Goal: Transaction & Acquisition: Book appointment/travel/reservation

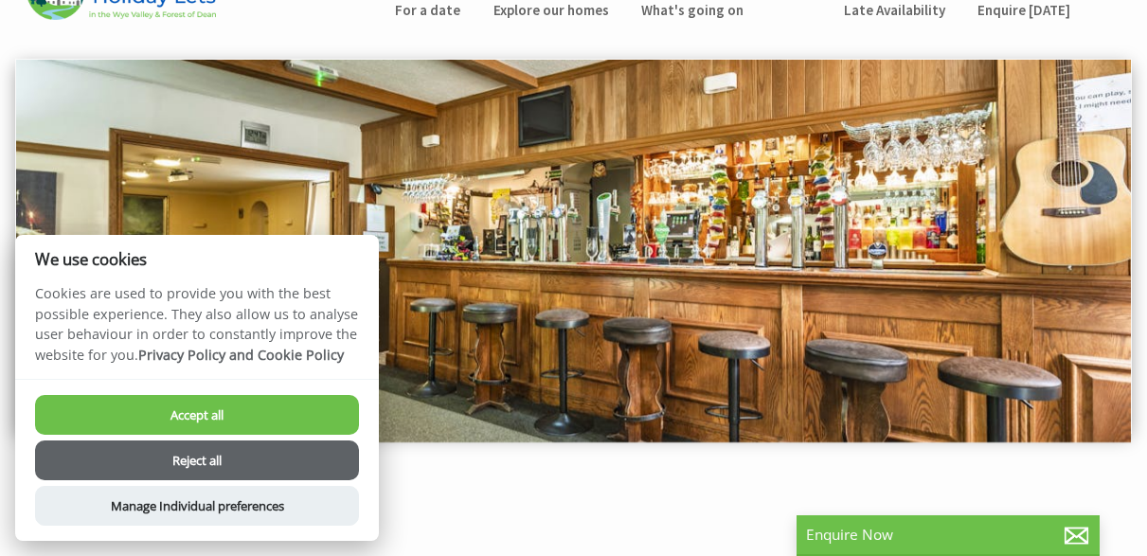
scroll to position [67, 0]
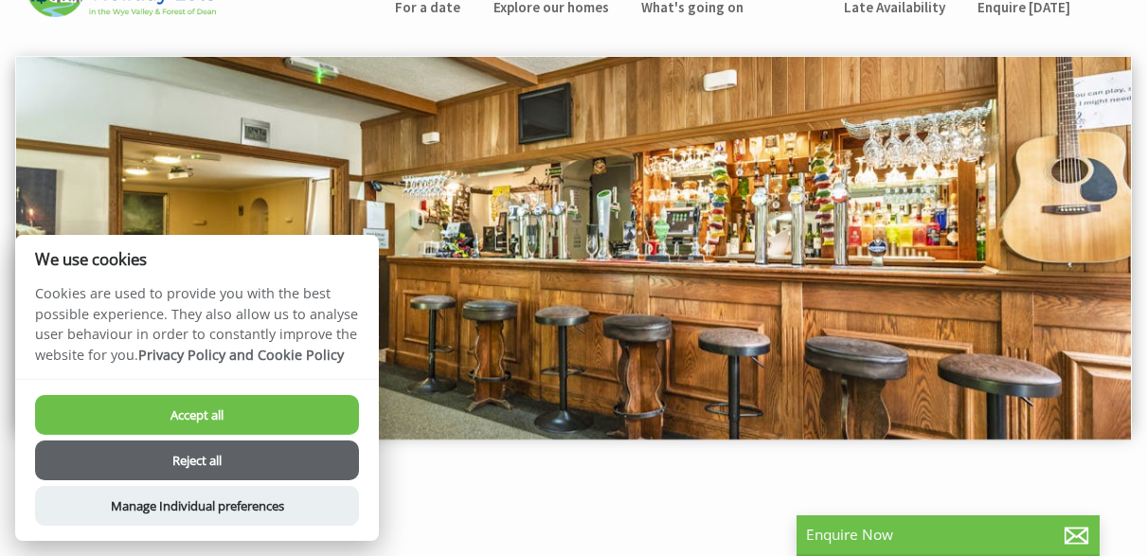
click at [225, 463] on button "Reject all" at bounding box center [197, 460] width 324 height 40
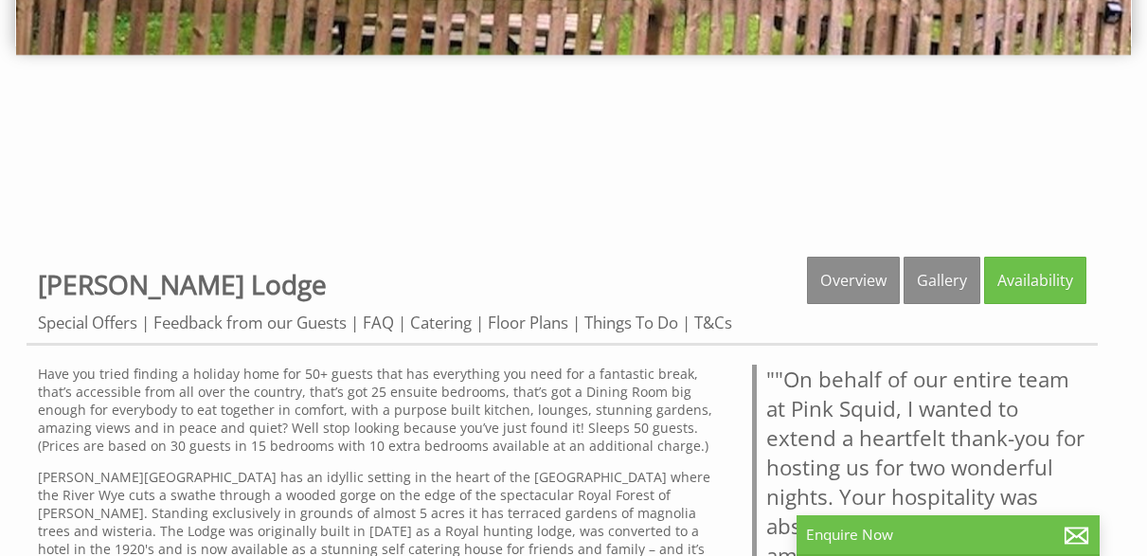
scroll to position [458, 0]
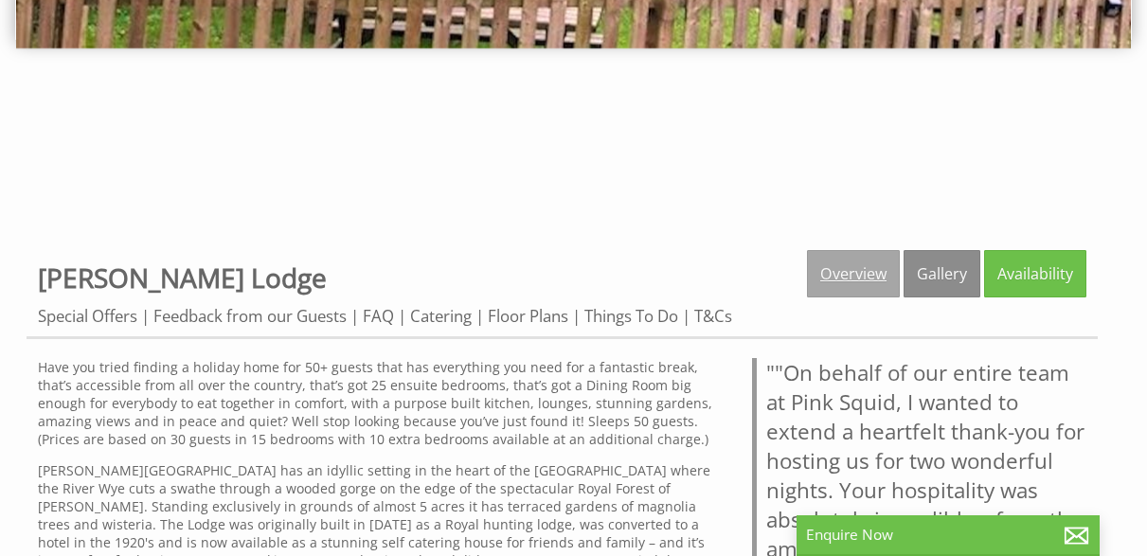
click at [835, 281] on link "Overview" at bounding box center [853, 273] width 93 height 47
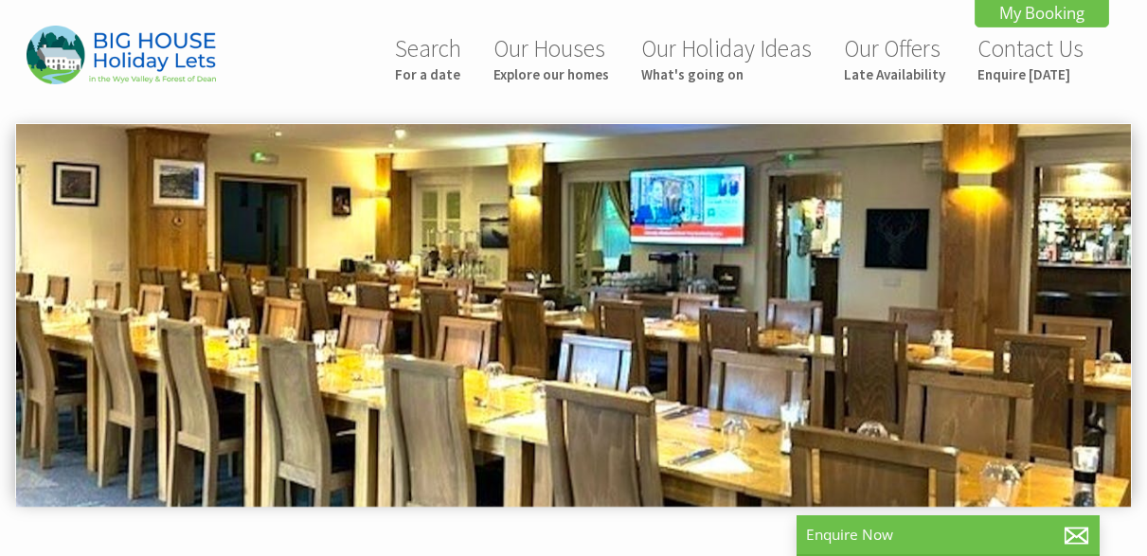
scroll to position [1, 0]
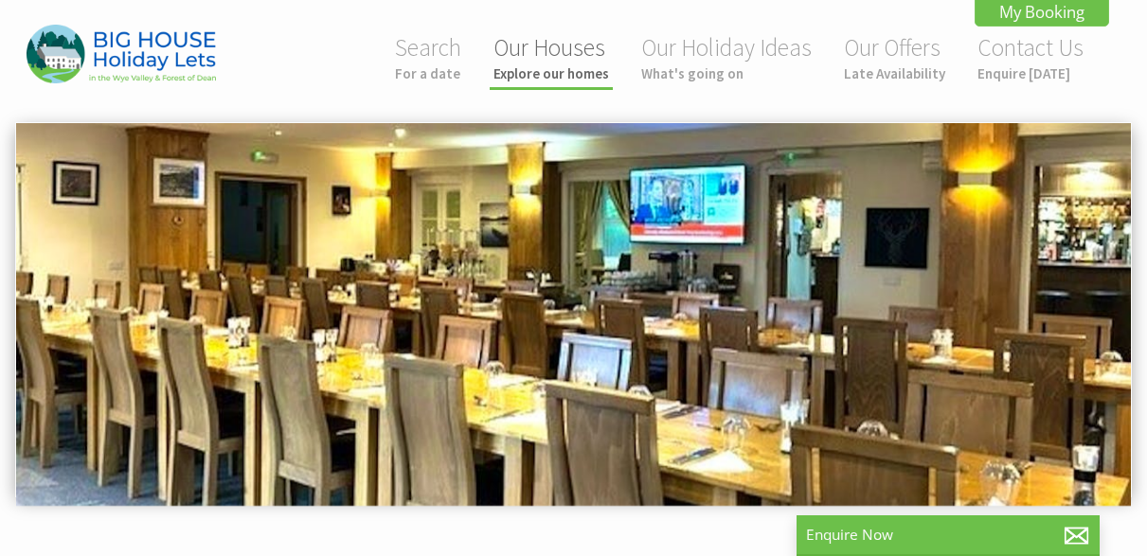
click at [543, 54] on link "Our Houses Explore our homes" at bounding box center [552, 57] width 116 height 50
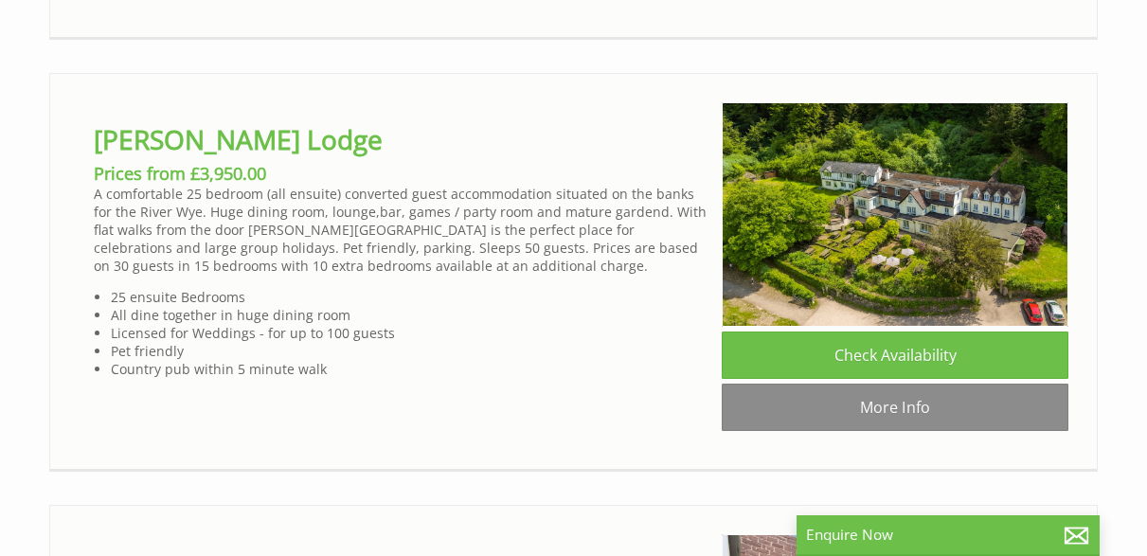
scroll to position [6140, 0]
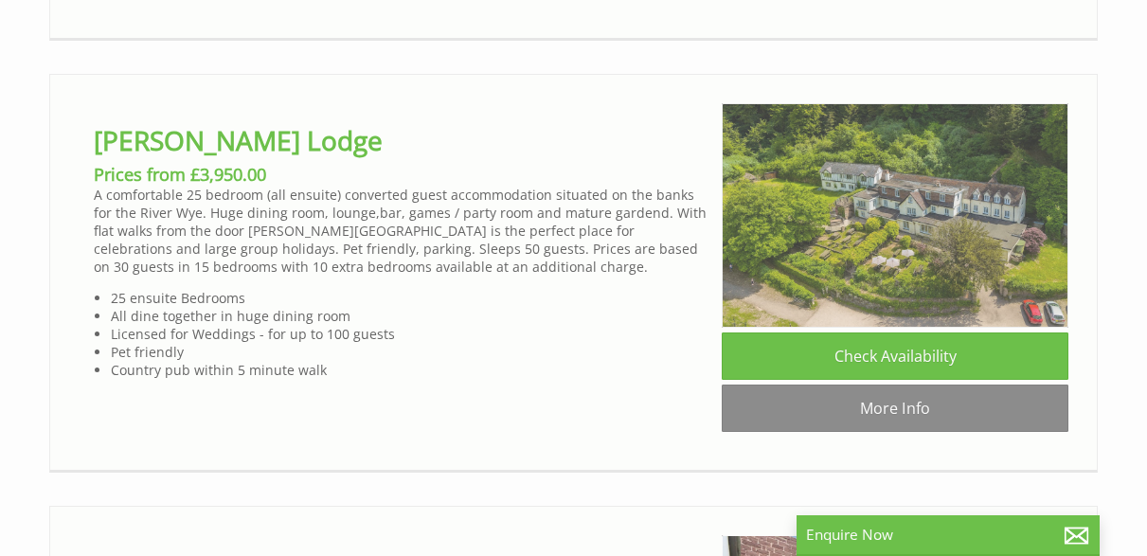
click at [903, 260] on img at bounding box center [895, 215] width 347 height 225
click at [909, 210] on img at bounding box center [895, 215] width 347 height 225
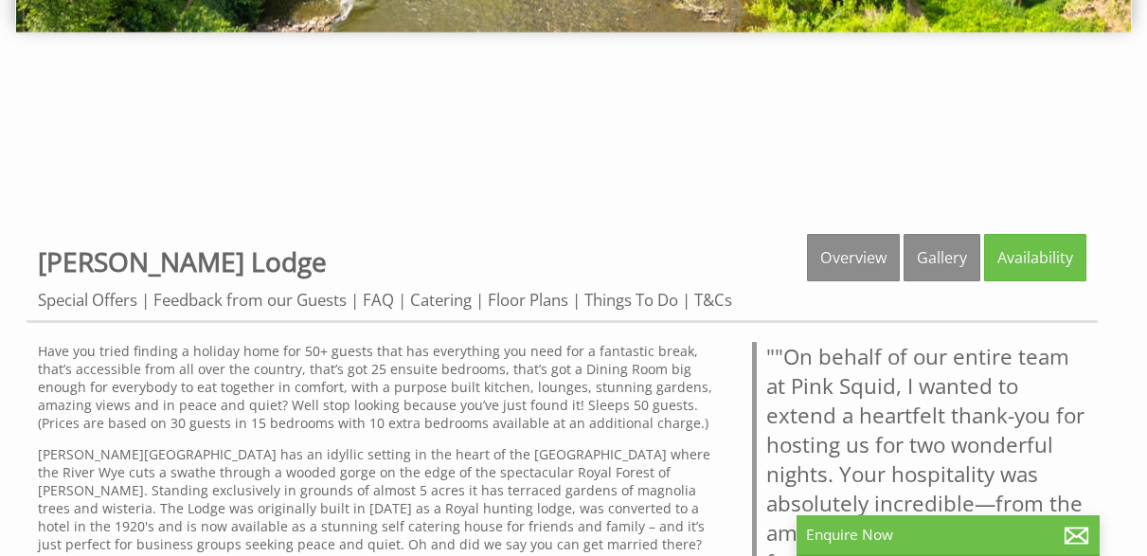
scroll to position [460, 0]
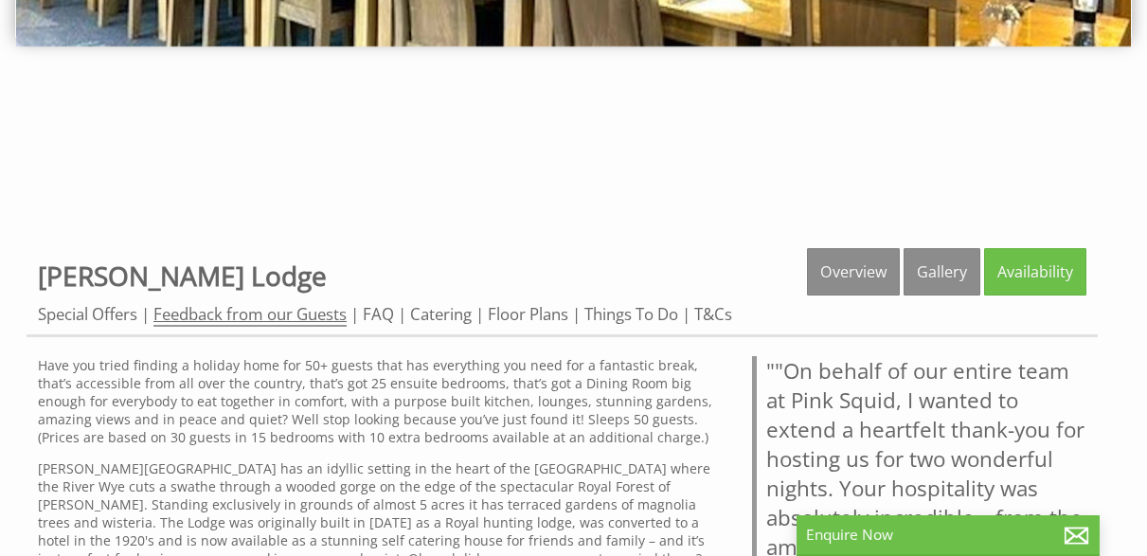
click at [255, 316] on link "Feedback from our Guests" at bounding box center [249, 315] width 193 height 24
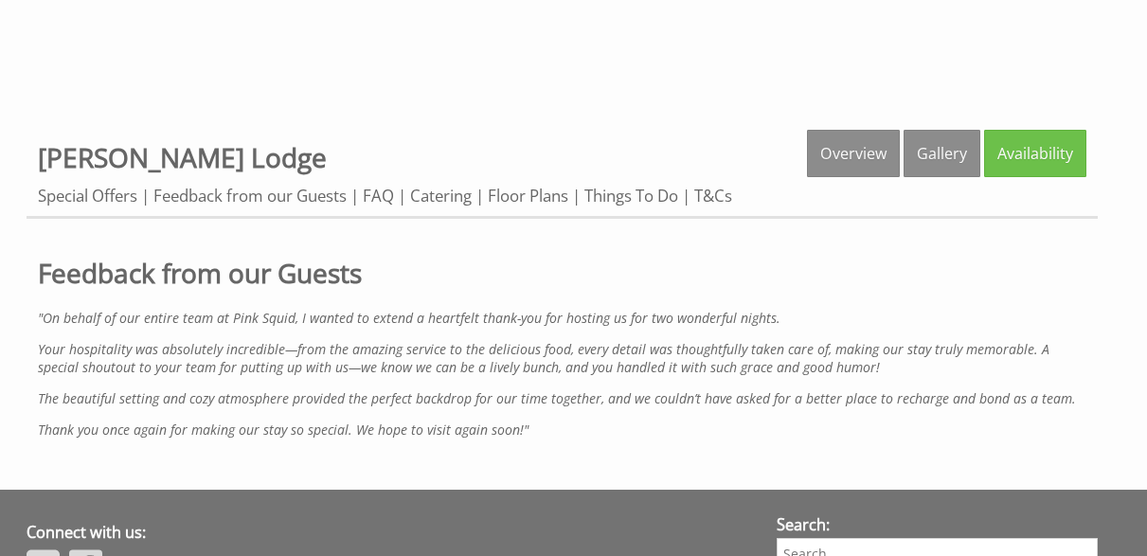
scroll to position [586, 0]
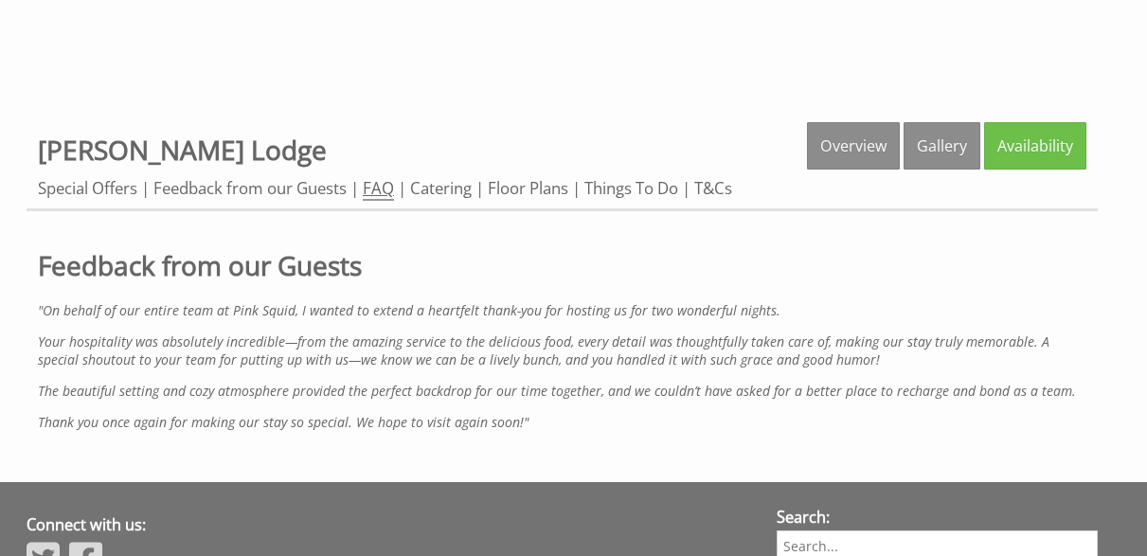
click at [381, 189] on link "FAQ" at bounding box center [378, 189] width 31 height 24
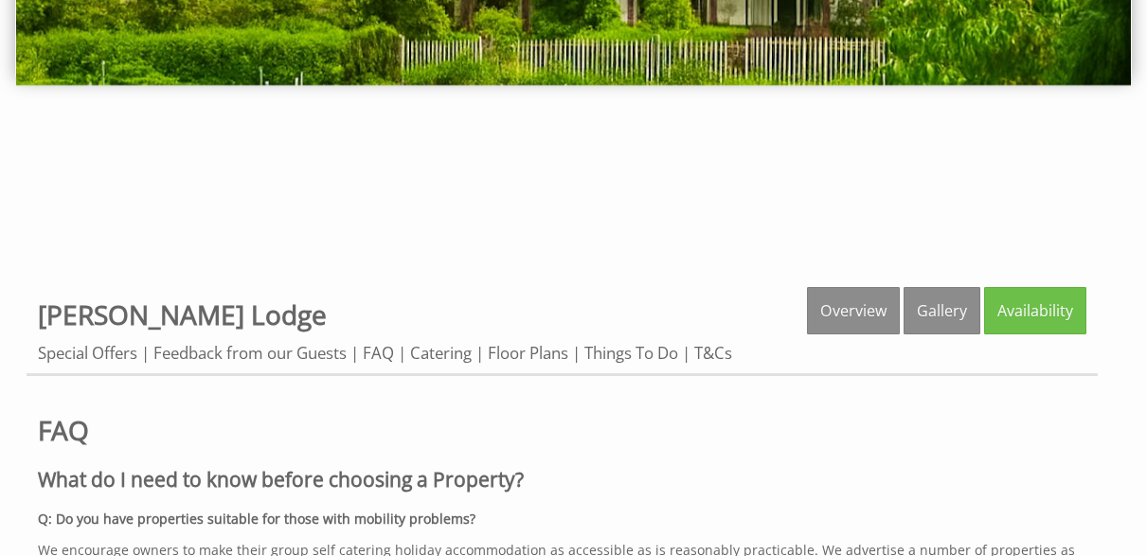
scroll to position [423, 0]
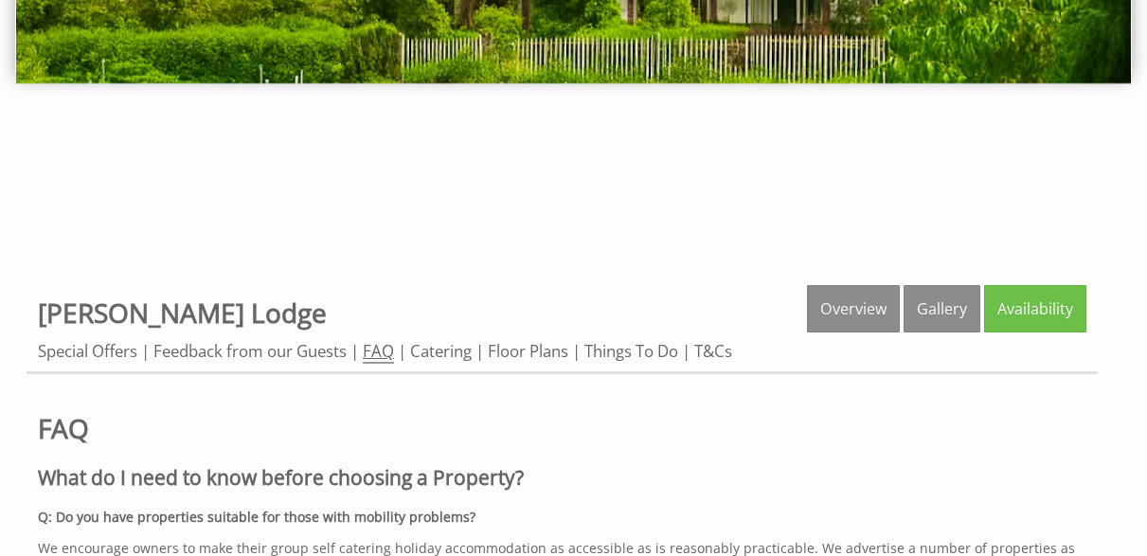
click at [384, 346] on link "FAQ" at bounding box center [378, 352] width 31 height 24
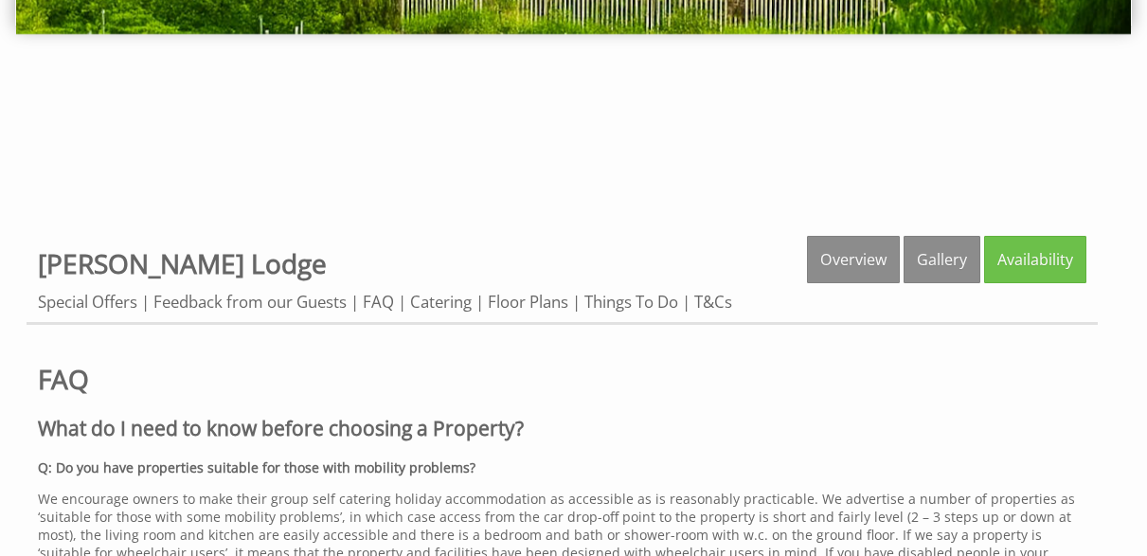
scroll to position [480, 0]
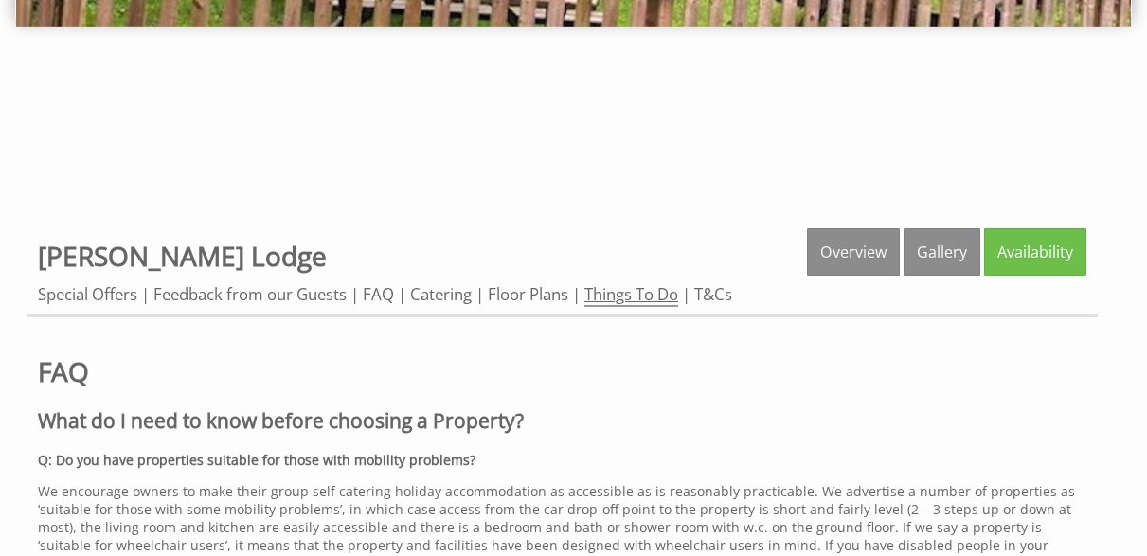
click at [657, 299] on link "Things To Do" at bounding box center [631, 295] width 94 height 24
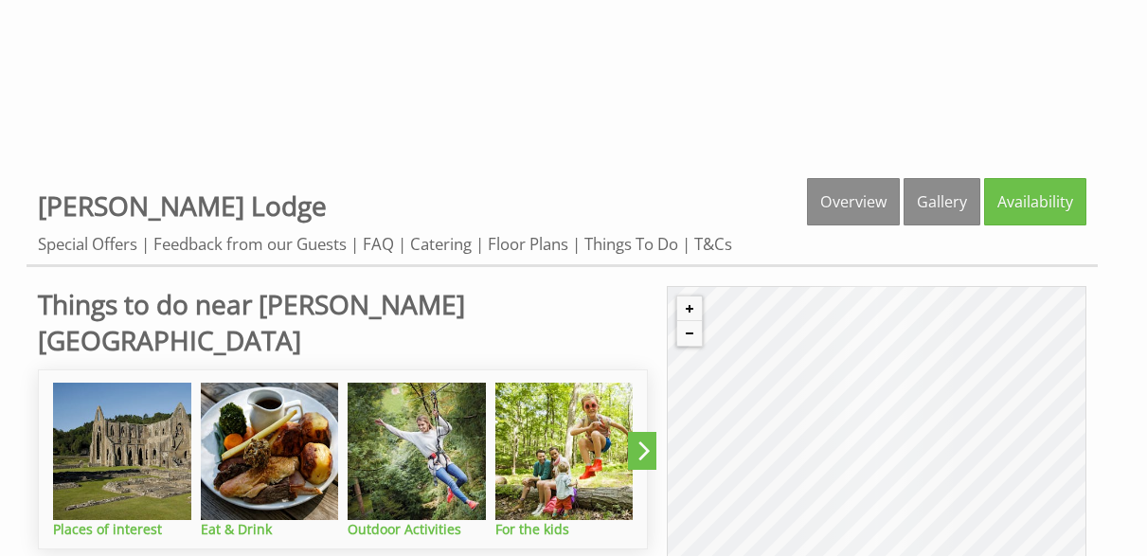
scroll to position [548, 0]
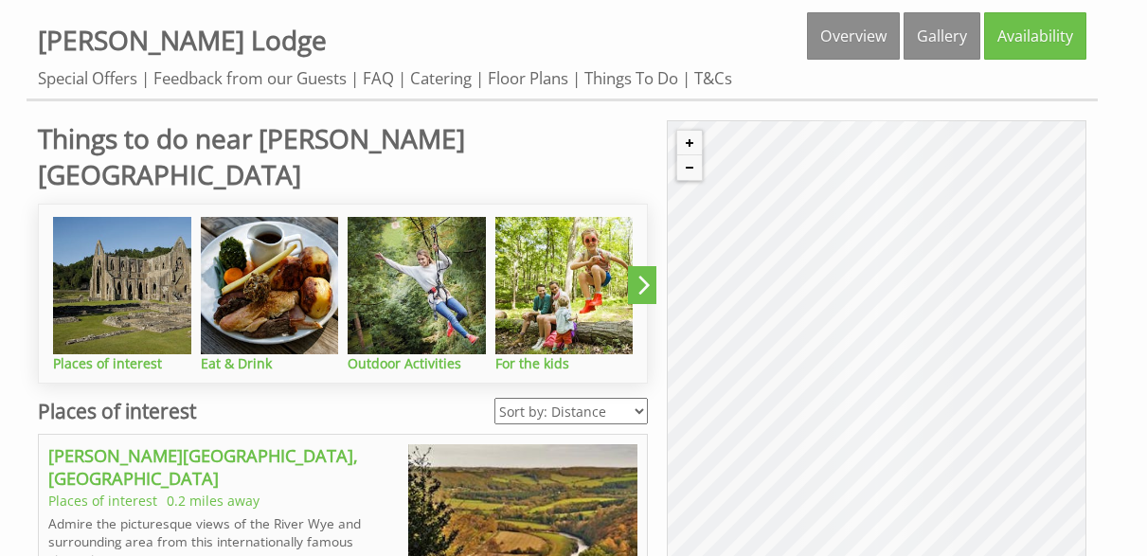
scroll to position [710, 0]
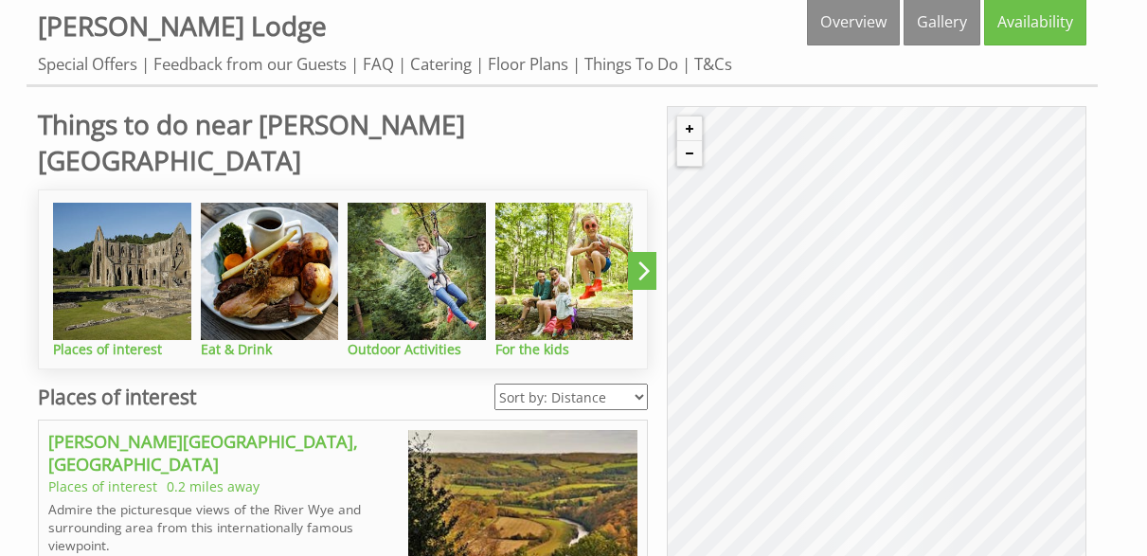
click at [1059, 444] on div "© MapTiler © OpenStreetMap contributors" at bounding box center [877, 414] width 420 height 616
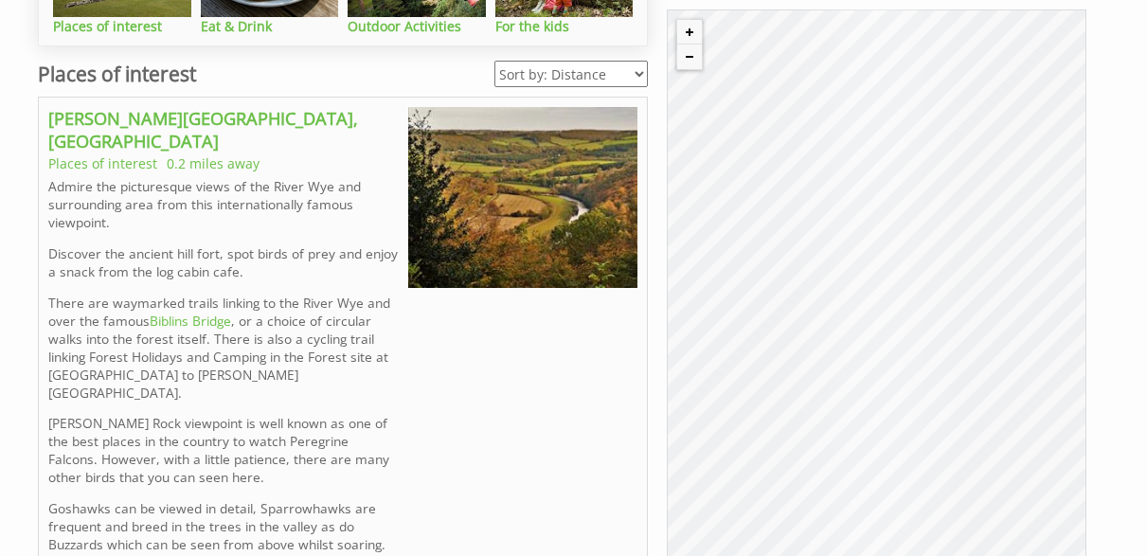
scroll to position [1099, 0]
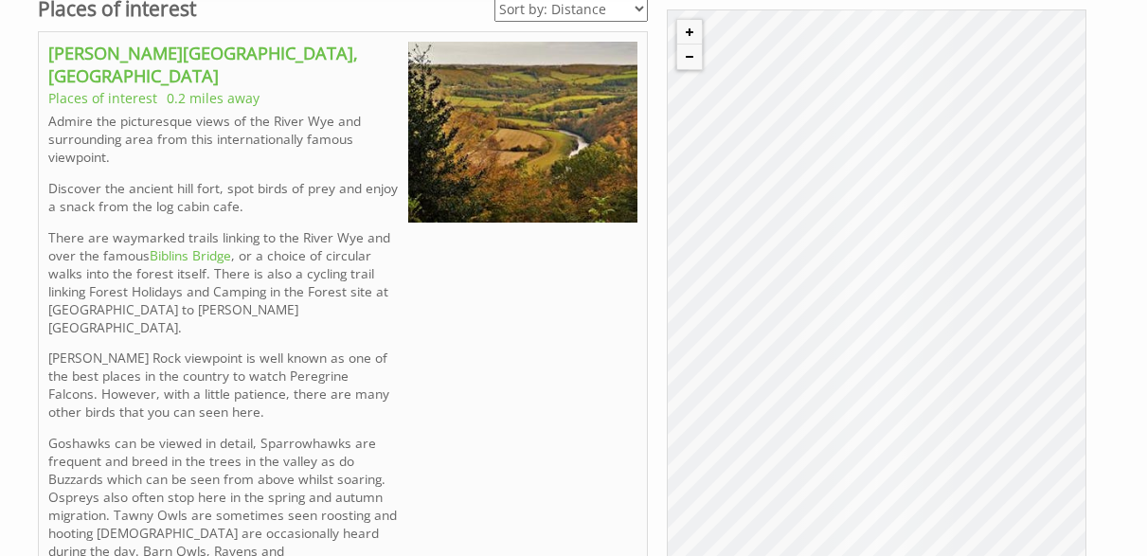
click at [946, 361] on div "© MapTiler © OpenStreetMap contributors" at bounding box center [877, 317] width 420 height 616
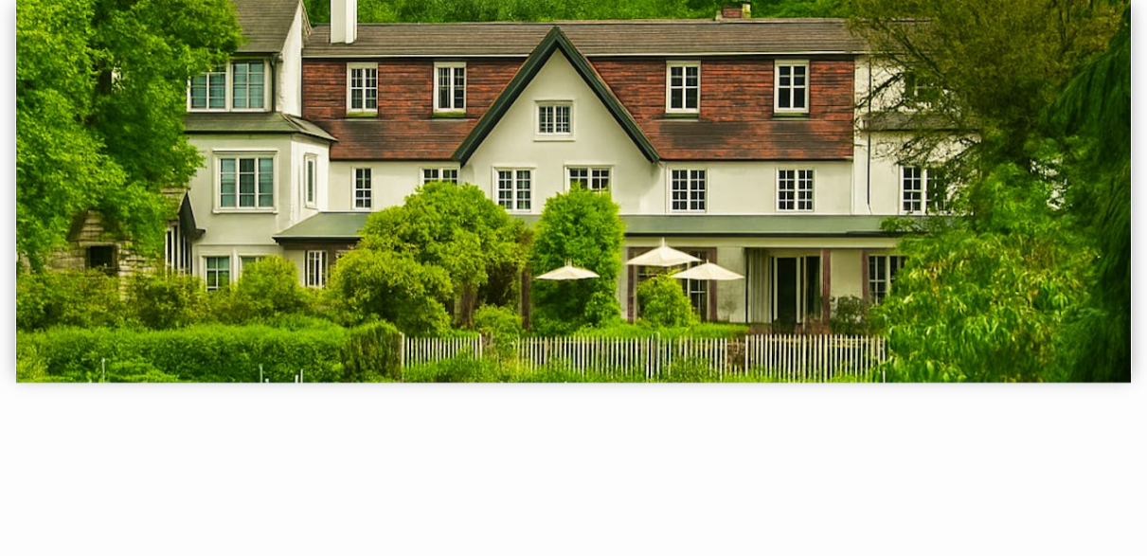
scroll to position [121, 0]
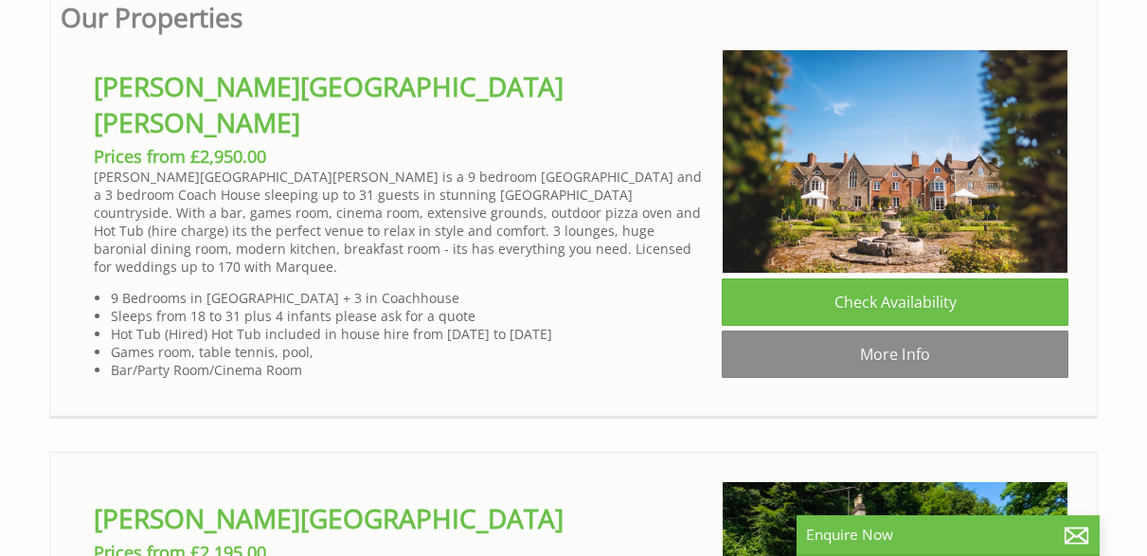
scroll to position [1015, 0]
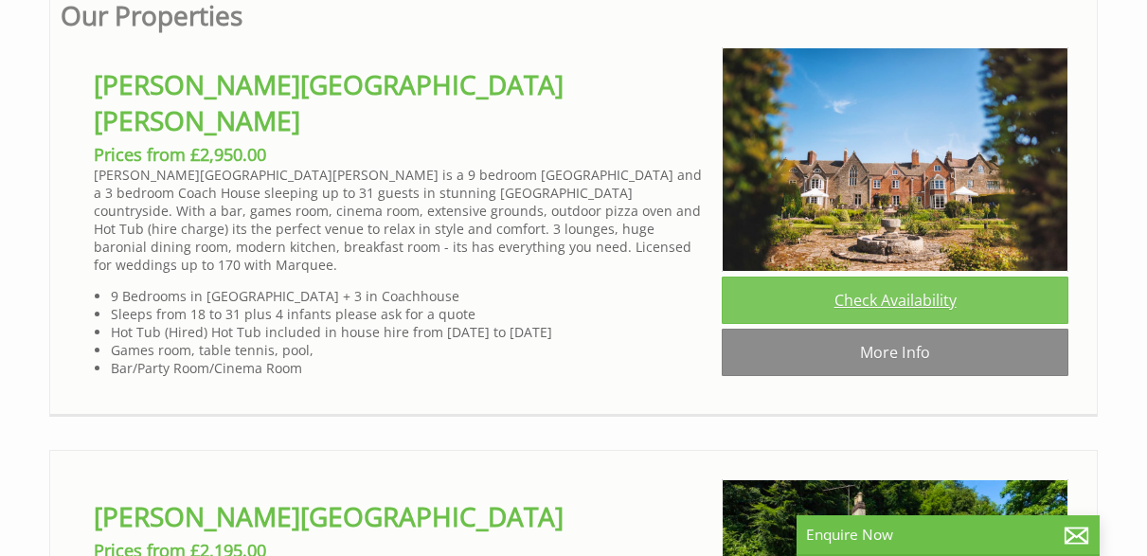
click at [886, 297] on link "Check Availability" at bounding box center [895, 300] width 347 height 47
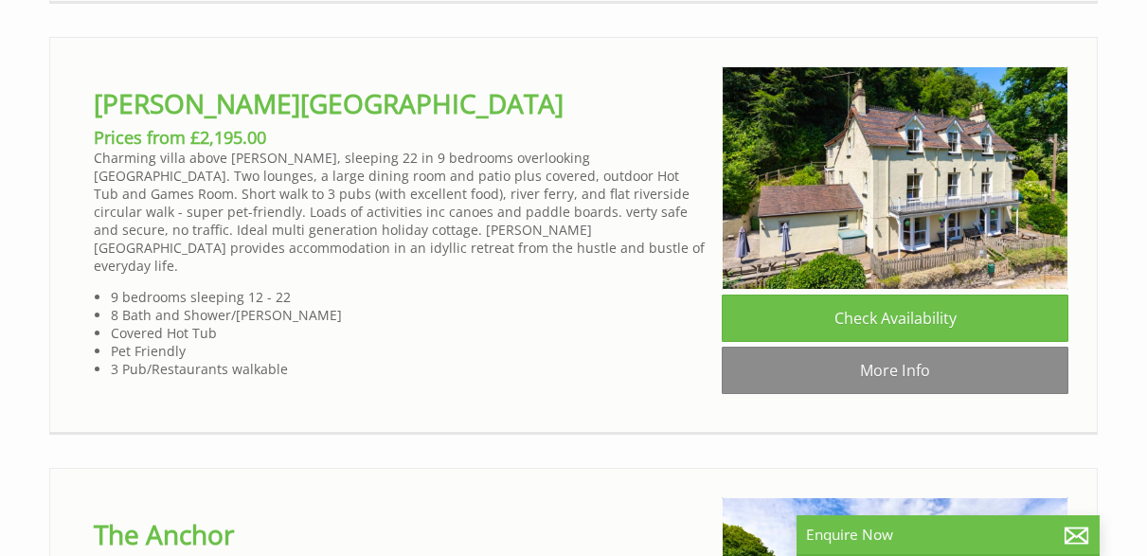
scroll to position [1427, 0]
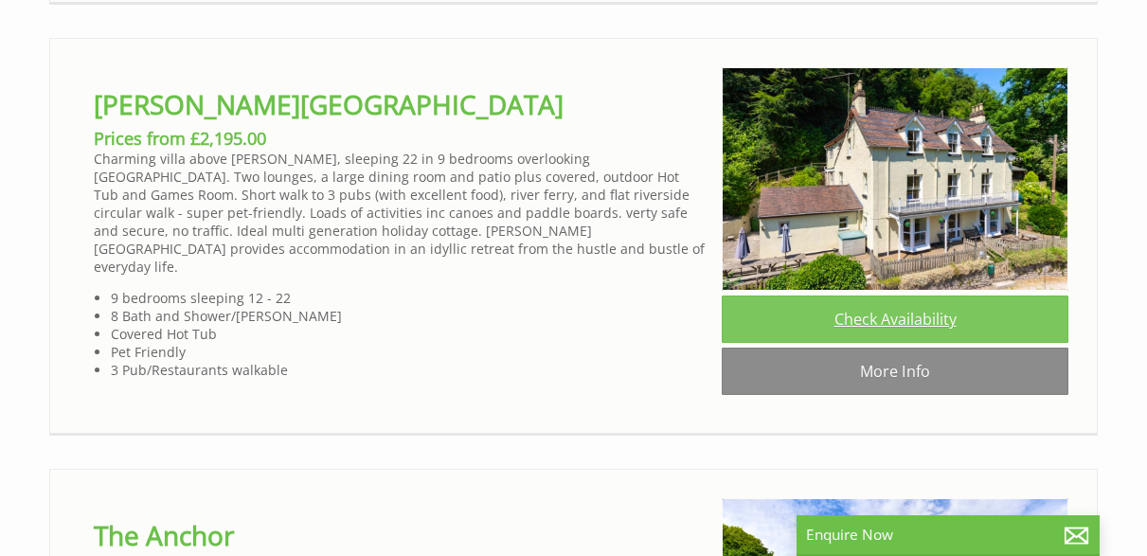
click at [864, 315] on link "Check Availability" at bounding box center [895, 319] width 347 height 47
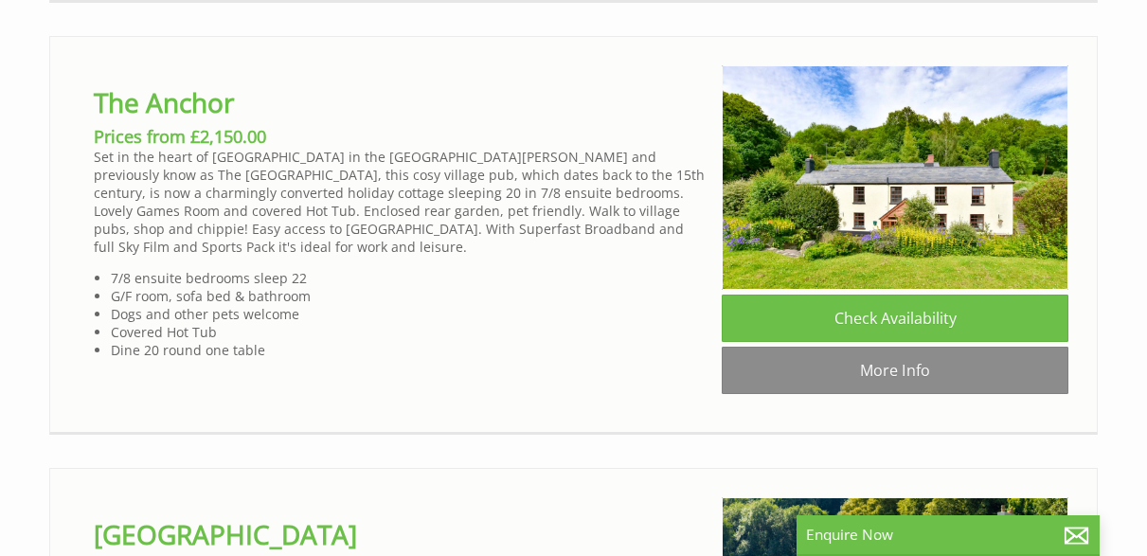
scroll to position [1859, 0]
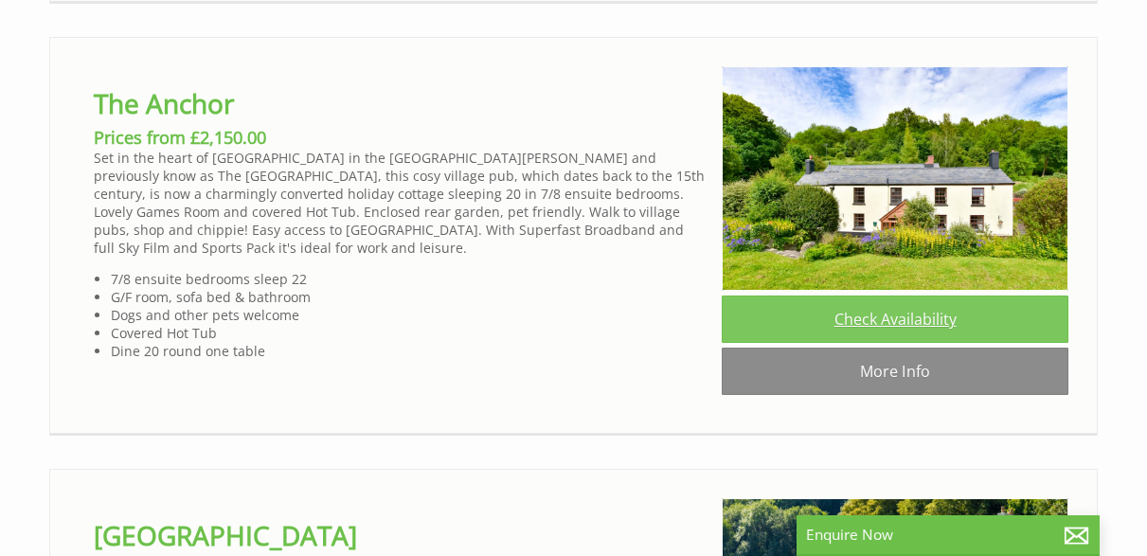
click at [867, 308] on link "Check Availability" at bounding box center [895, 319] width 347 height 47
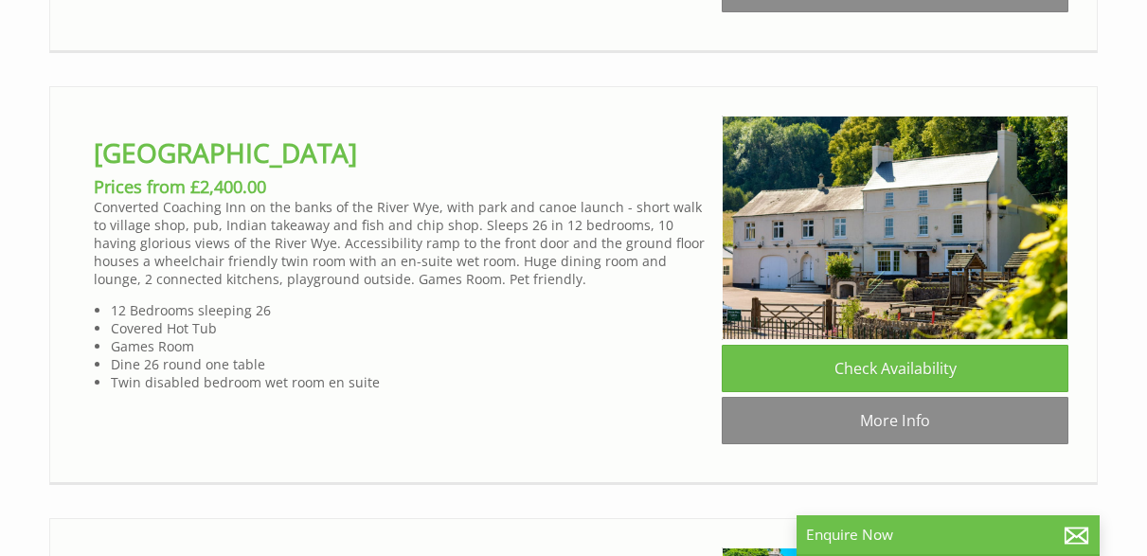
scroll to position [2246, 0]
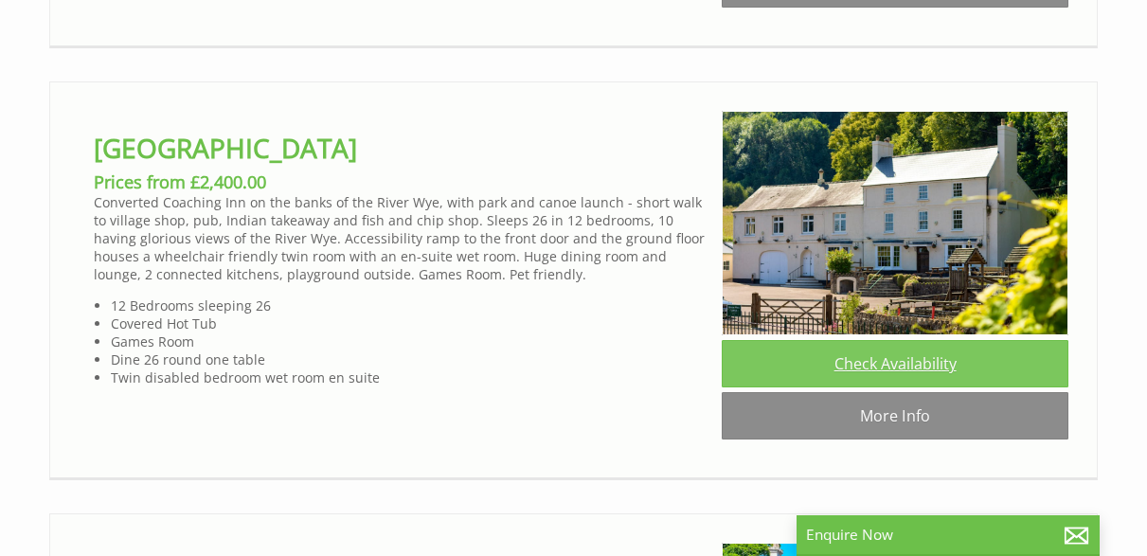
click at [874, 355] on link "Check Availability" at bounding box center [895, 363] width 347 height 47
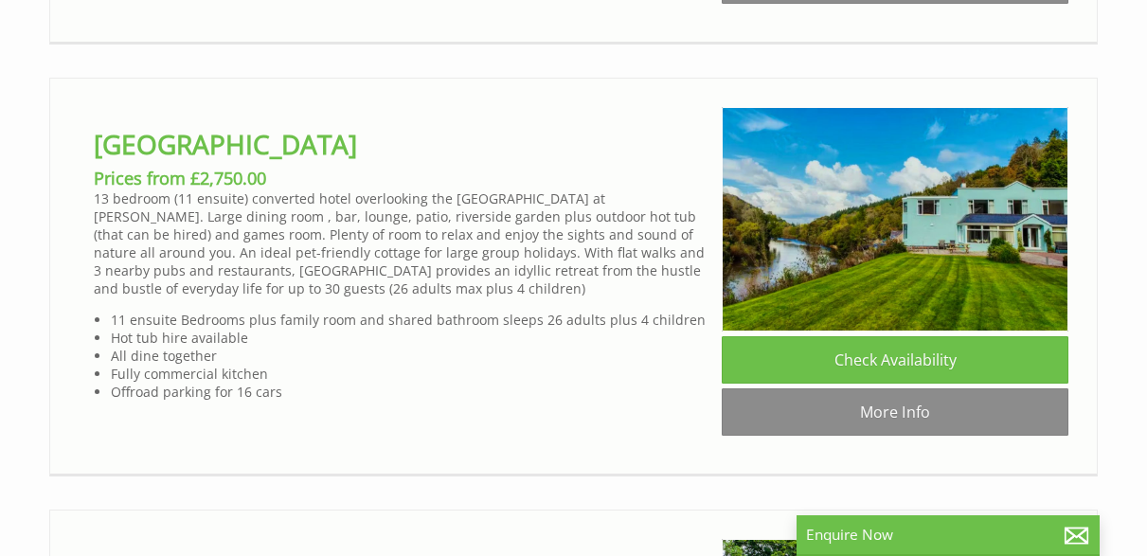
scroll to position [3117, 0]
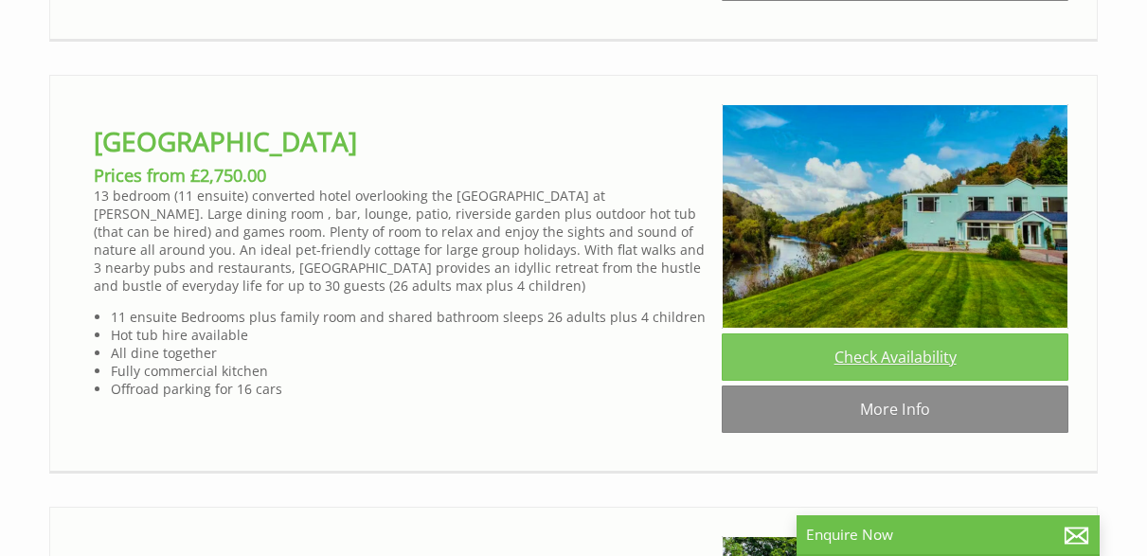
click at [882, 352] on link "Check Availability" at bounding box center [895, 356] width 347 height 47
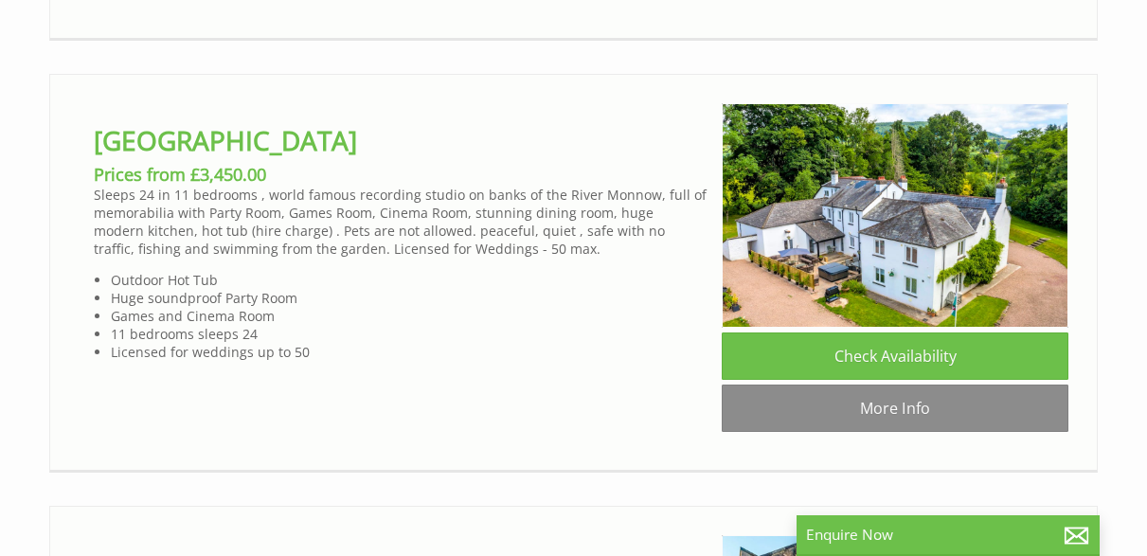
scroll to position [3561, 0]
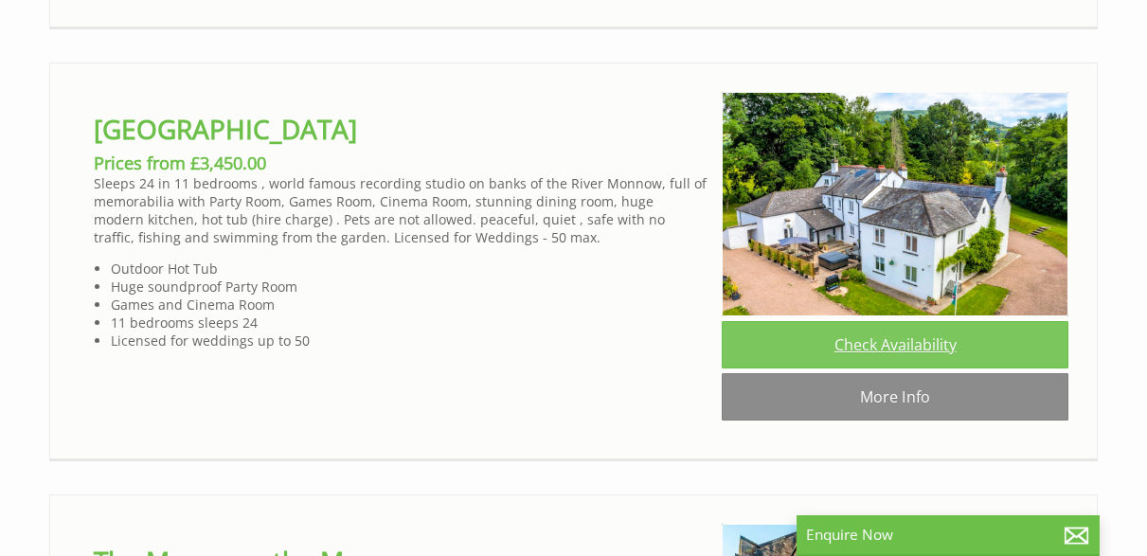
click at [858, 340] on link "Check Availability" at bounding box center [895, 344] width 347 height 47
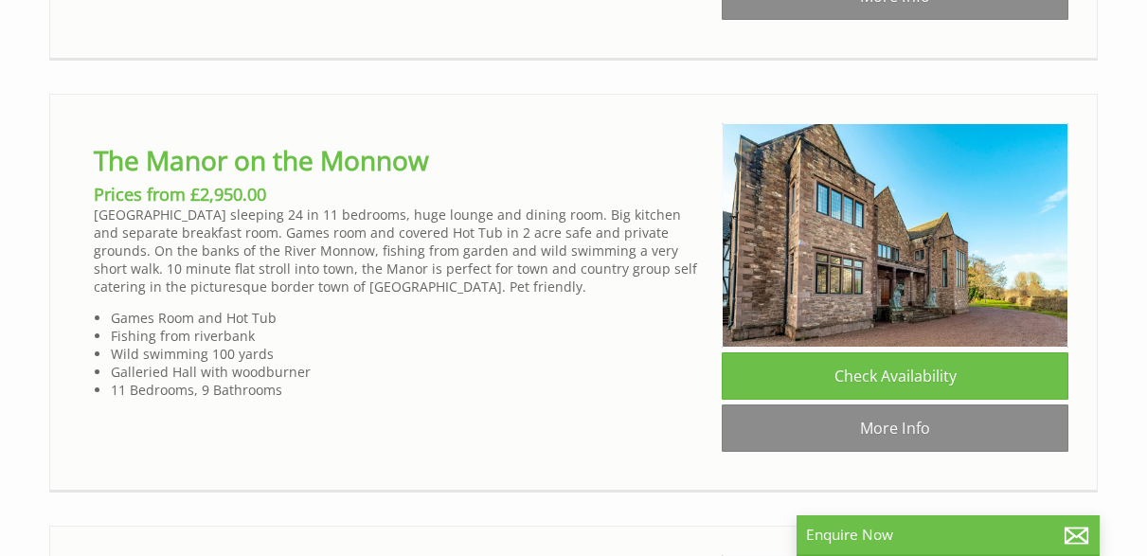
scroll to position [3967, 0]
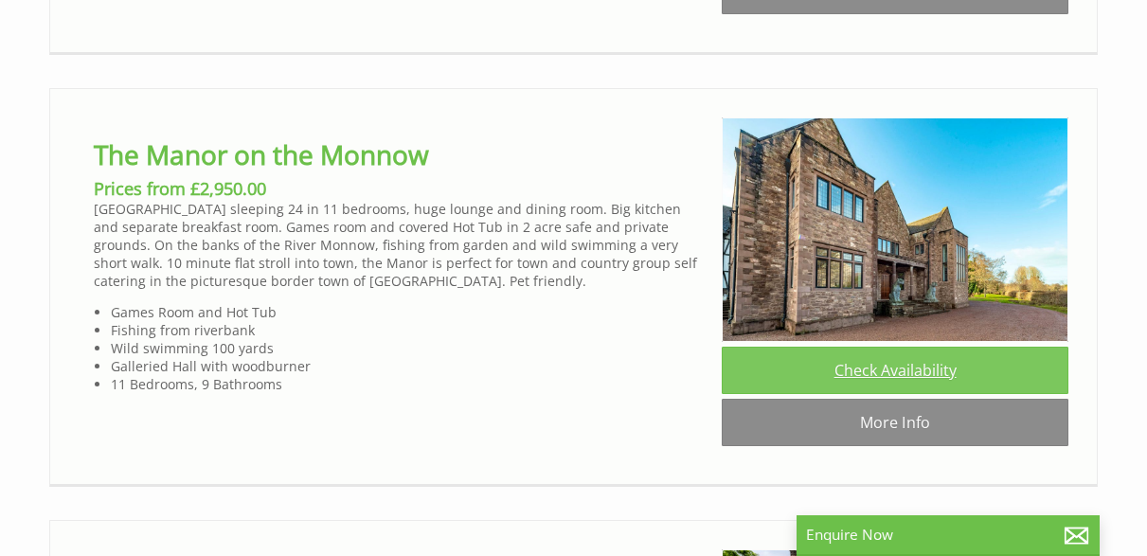
click at [870, 362] on link "Check Availability" at bounding box center [895, 370] width 347 height 47
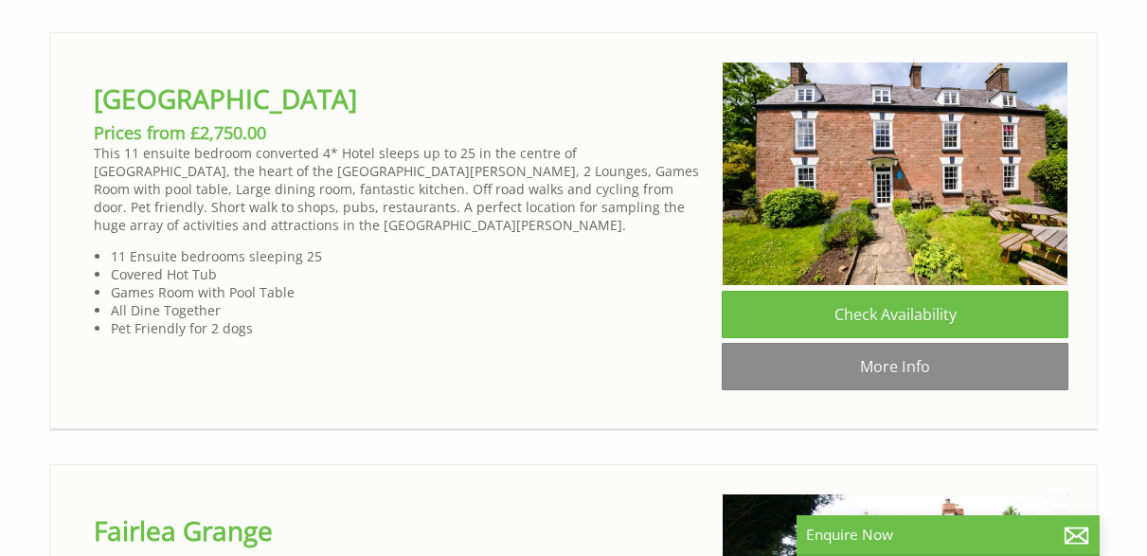
scroll to position [4457, 0]
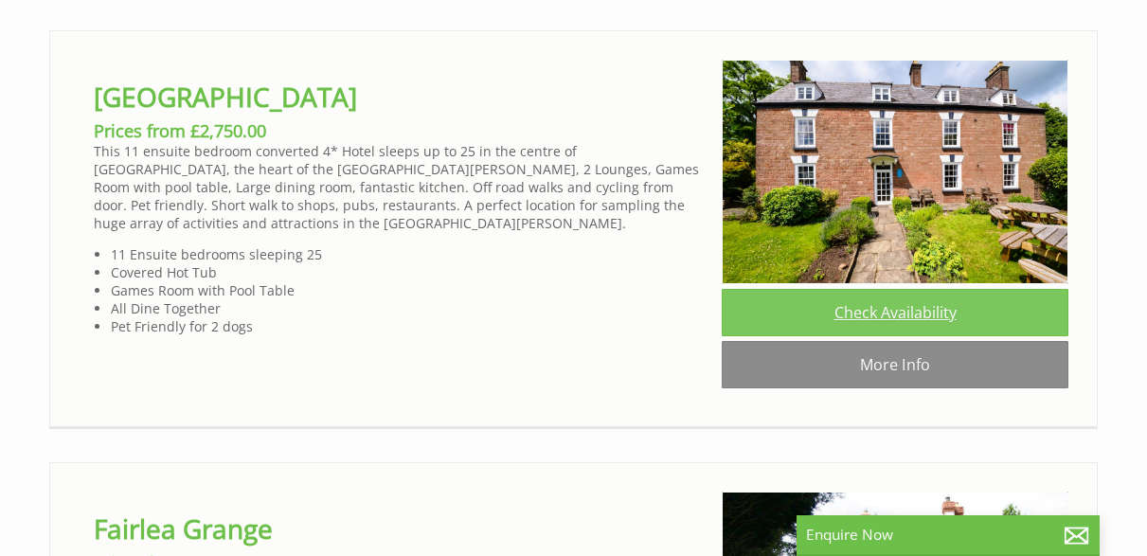
click at [908, 305] on link "Check Availability" at bounding box center [895, 312] width 347 height 47
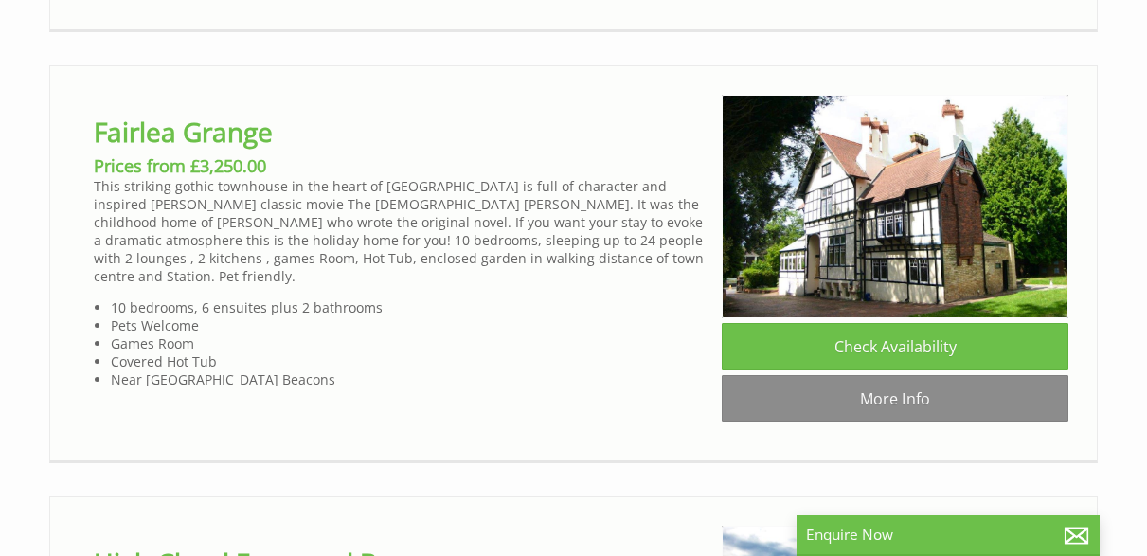
scroll to position [4858, 0]
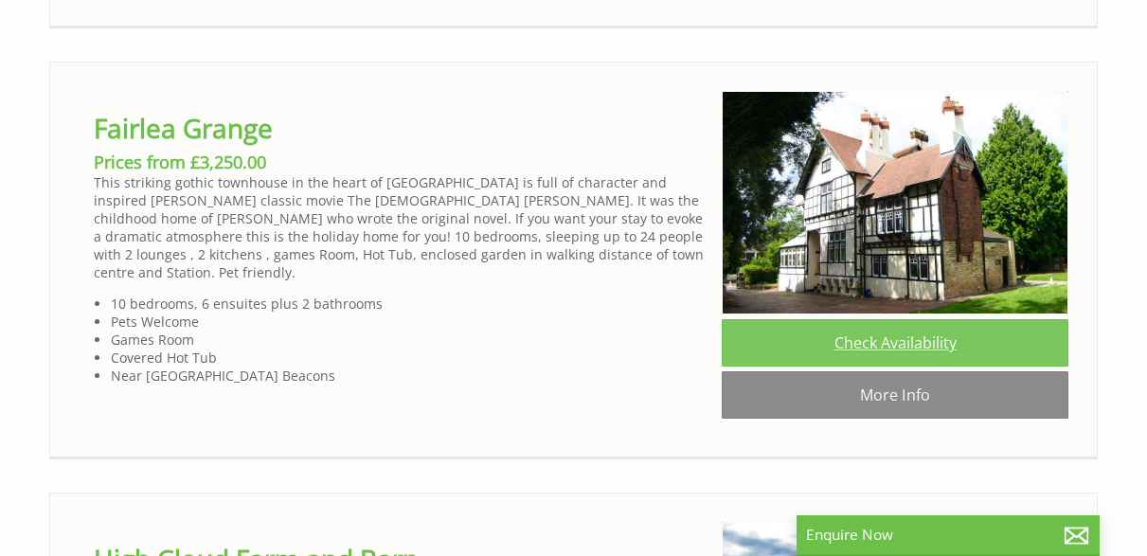
click at [874, 338] on link "Check Availability" at bounding box center [895, 342] width 347 height 47
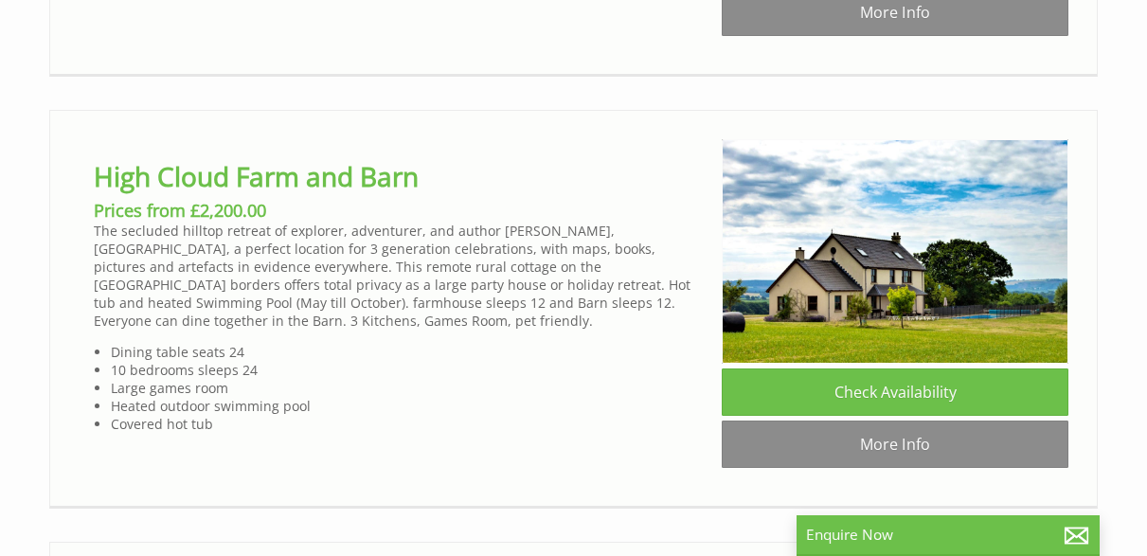
scroll to position [5243, 0]
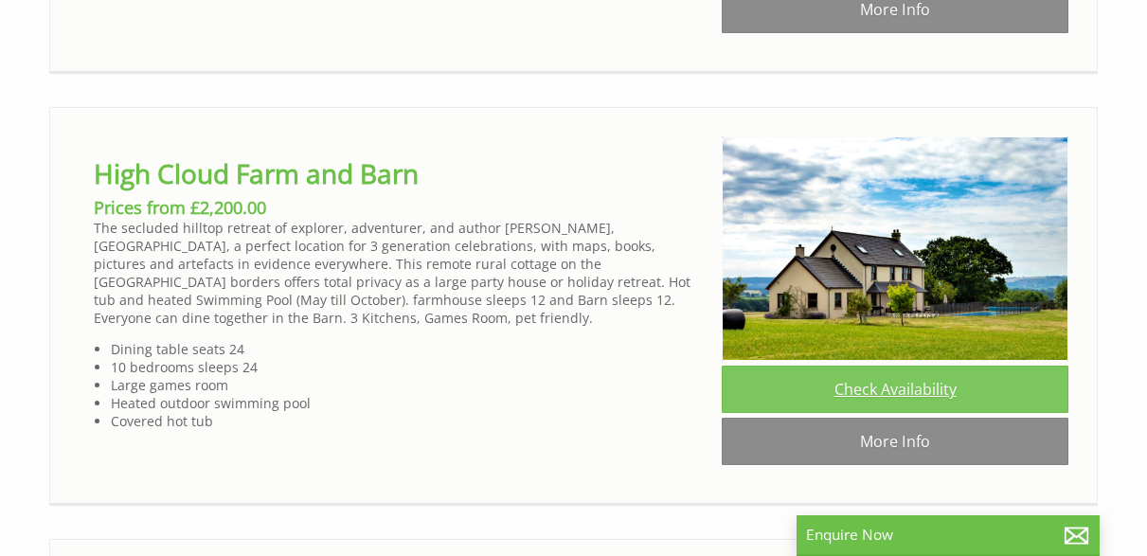
click at [878, 382] on link "Check Availability" at bounding box center [895, 389] width 347 height 47
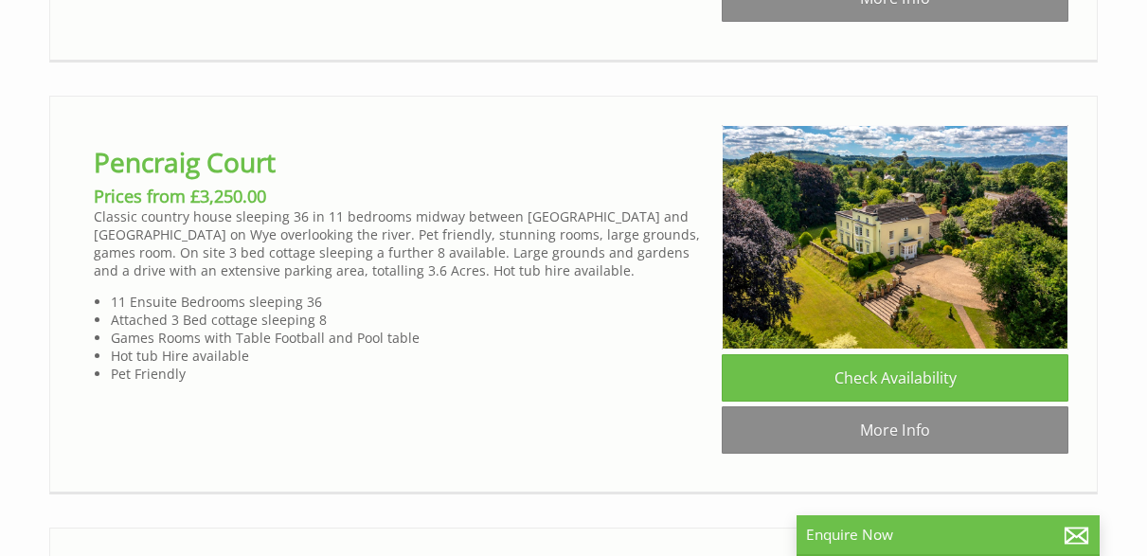
scroll to position [5683, 0]
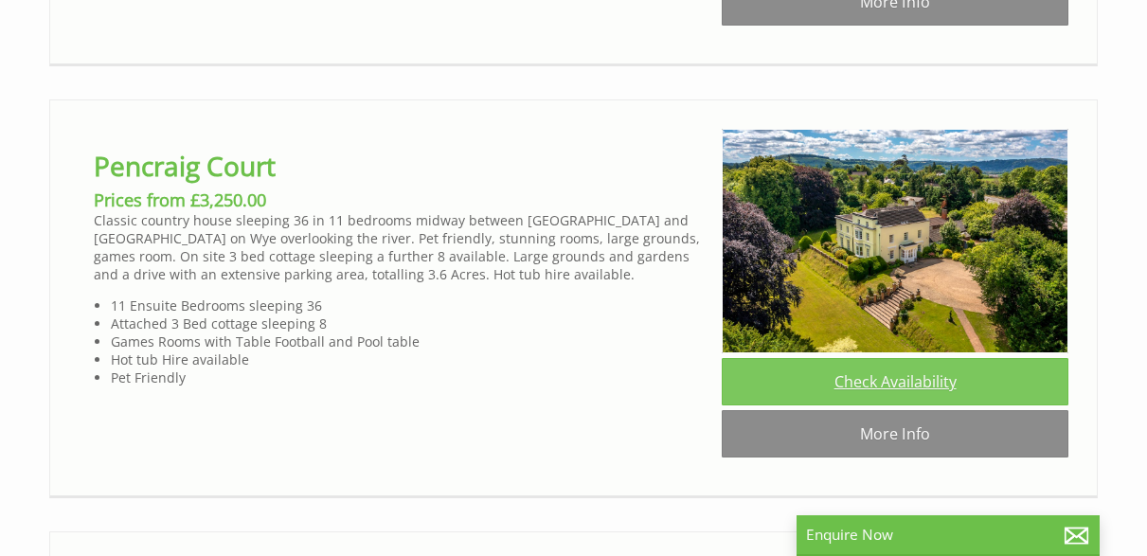
click at [887, 374] on link "Check Availability" at bounding box center [895, 381] width 347 height 47
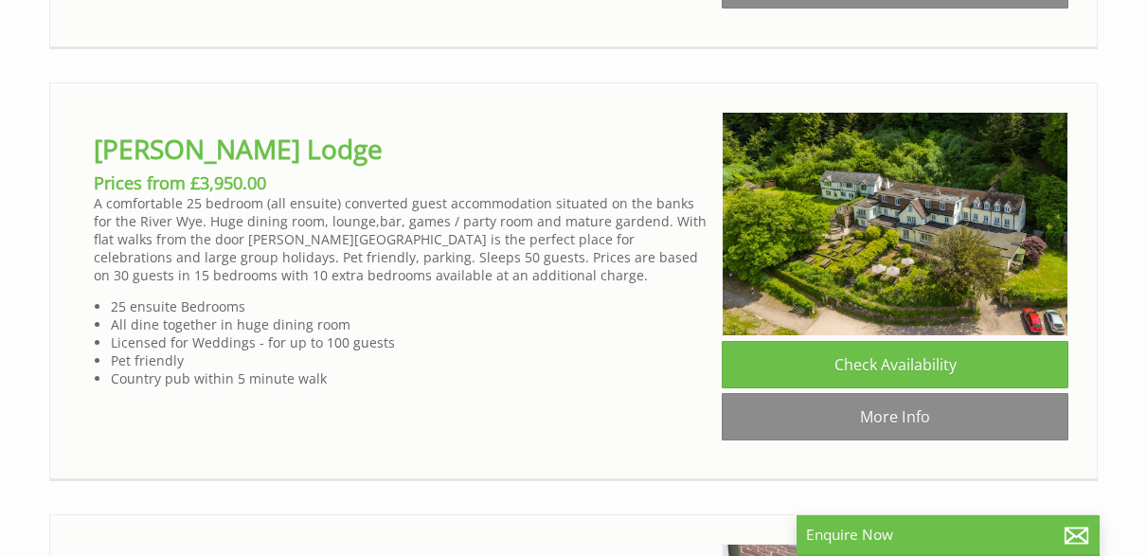
scroll to position [6135, 0]
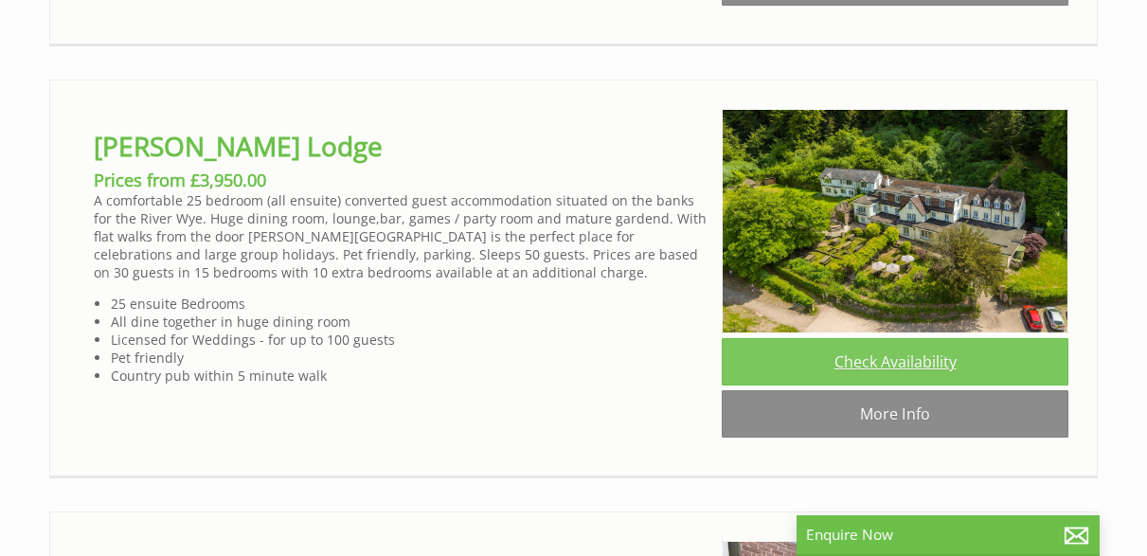
click at [877, 351] on link "Check Availability" at bounding box center [895, 361] width 347 height 47
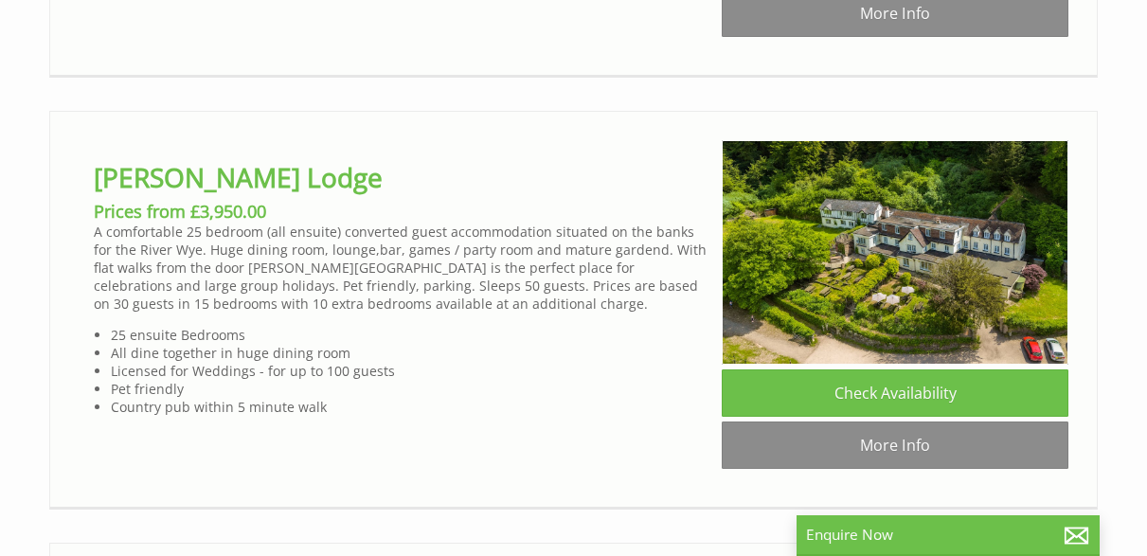
scroll to position [6085, 0]
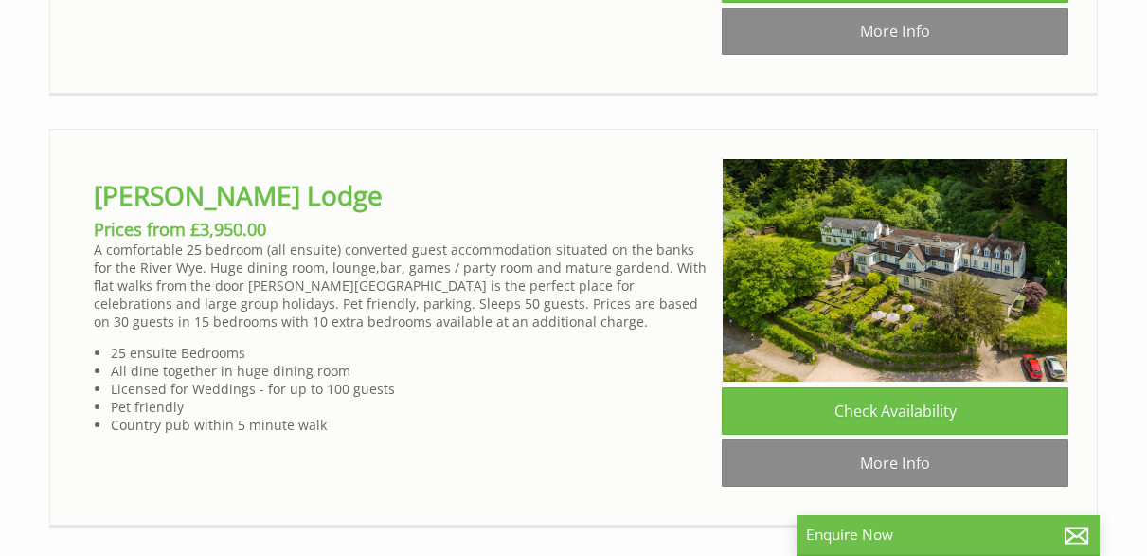
click at [479, 267] on p "A comfortable 25 bedroom (all ensuite) converted guest accommodation situated o…" at bounding box center [400, 286] width 613 height 90
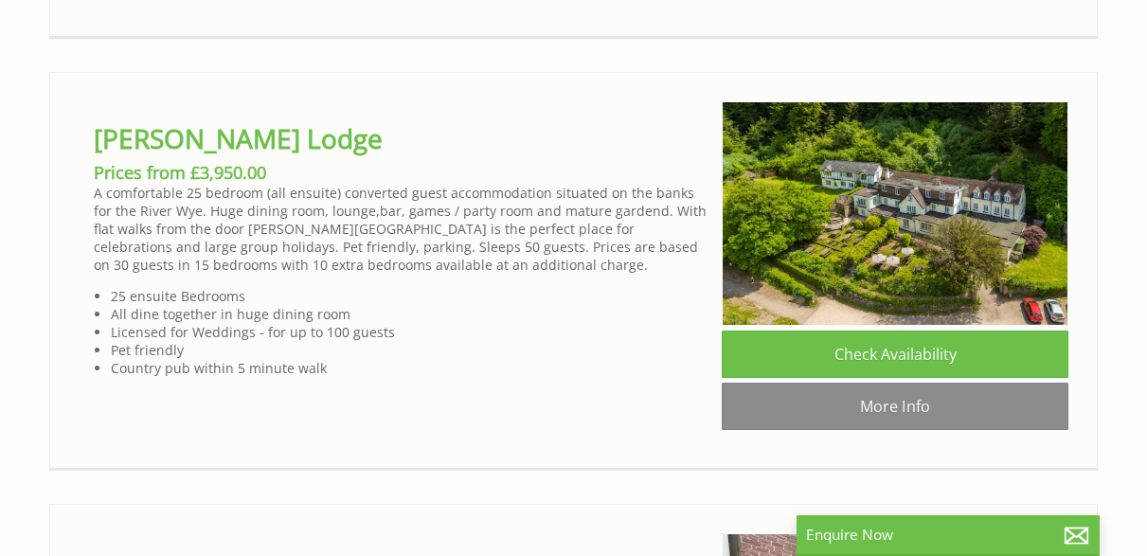
scroll to position [6138, 0]
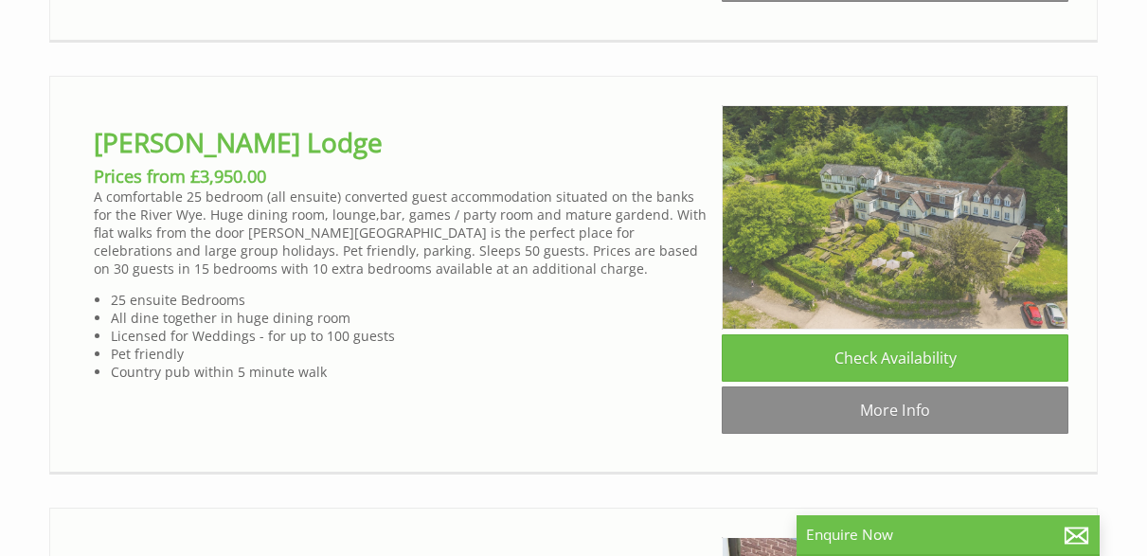
click at [856, 208] on img at bounding box center [895, 217] width 347 height 225
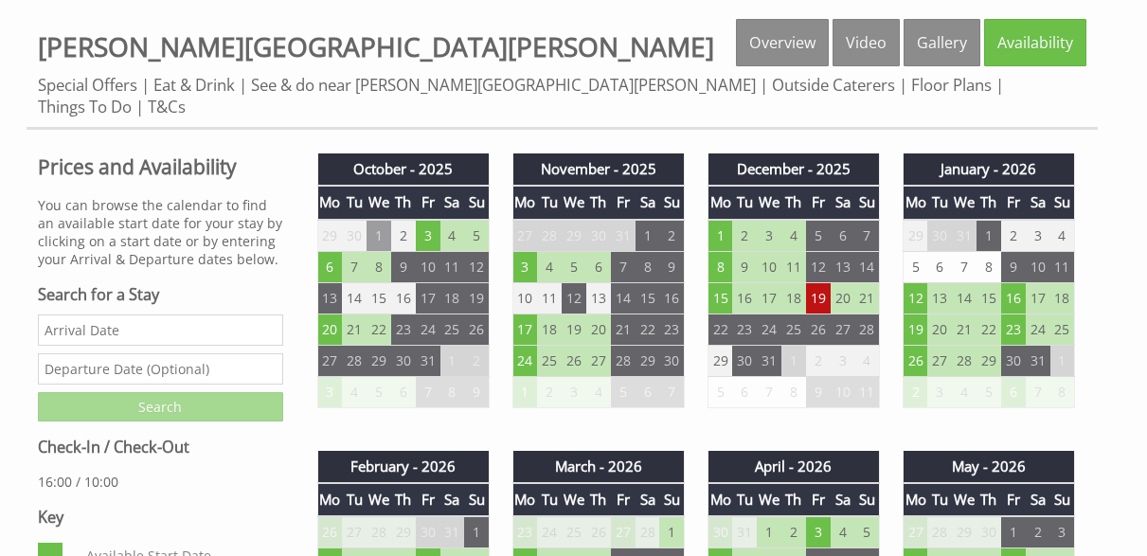
scroll to position [692, 0]
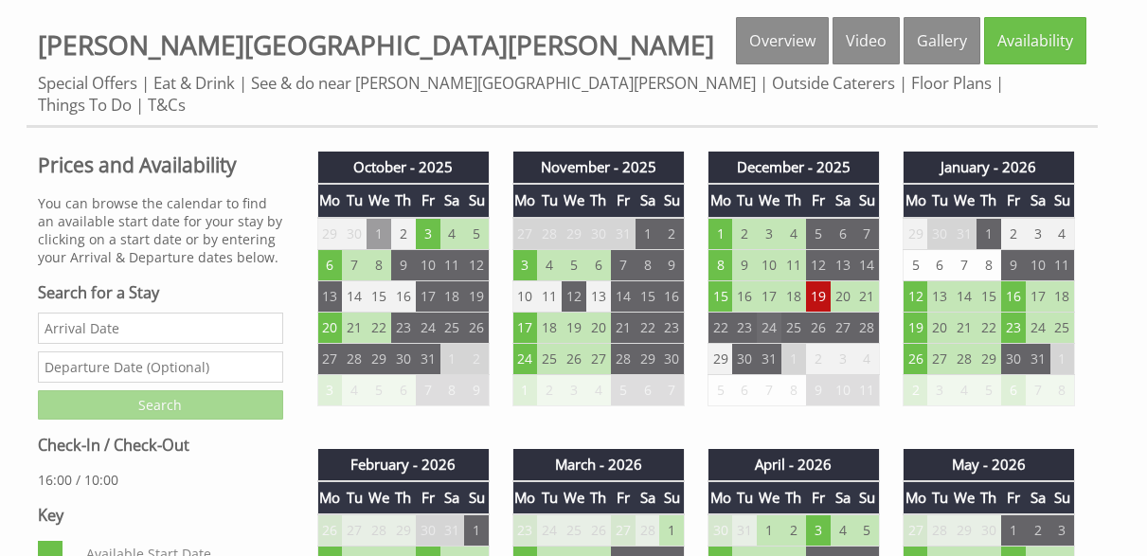
click at [766, 312] on td "24" at bounding box center [769, 327] width 25 height 31
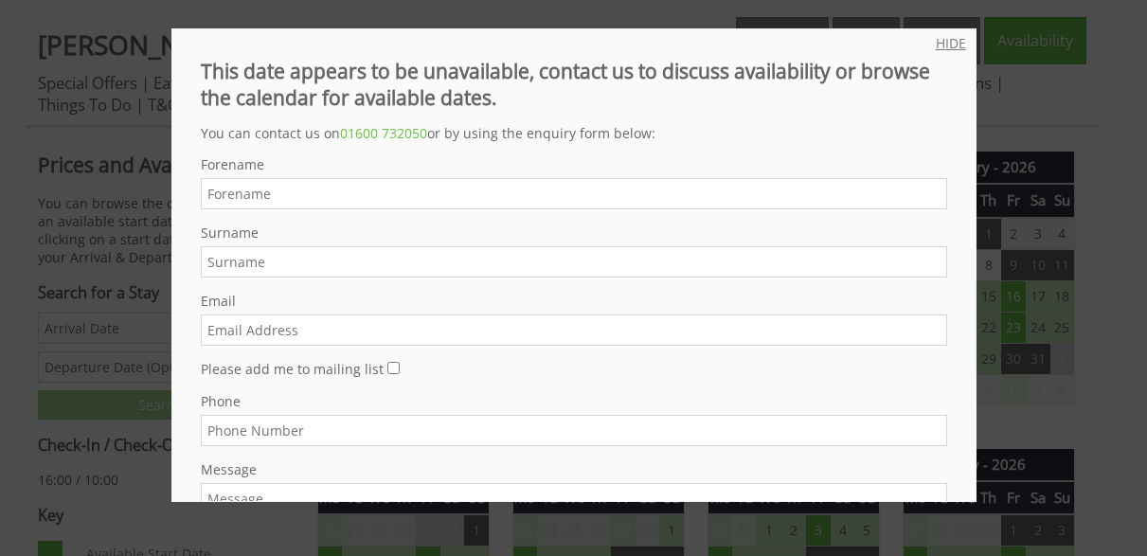
click at [951, 43] on link "HIDE" at bounding box center [951, 43] width 30 height 18
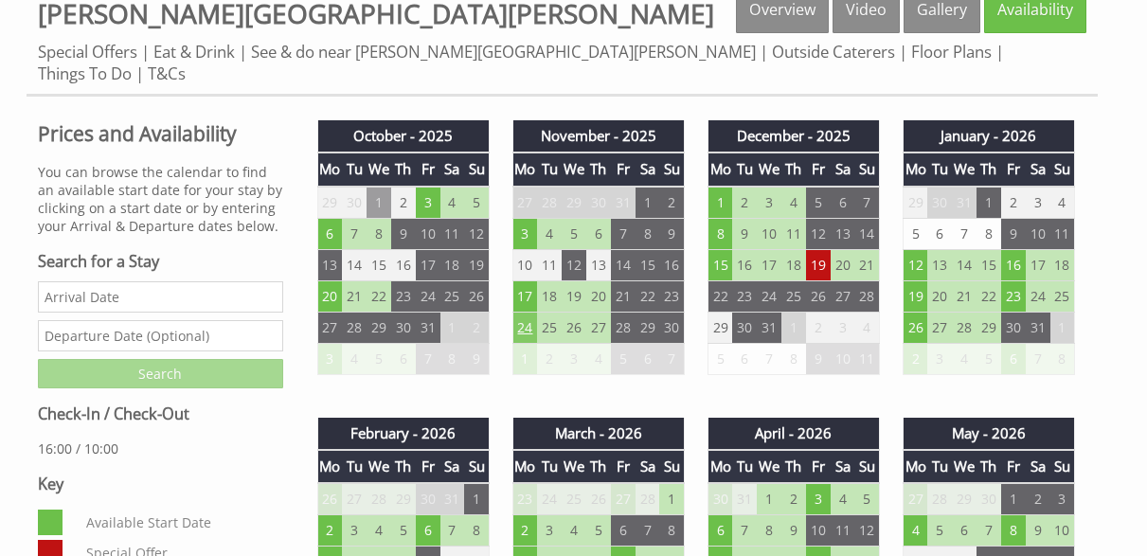
scroll to position [707, 0]
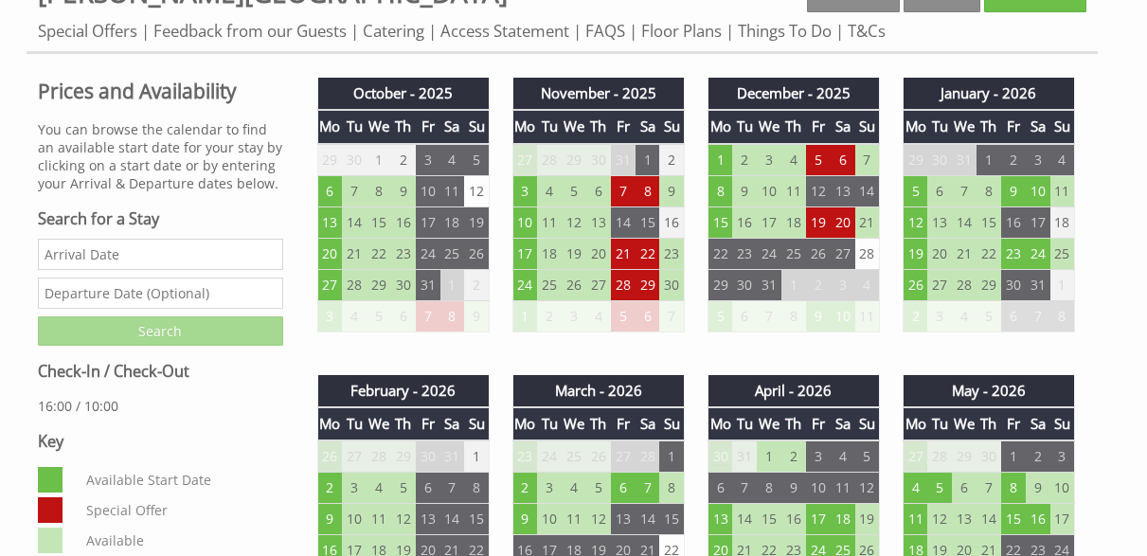
scroll to position [737, 0]
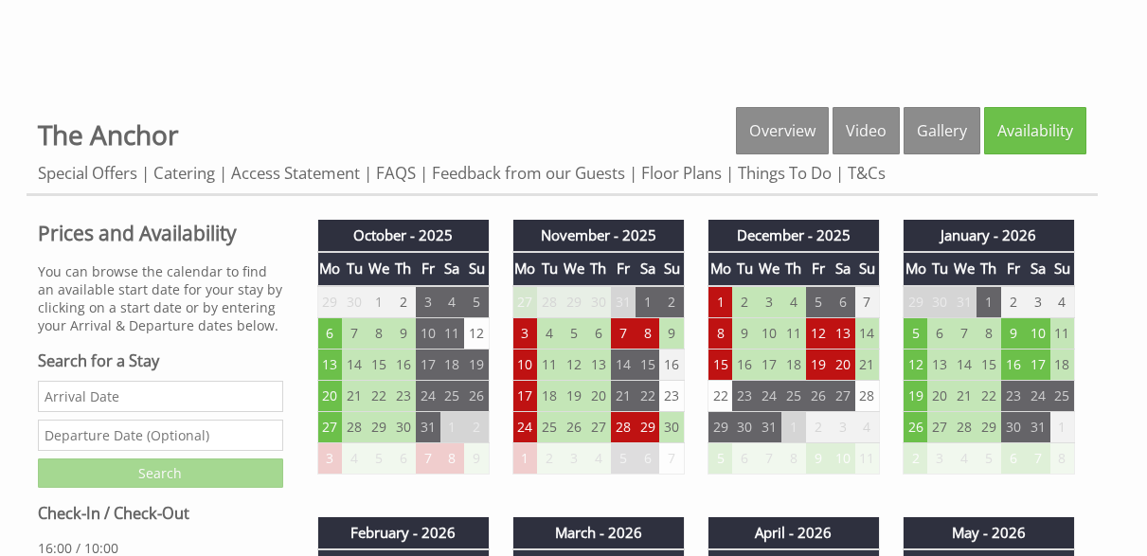
scroll to position [605, 0]
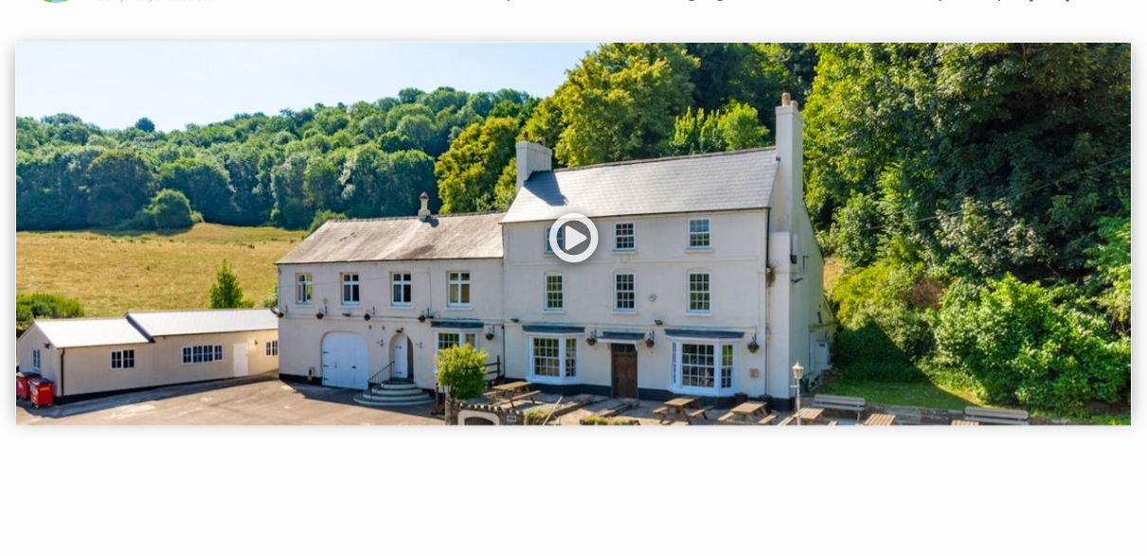
scroll to position [83, 0]
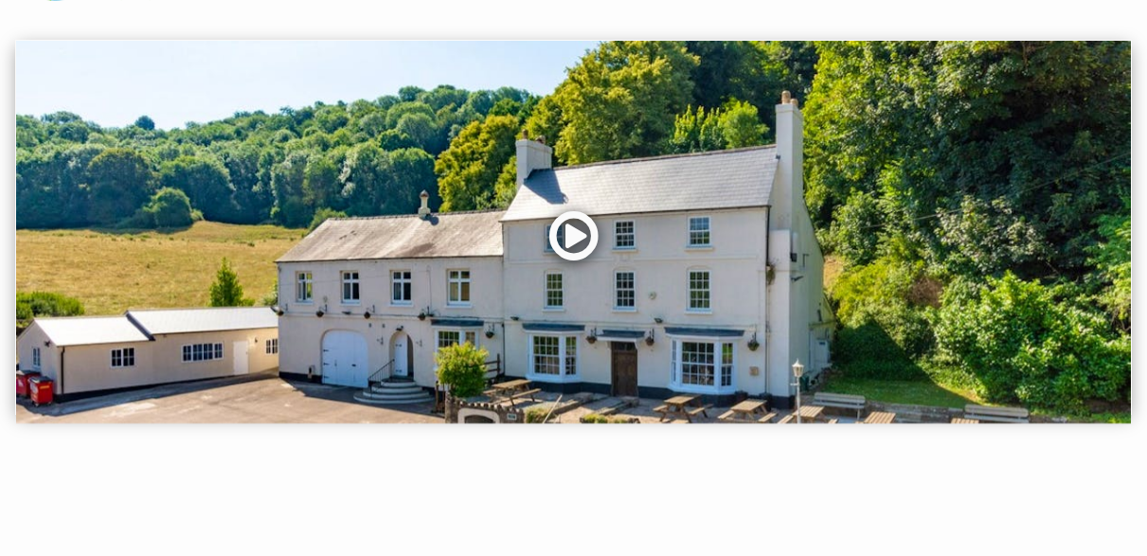
click at [570, 231] on link at bounding box center [574, 243] width 57 height 78
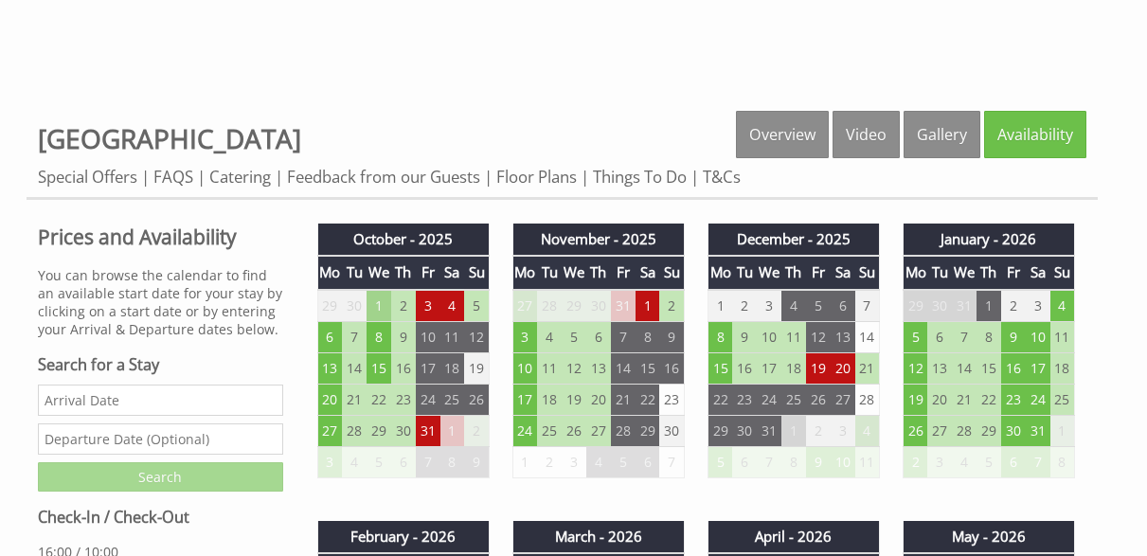
scroll to position [602, 0]
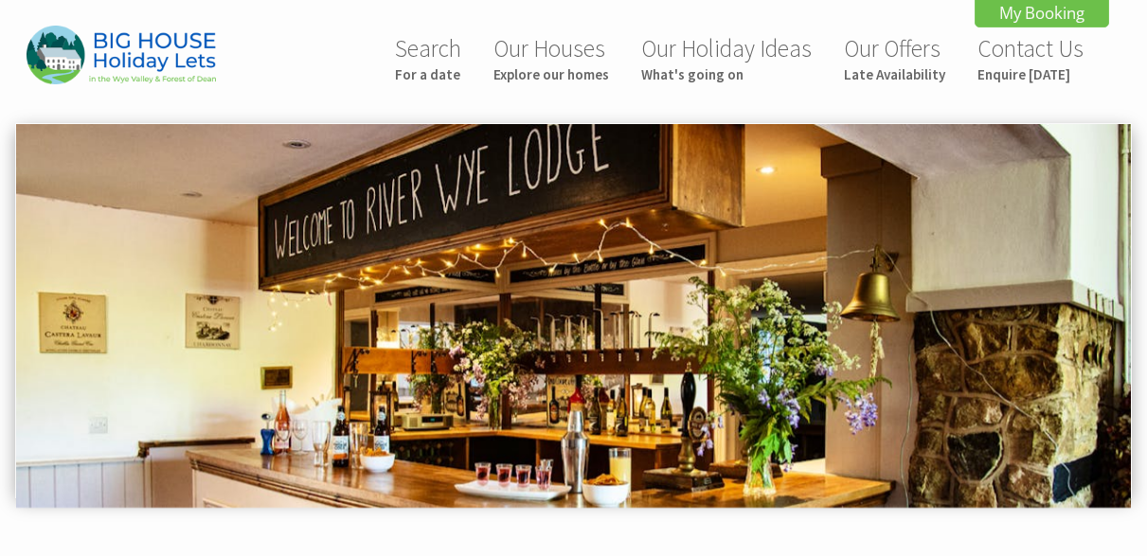
scroll to position [816, 0]
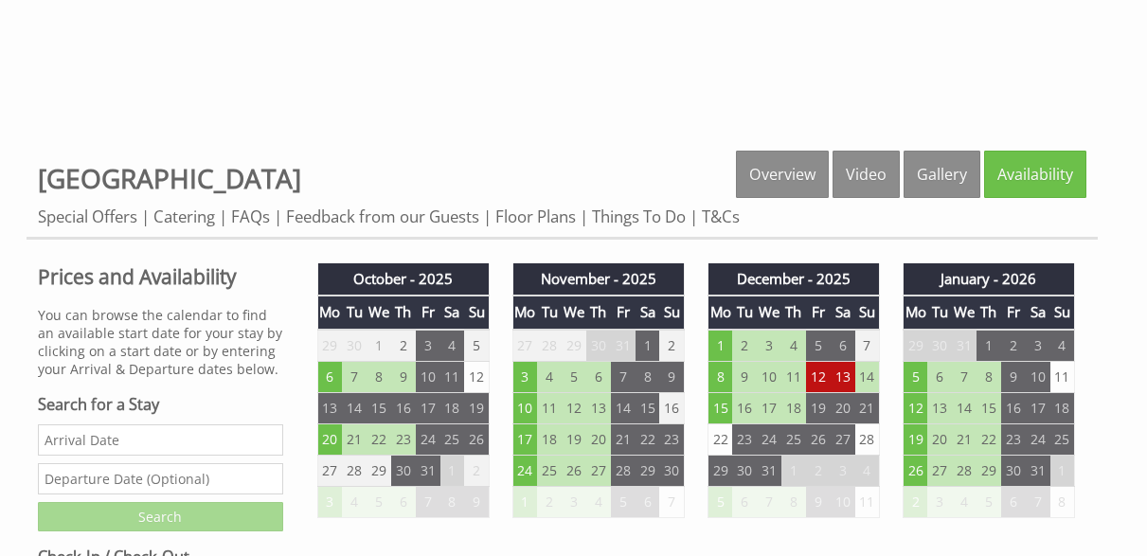
scroll to position [559, 0]
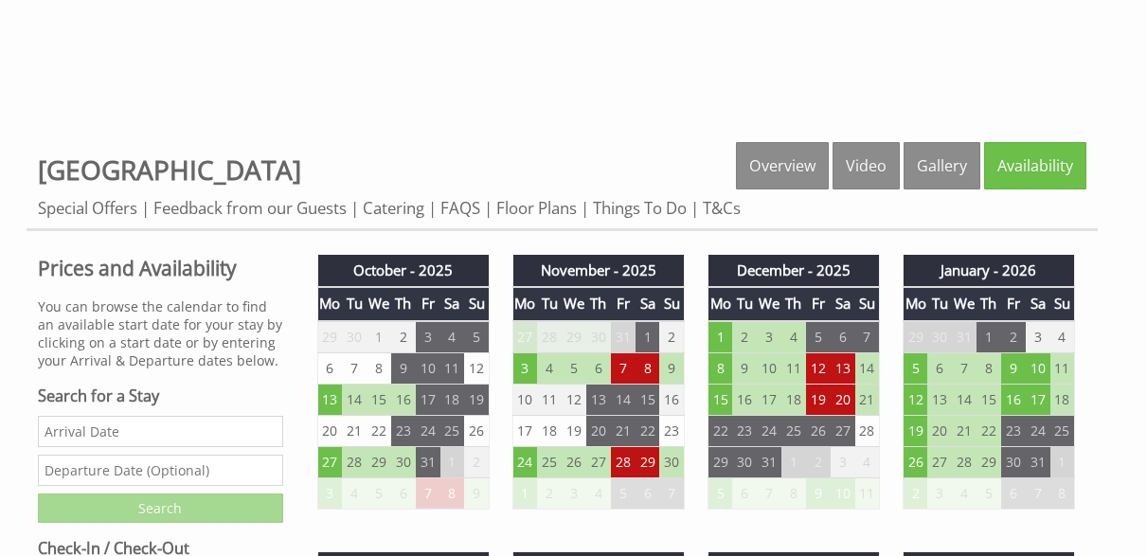
scroll to position [575, 0]
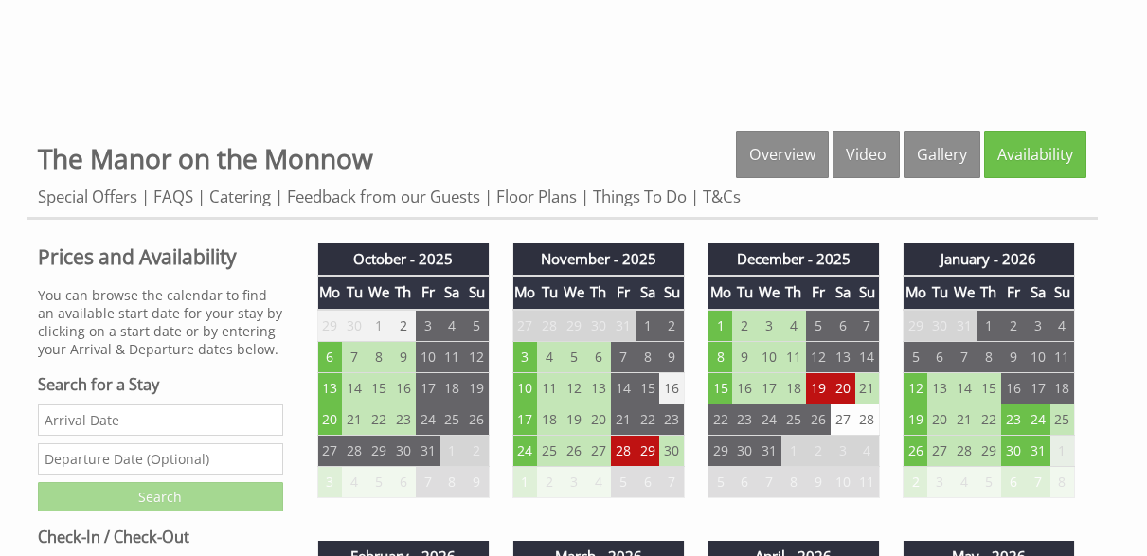
scroll to position [619, 0]
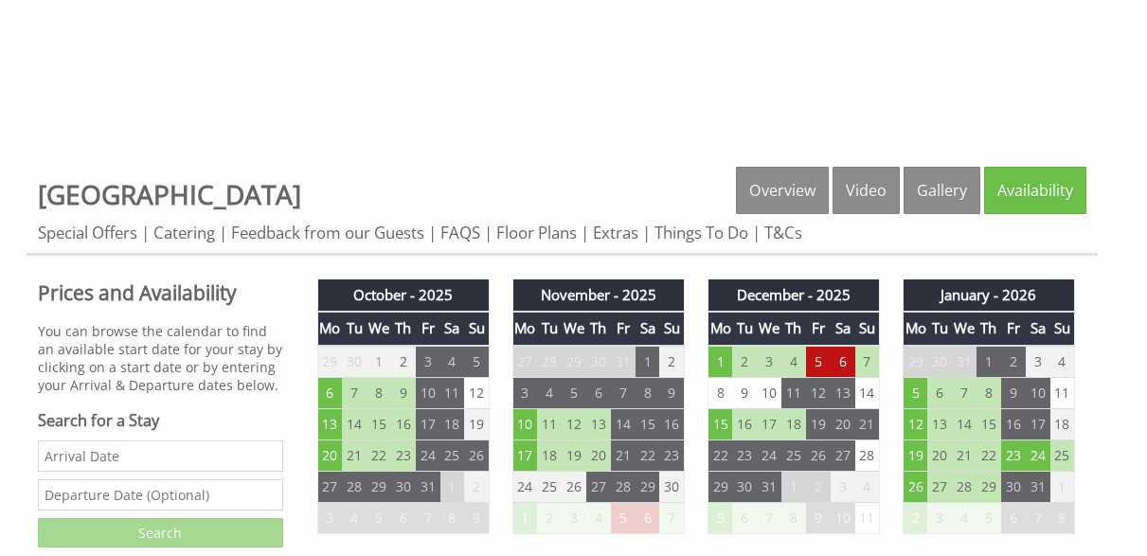
scroll to position [548, 0]
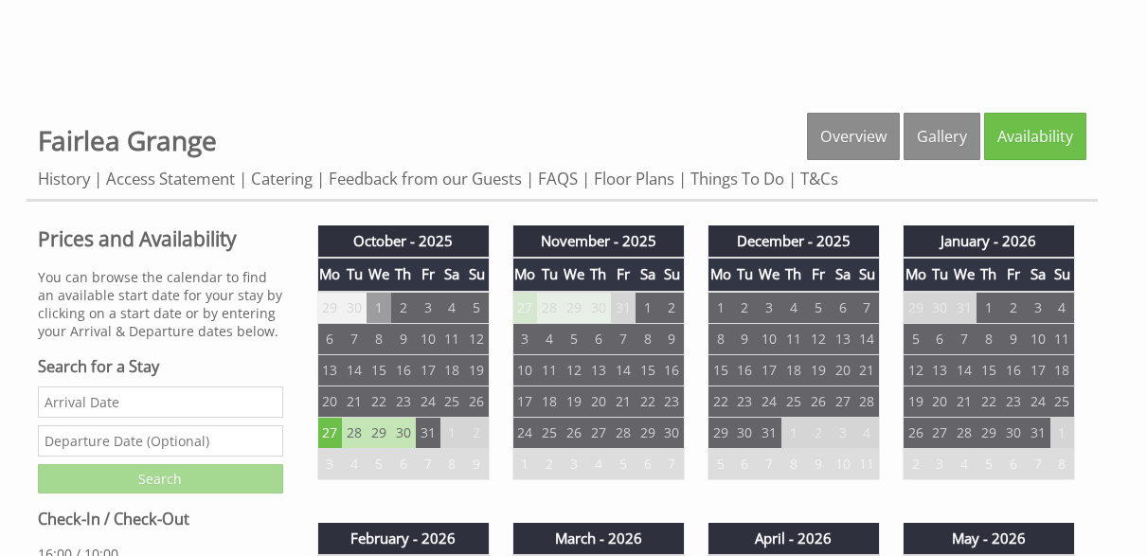
scroll to position [599, 0]
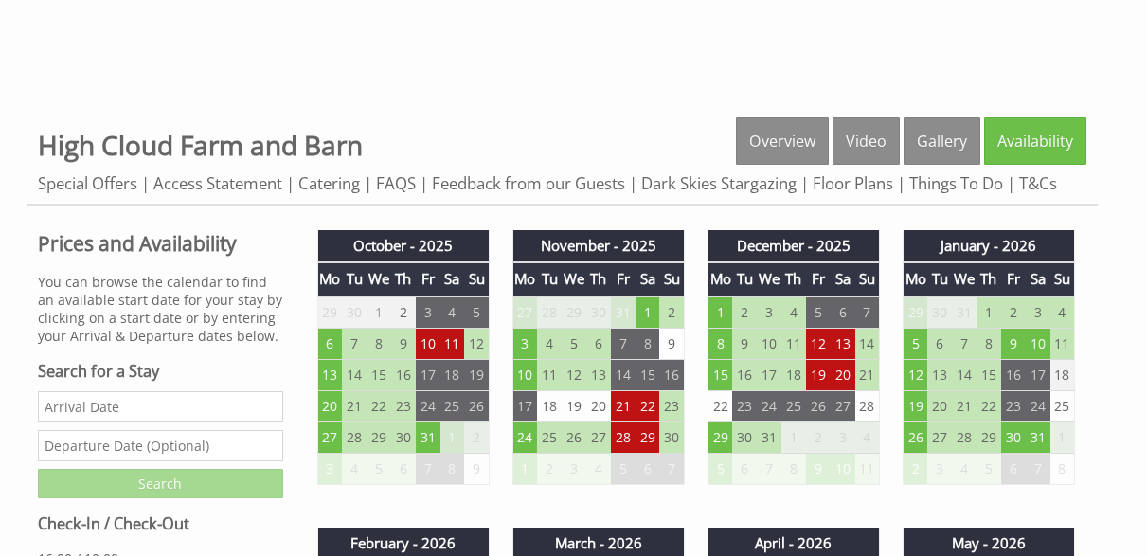
scroll to position [602, 0]
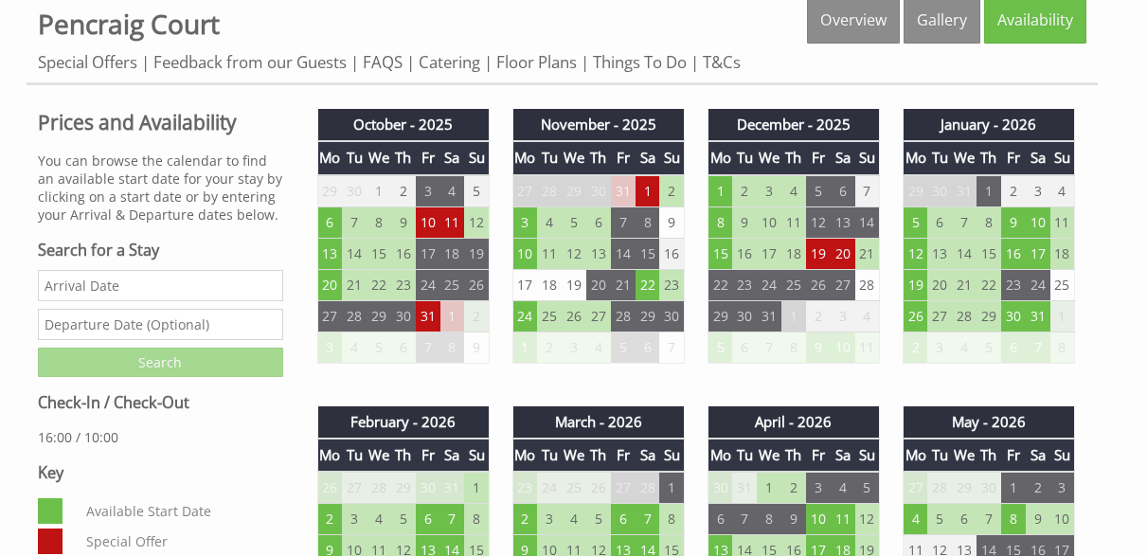
scroll to position [734, 0]
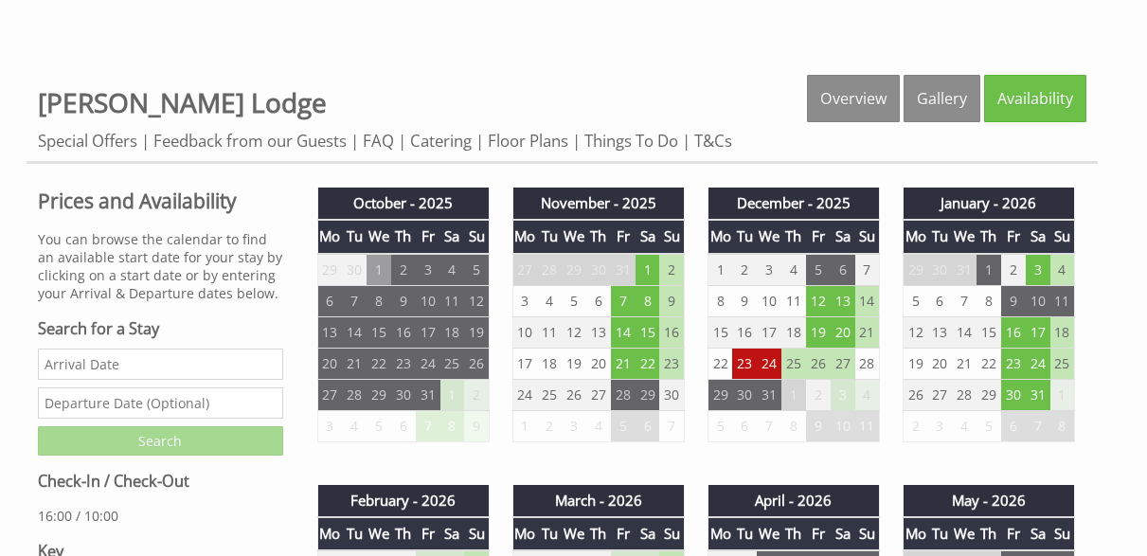
scroll to position [635, 0]
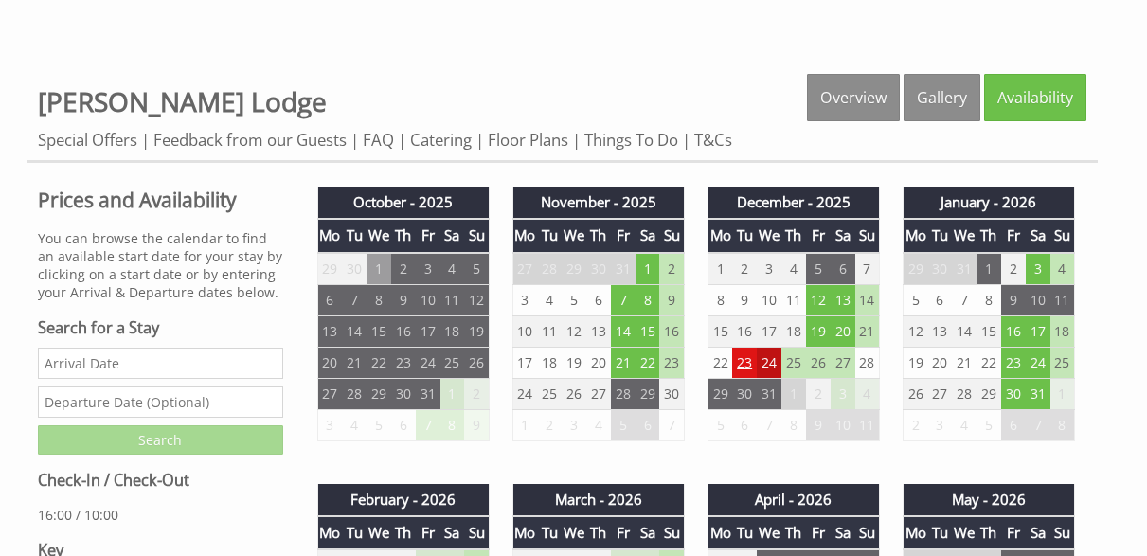
click at [743, 365] on td "23" at bounding box center [744, 362] width 25 height 31
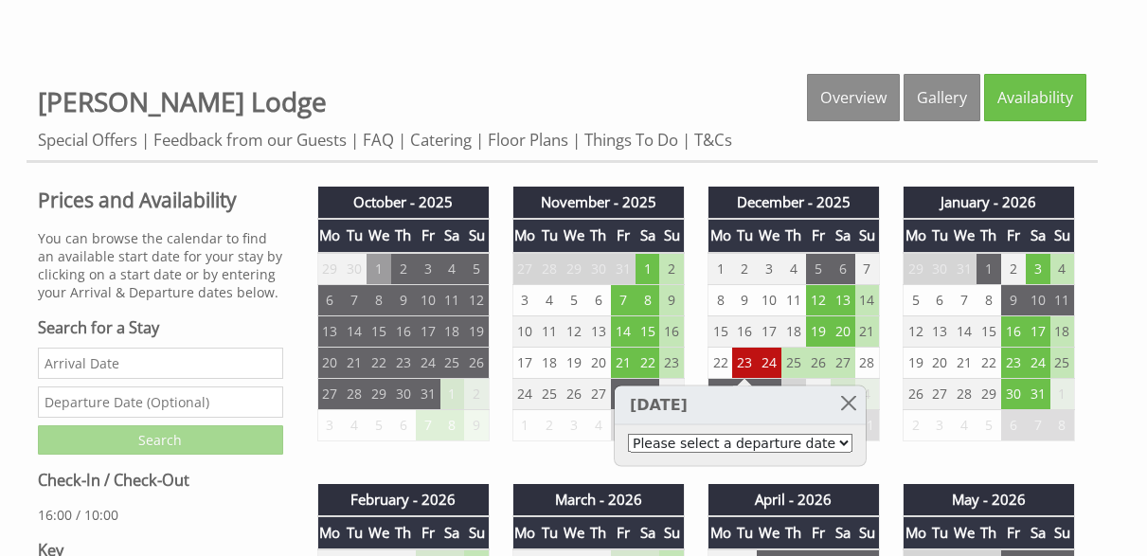
click at [853, 443] on select "Please select a departure date 26th Dec 2025 - £8,745.00 / £7,250.00 26th Dec 2…" at bounding box center [740, 443] width 225 height 19
click at [858, 402] on link at bounding box center [849, 402] width 33 height 33
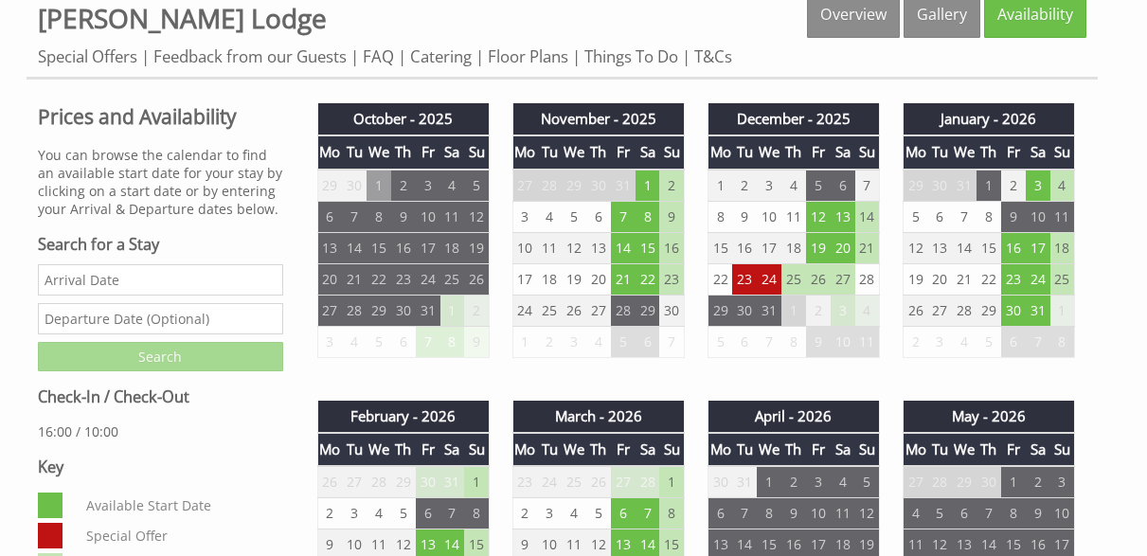
scroll to position [682, 0]
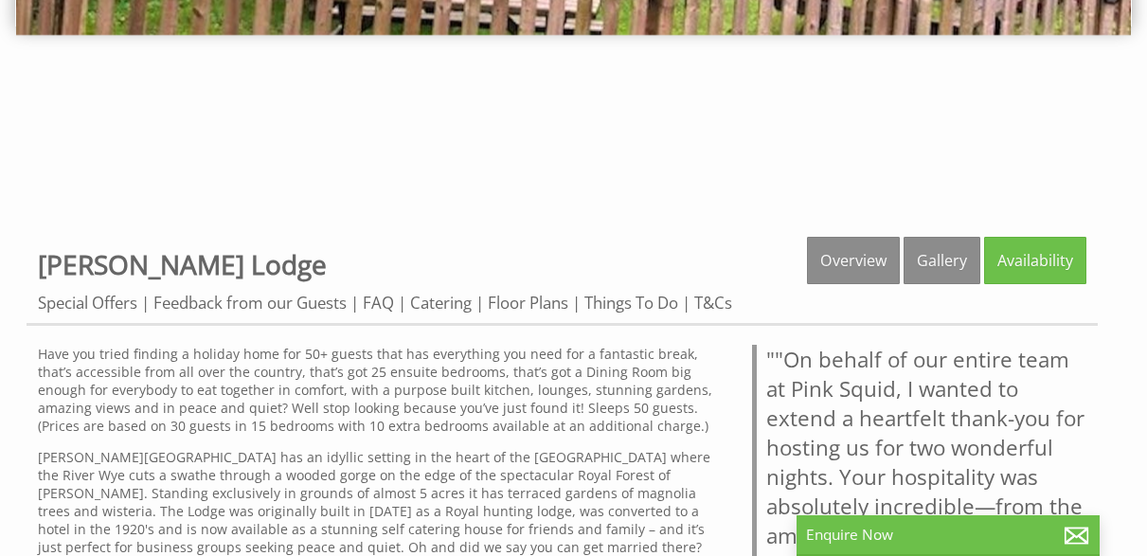
scroll to position [503, 0]
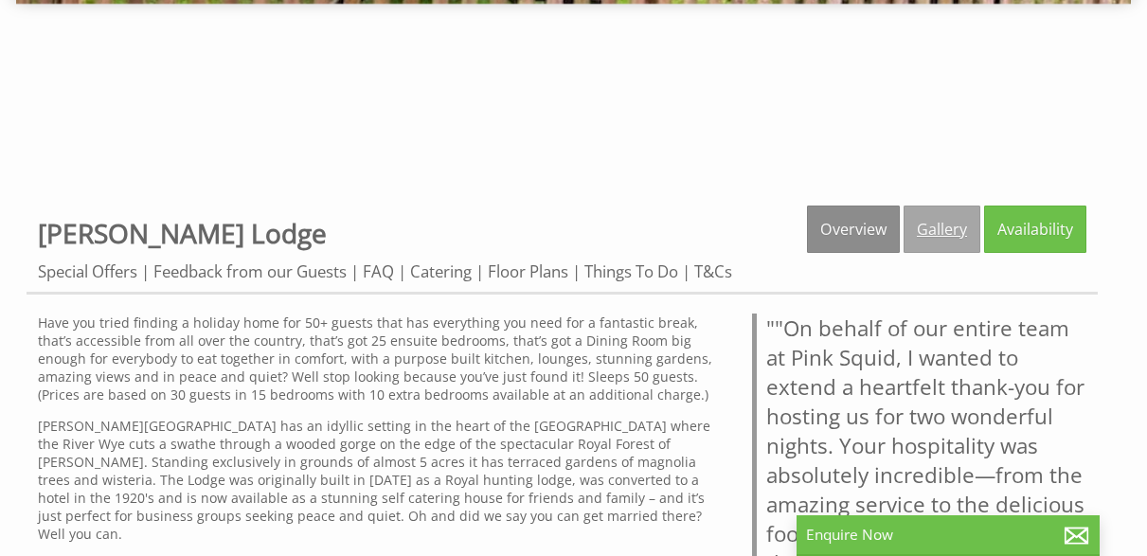
click at [947, 228] on link "Gallery" at bounding box center [942, 229] width 77 height 47
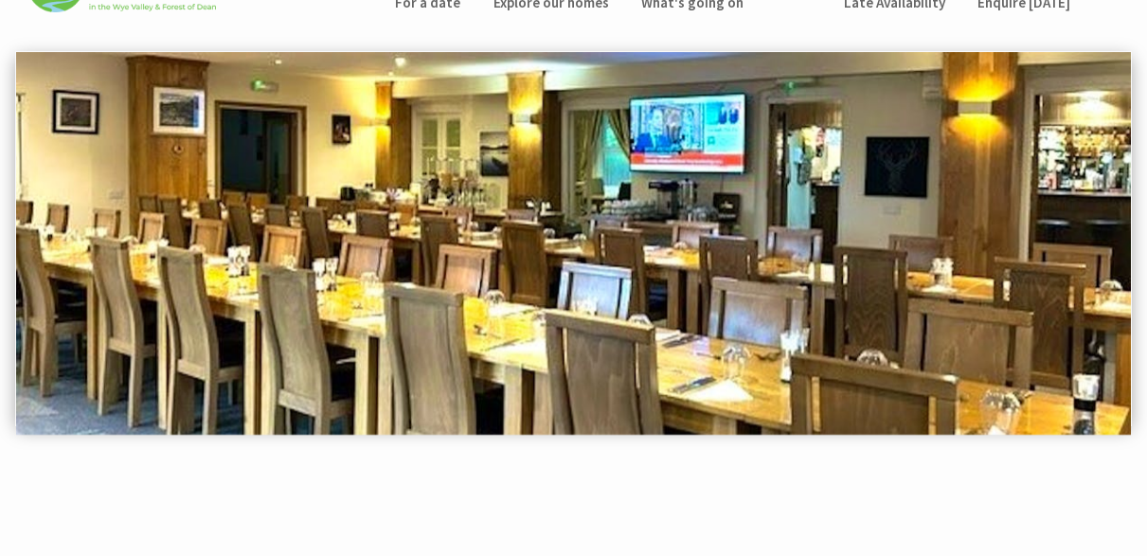
scroll to position [68, 0]
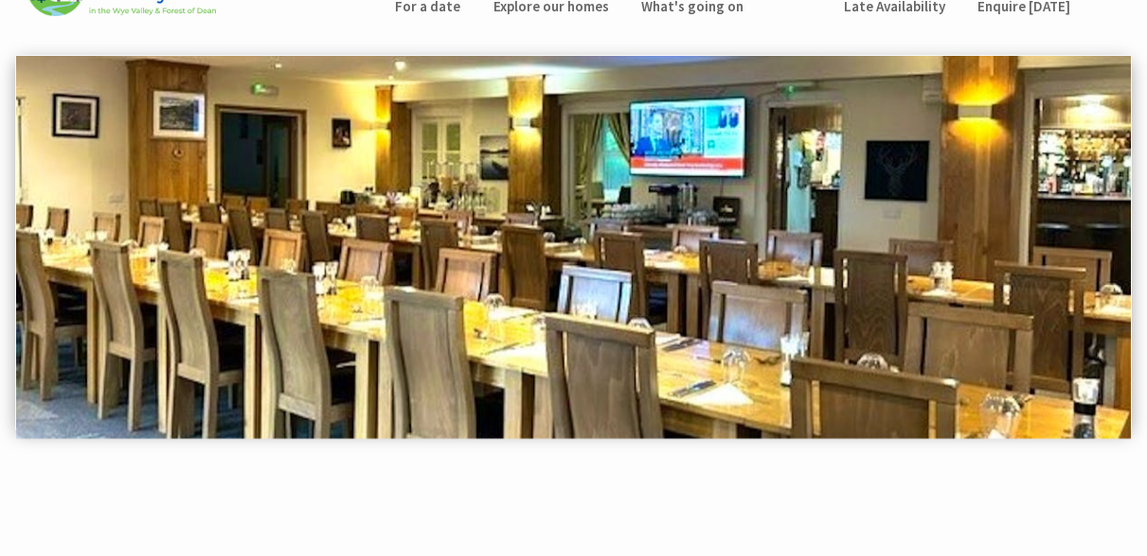
click at [1042, 262] on img at bounding box center [573, 247] width 1115 height 383
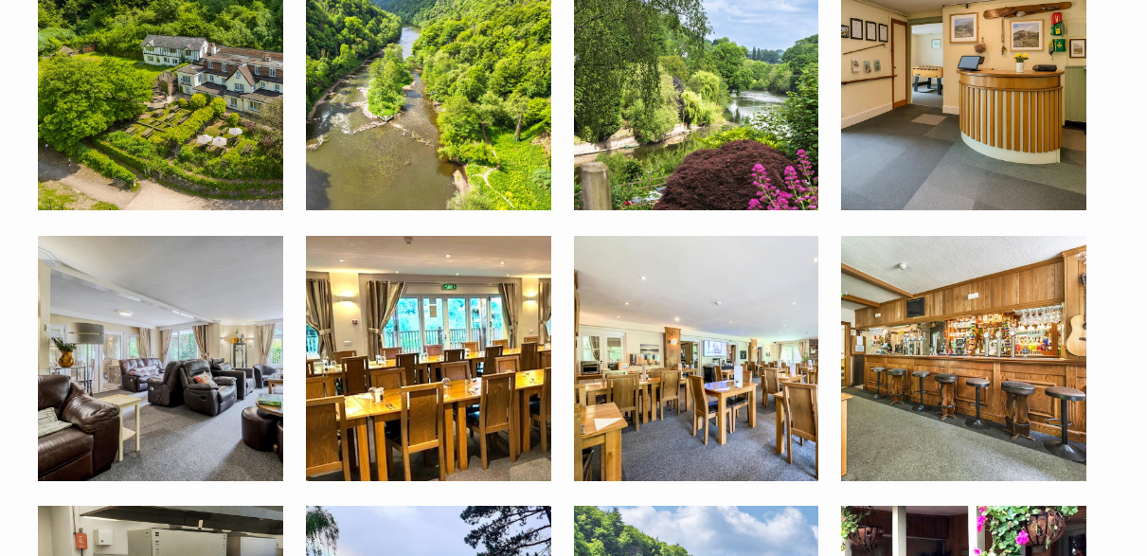
scroll to position [852, 0]
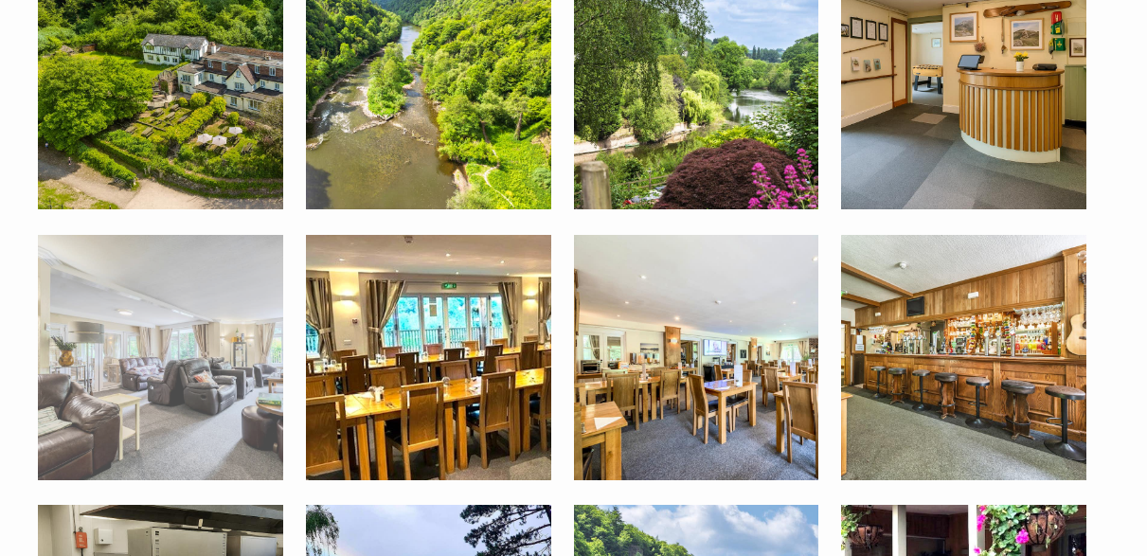
click at [197, 375] on img at bounding box center [160, 357] width 245 height 245
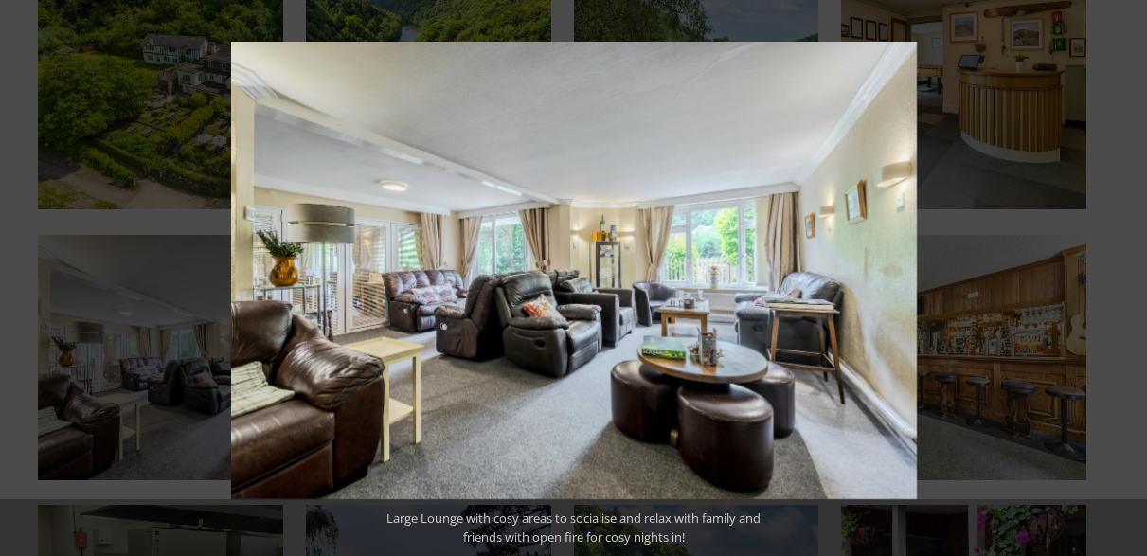
click at [1129, 274] on button at bounding box center [1114, 278] width 66 height 95
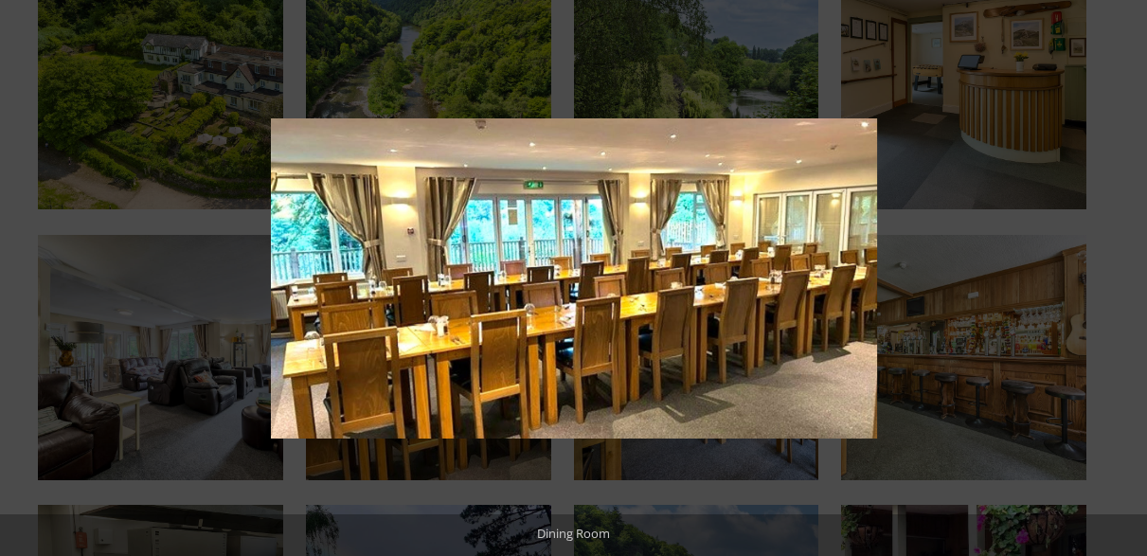
click at [1129, 274] on button at bounding box center [1114, 278] width 66 height 95
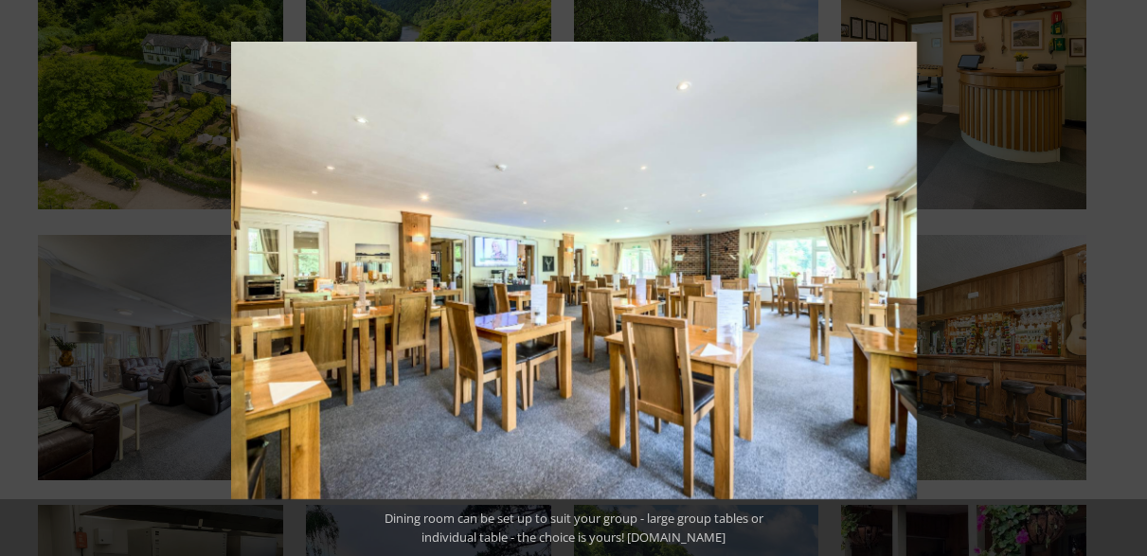
click at [1129, 274] on button at bounding box center [1114, 278] width 66 height 95
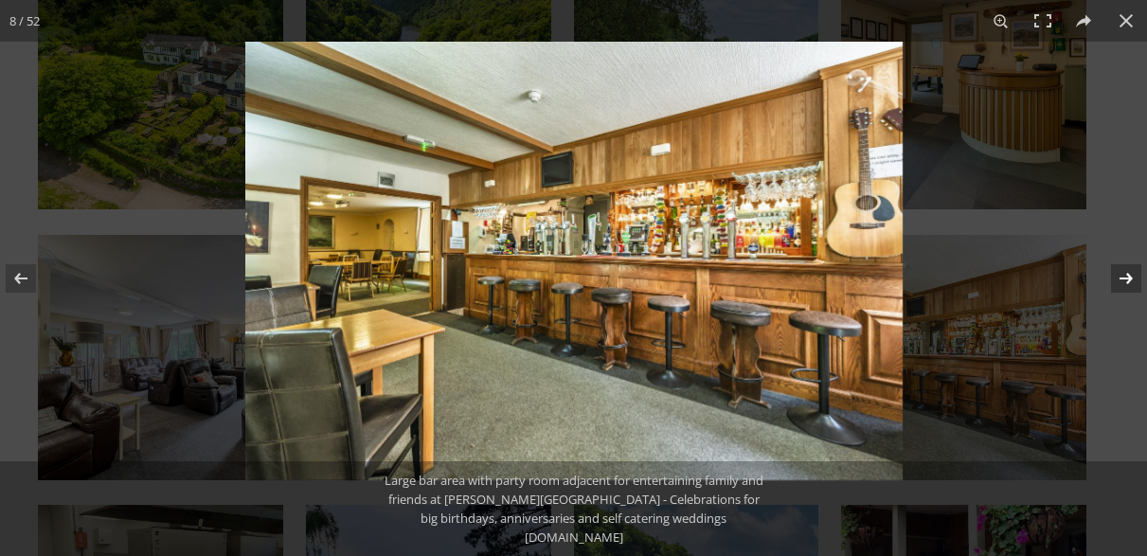
click at [1129, 274] on button at bounding box center [1114, 278] width 66 height 95
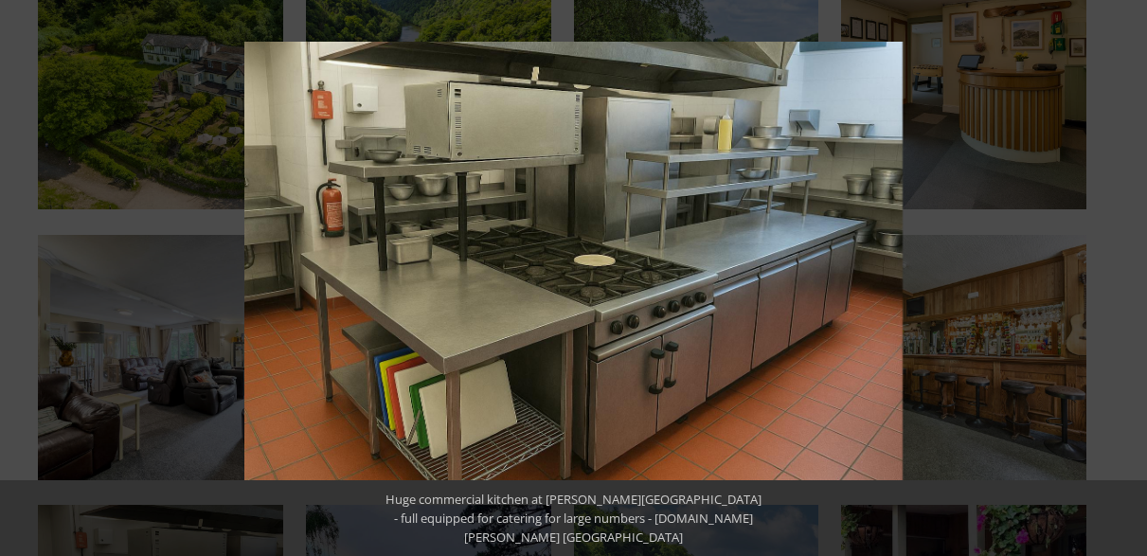
click at [1129, 274] on button at bounding box center [1114, 278] width 66 height 95
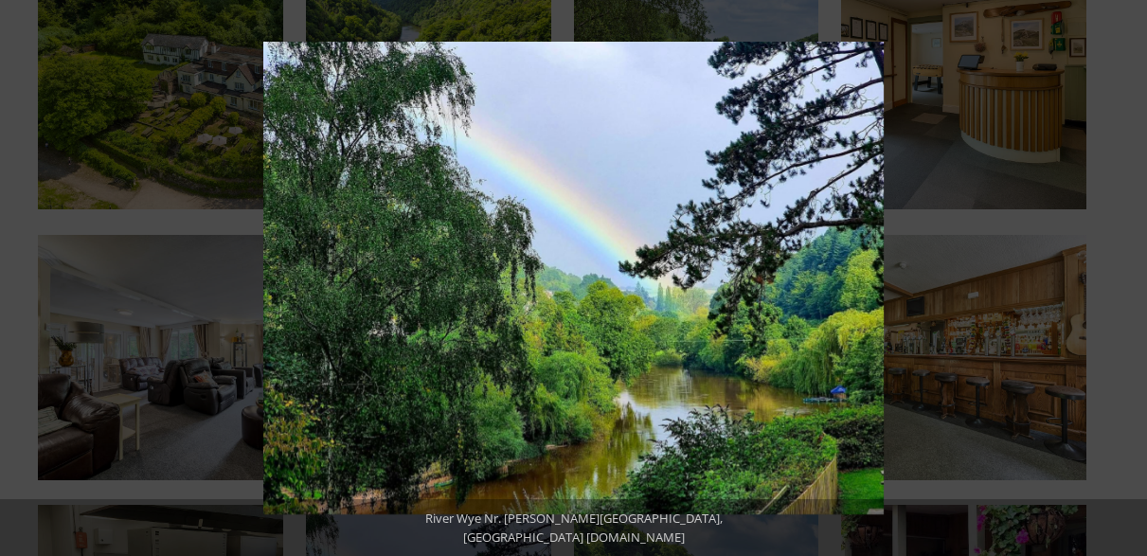
click at [1129, 274] on button at bounding box center [1114, 278] width 66 height 95
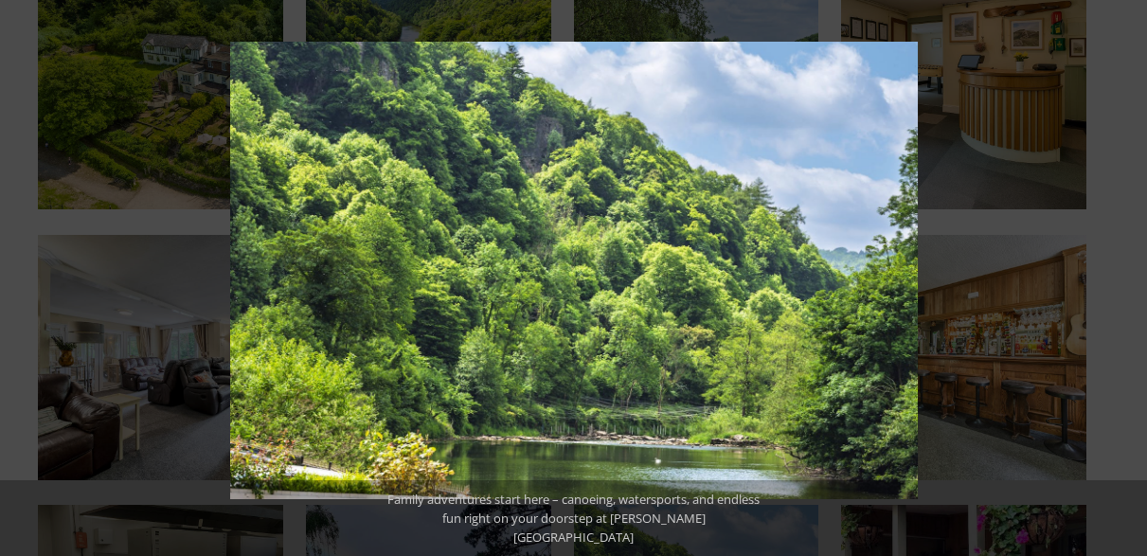
click at [1129, 274] on button at bounding box center [1114, 278] width 66 height 95
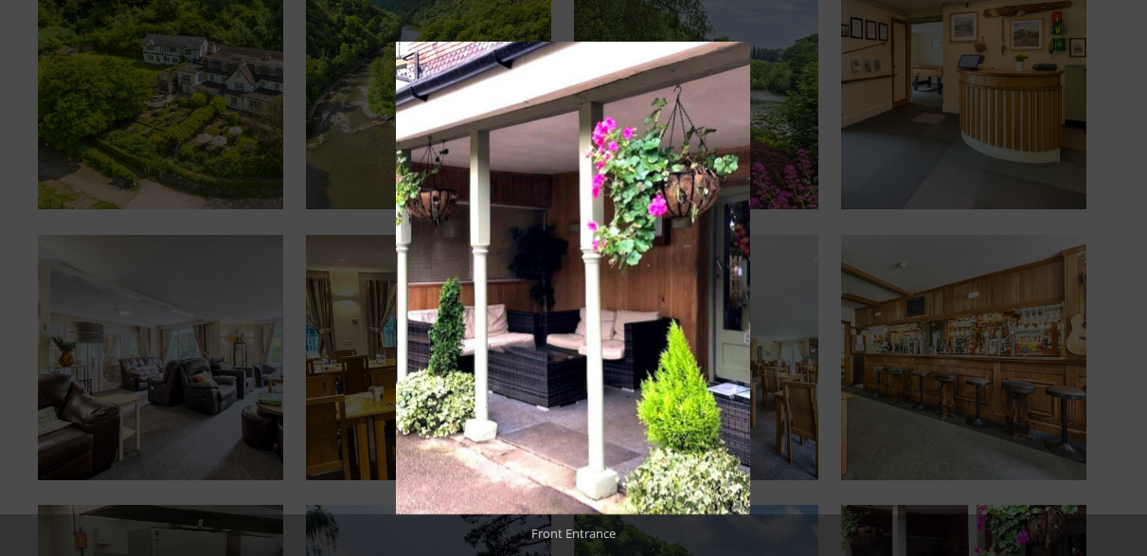
click at [1129, 274] on button at bounding box center [1114, 278] width 66 height 95
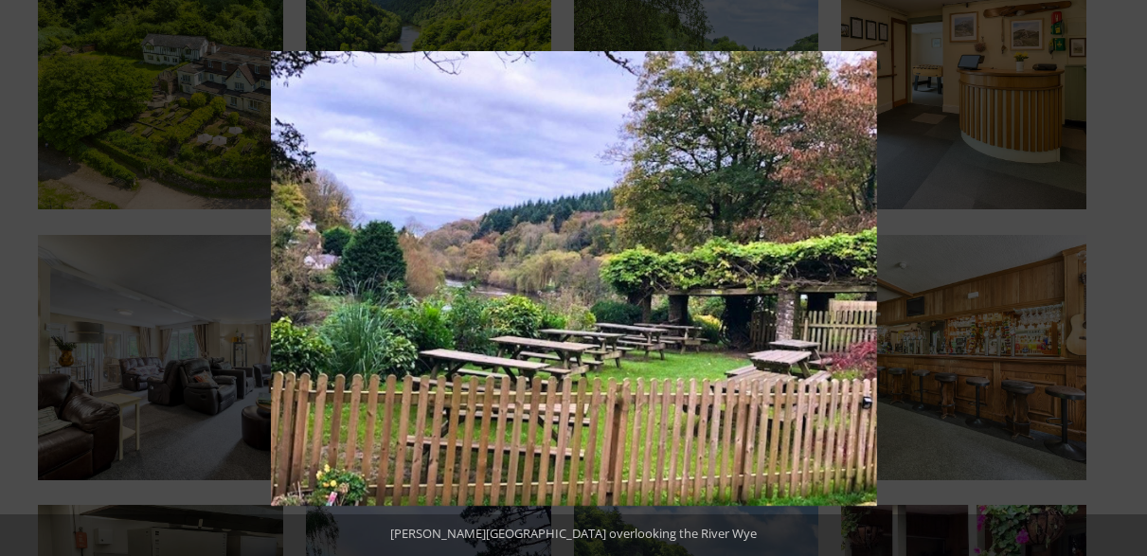
click at [1129, 274] on button at bounding box center [1114, 278] width 66 height 95
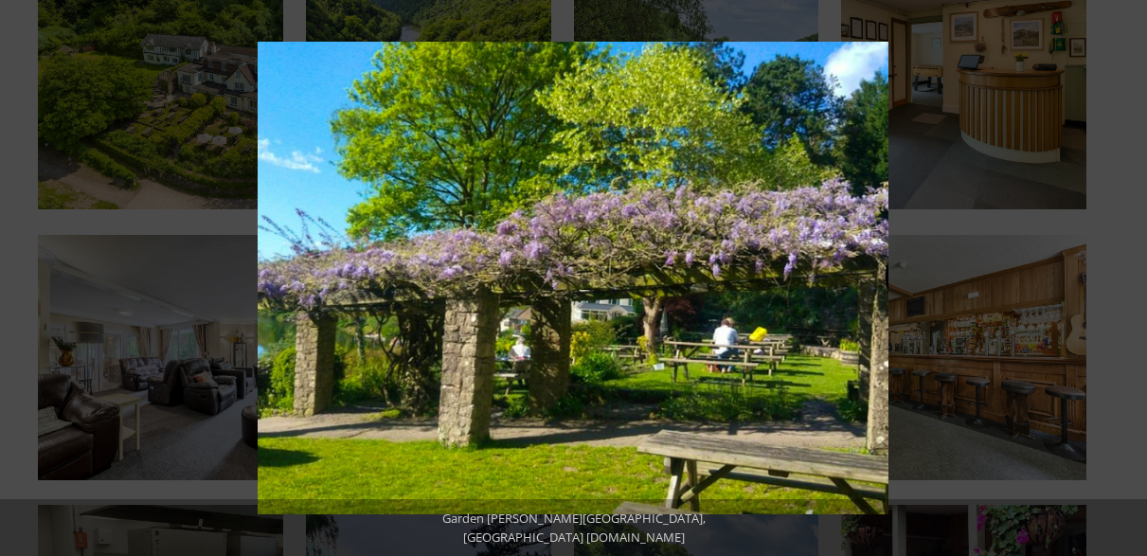
click at [1129, 274] on button at bounding box center [1114, 278] width 66 height 95
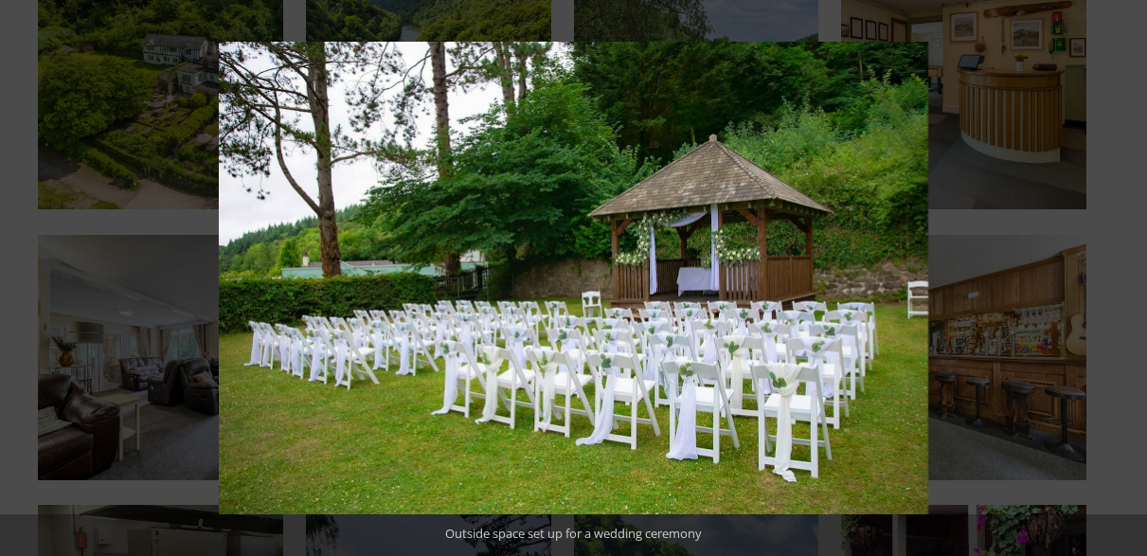
click at [1129, 274] on button at bounding box center [1114, 278] width 66 height 95
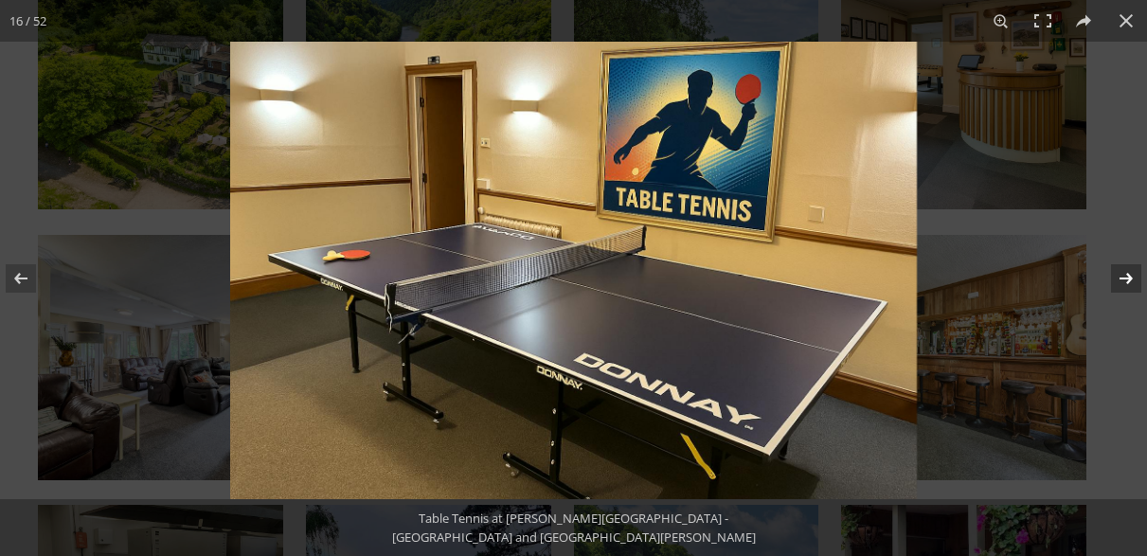
click at [1128, 276] on button at bounding box center [1114, 278] width 66 height 95
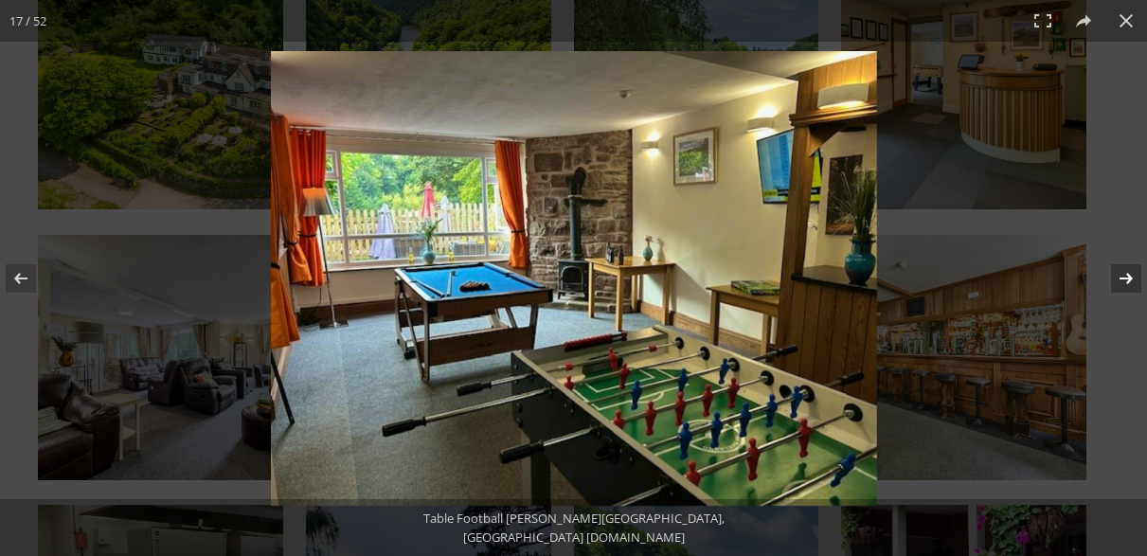
click at [1128, 273] on button at bounding box center [1114, 278] width 66 height 95
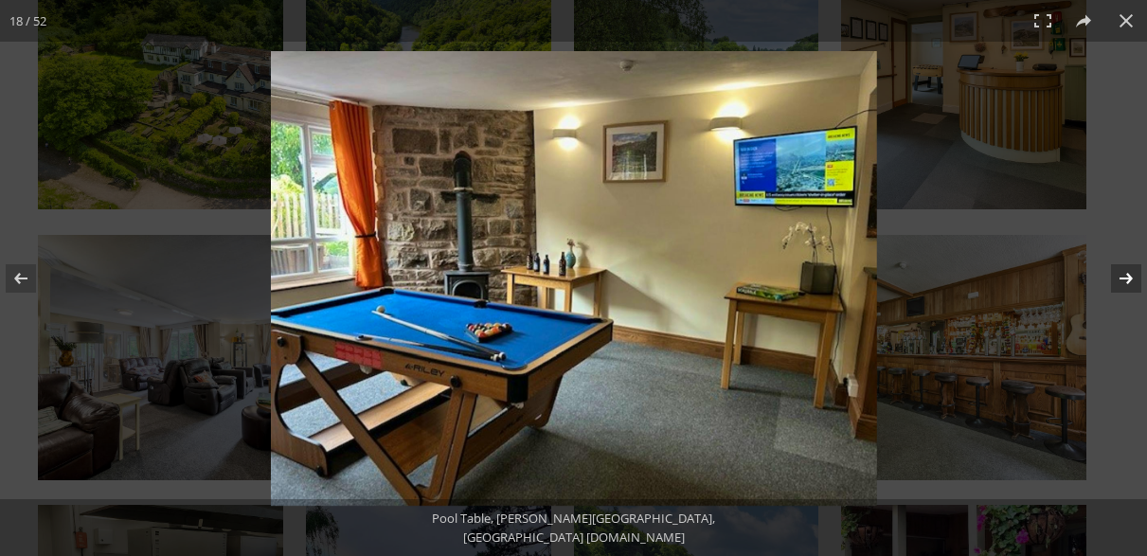
click at [1128, 273] on button at bounding box center [1114, 278] width 66 height 95
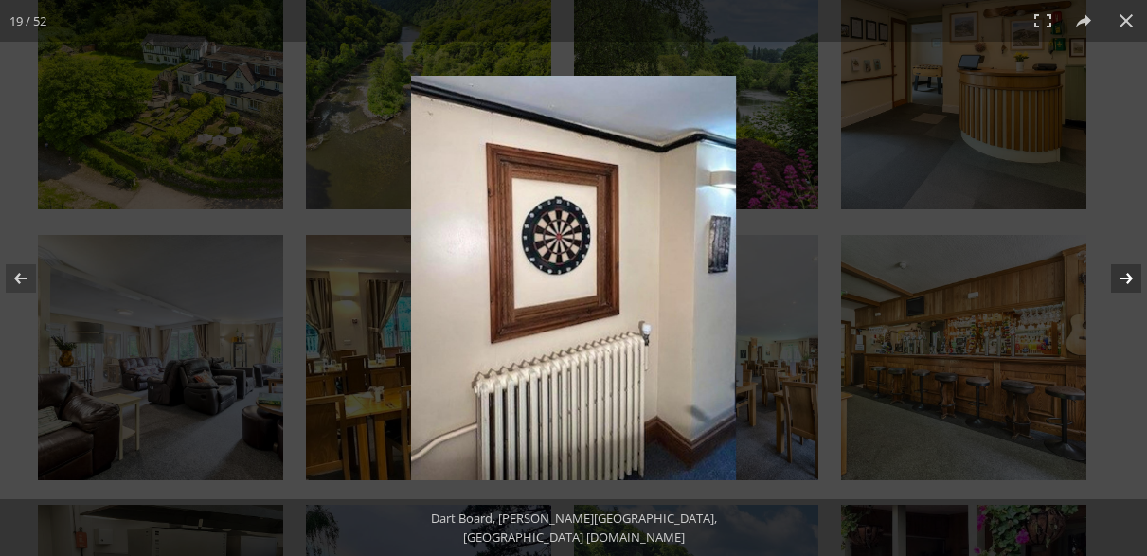
click at [1128, 273] on button at bounding box center [1114, 278] width 66 height 95
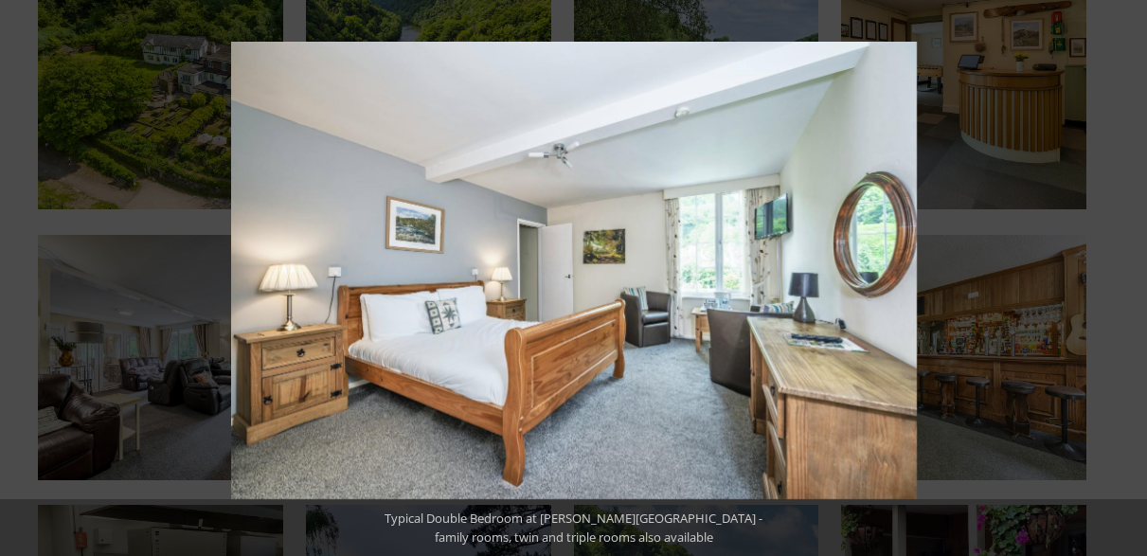
click at [1128, 273] on button at bounding box center [1114, 278] width 66 height 95
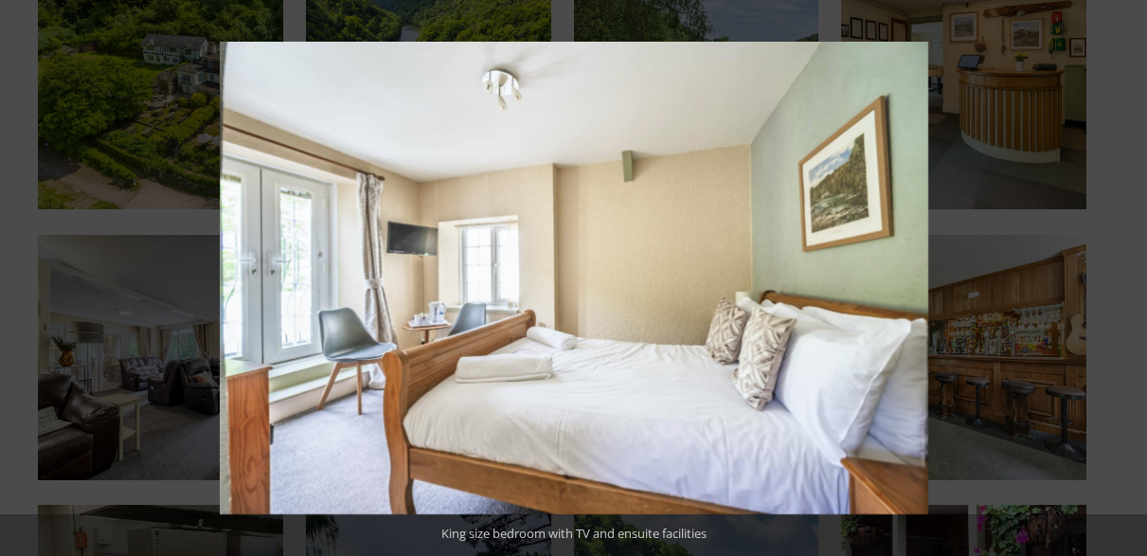
click at [1128, 273] on button at bounding box center [1114, 278] width 66 height 95
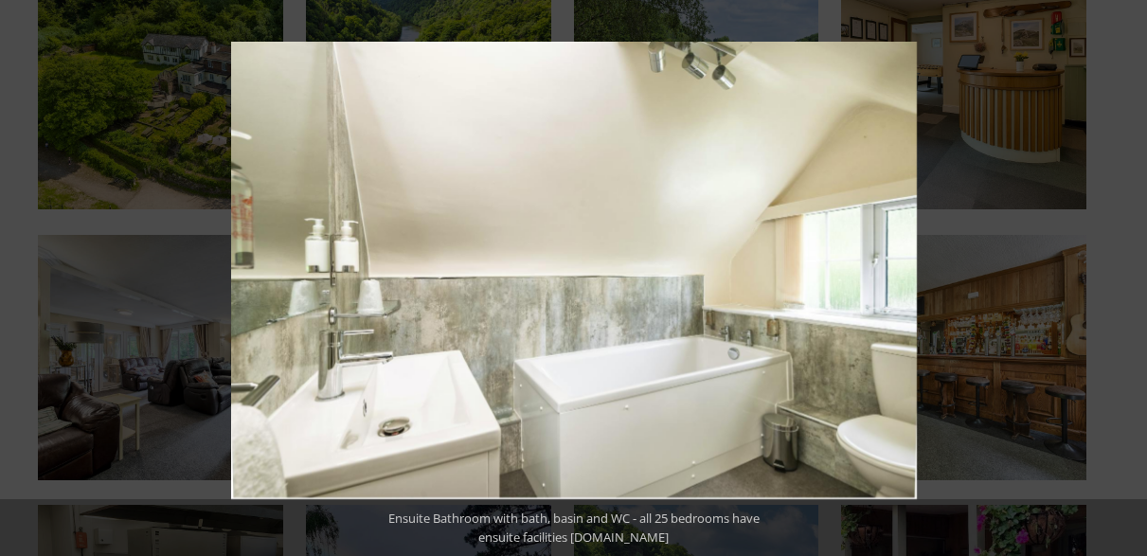
click at [1128, 273] on button at bounding box center [1114, 278] width 66 height 95
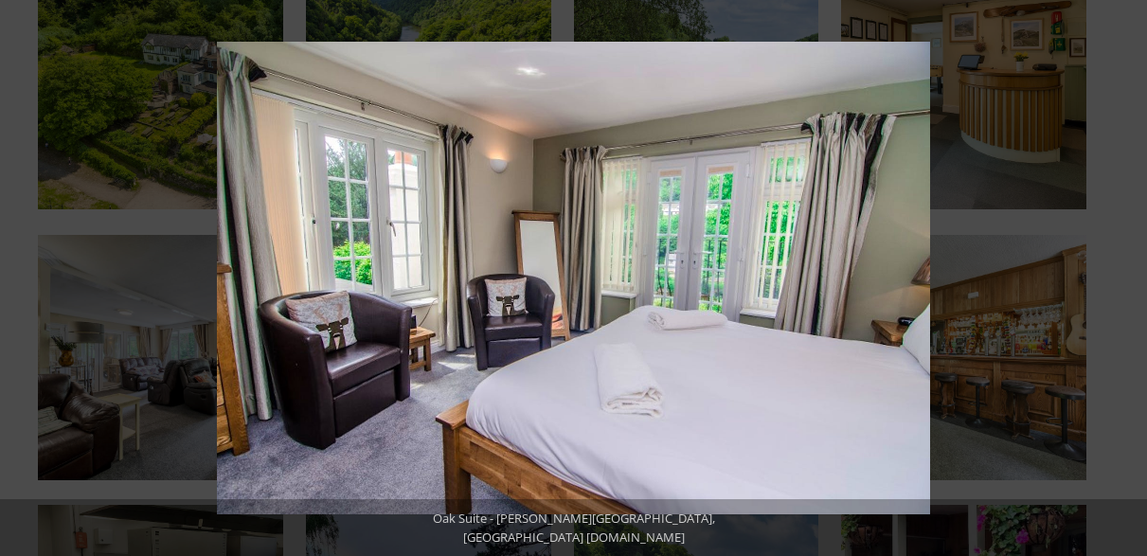
click at [1128, 273] on button at bounding box center [1114, 278] width 66 height 95
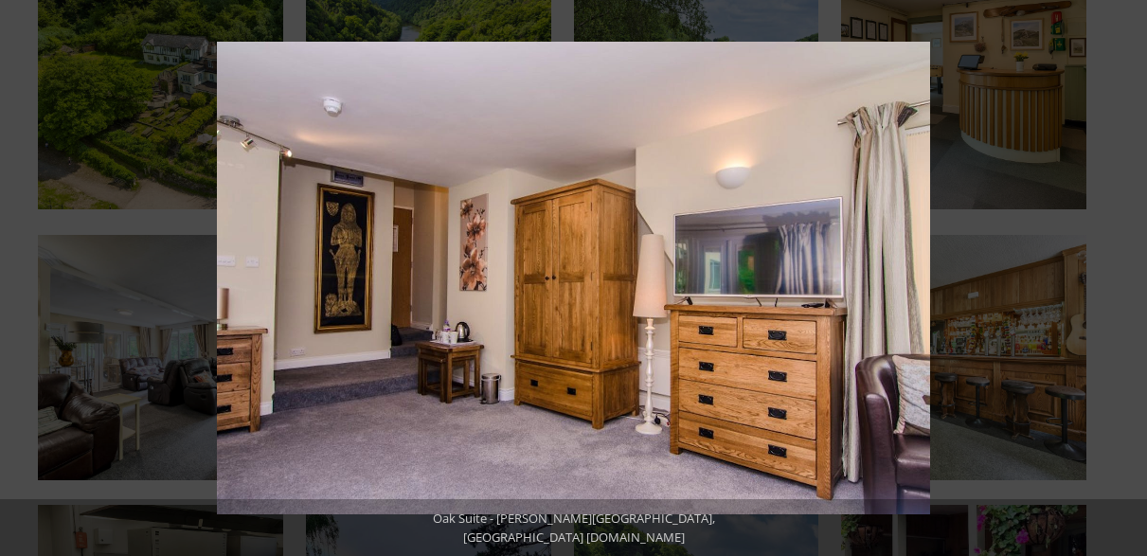
click at [1128, 273] on button at bounding box center [1114, 278] width 66 height 95
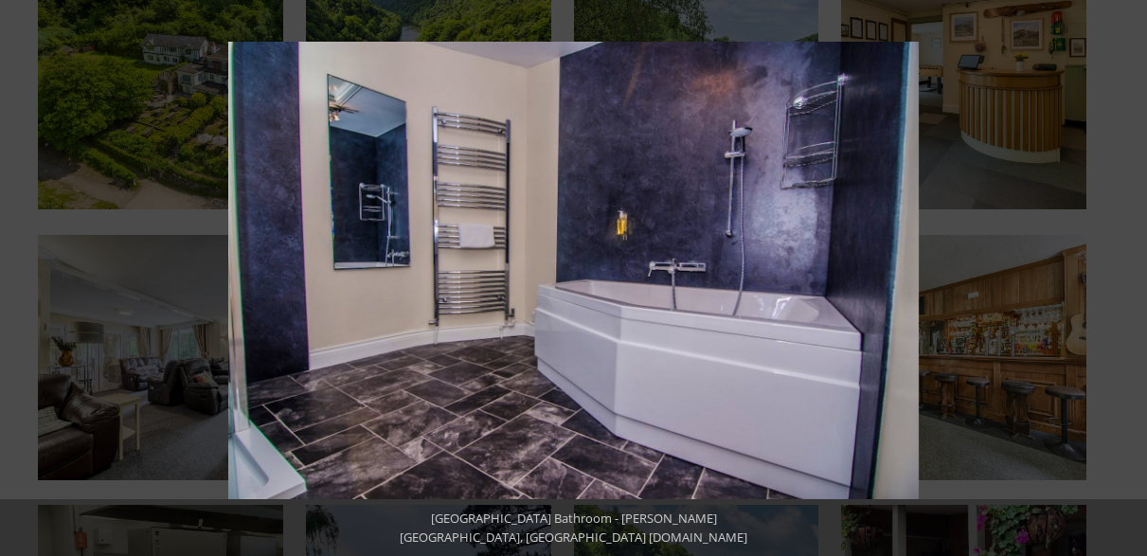
click at [1128, 273] on button at bounding box center [1114, 278] width 66 height 95
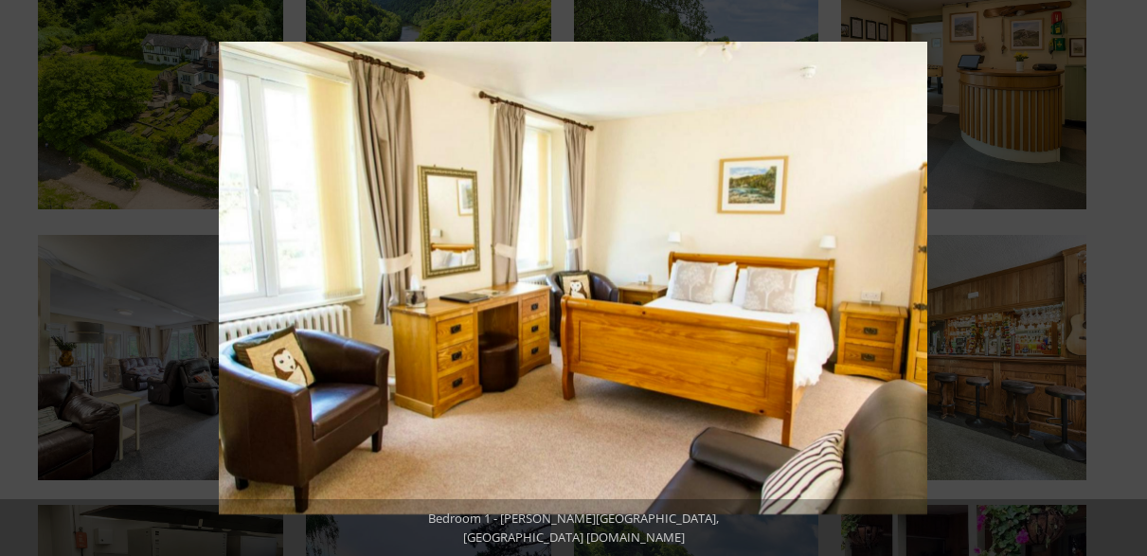
click at [1128, 273] on button at bounding box center [1114, 278] width 66 height 95
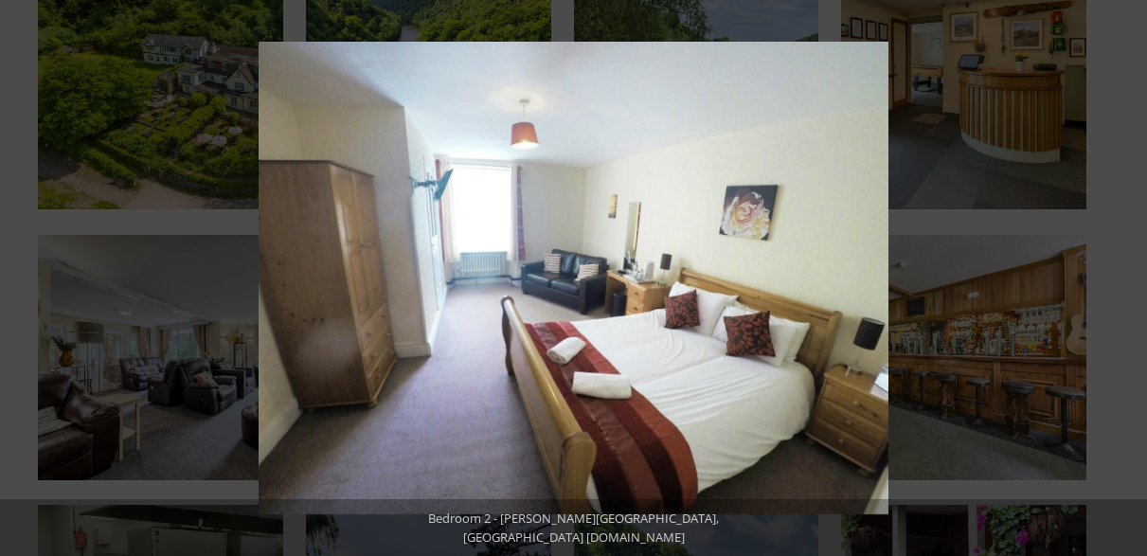
click at [1128, 273] on button at bounding box center [1114, 278] width 66 height 95
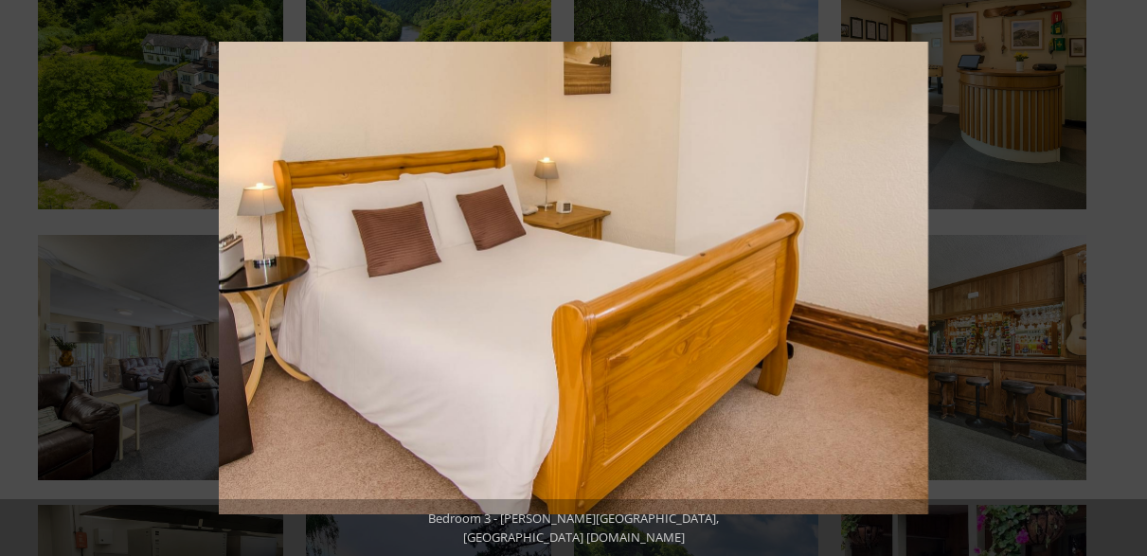
click at [1128, 273] on button at bounding box center [1114, 278] width 66 height 95
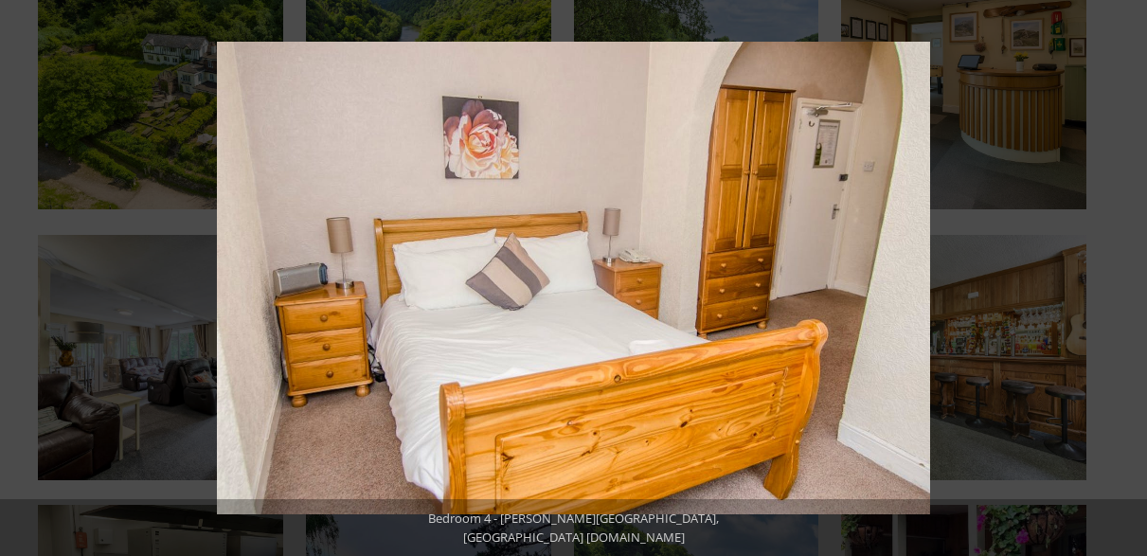
click at [1128, 273] on button at bounding box center [1114, 278] width 66 height 95
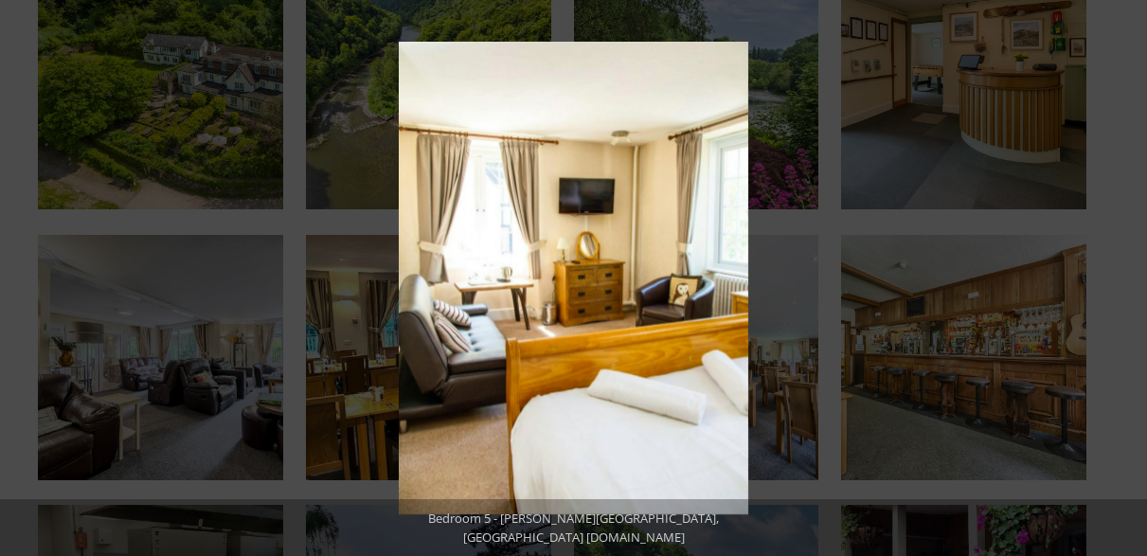
click at [1128, 273] on button at bounding box center [1114, 278] width 66 height 95
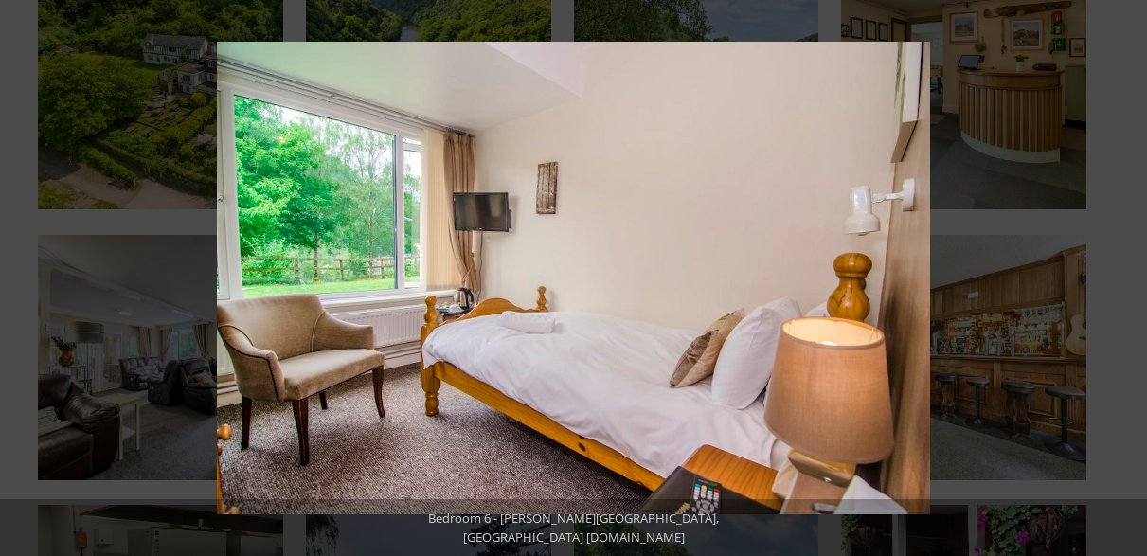
click at [1128, 273] on button at bounding box center [1114, 278] width 66 height 95
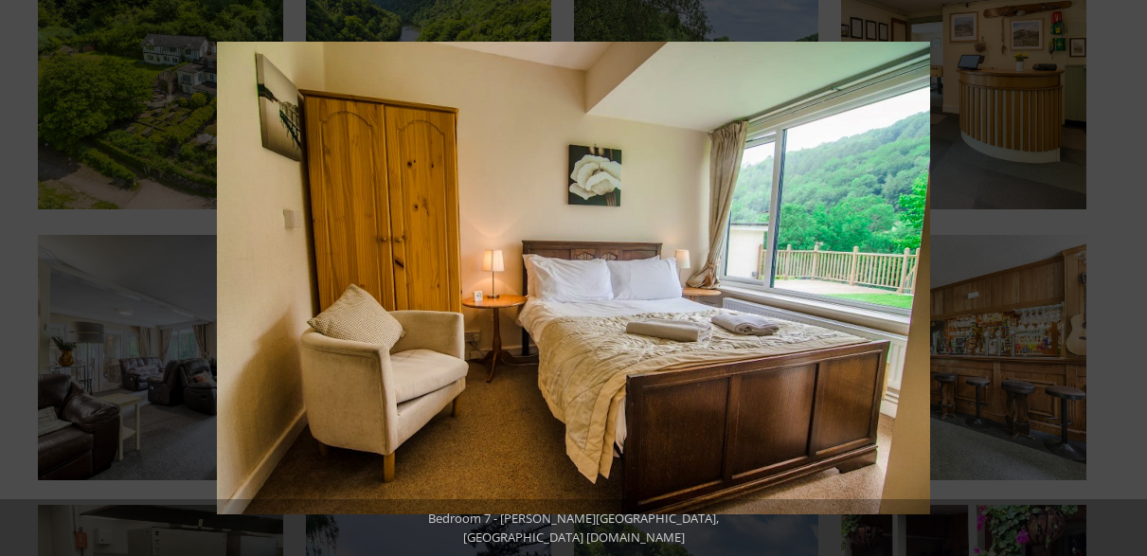
click at [1128, 273] on button at bounding box center [1114, 278] width 66 height 95
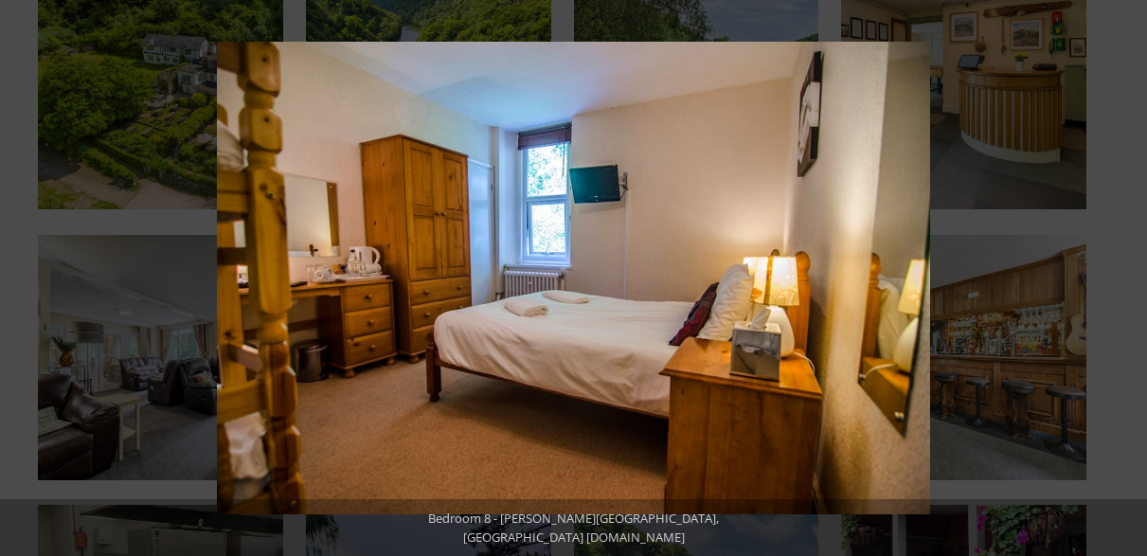
click at [1128, 273] on button at bounding box center [1114, 278] width 66 height 95
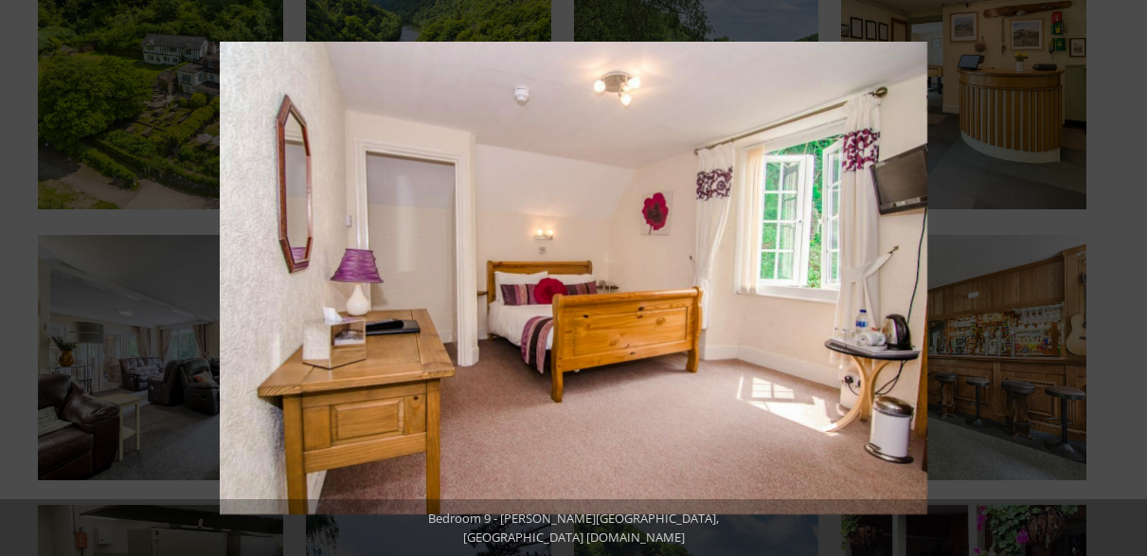
click at [1128, 273] on button at bounding box center [1114, 278] width 66 height 95
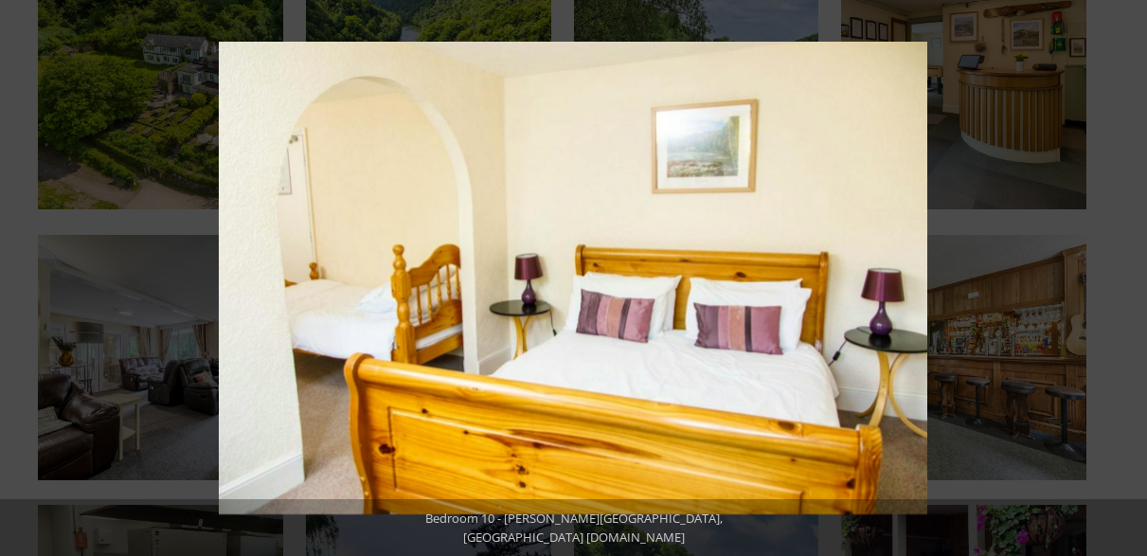
click at [1128, 273] on button at bounding box center [1114, 278] width 66 height 95
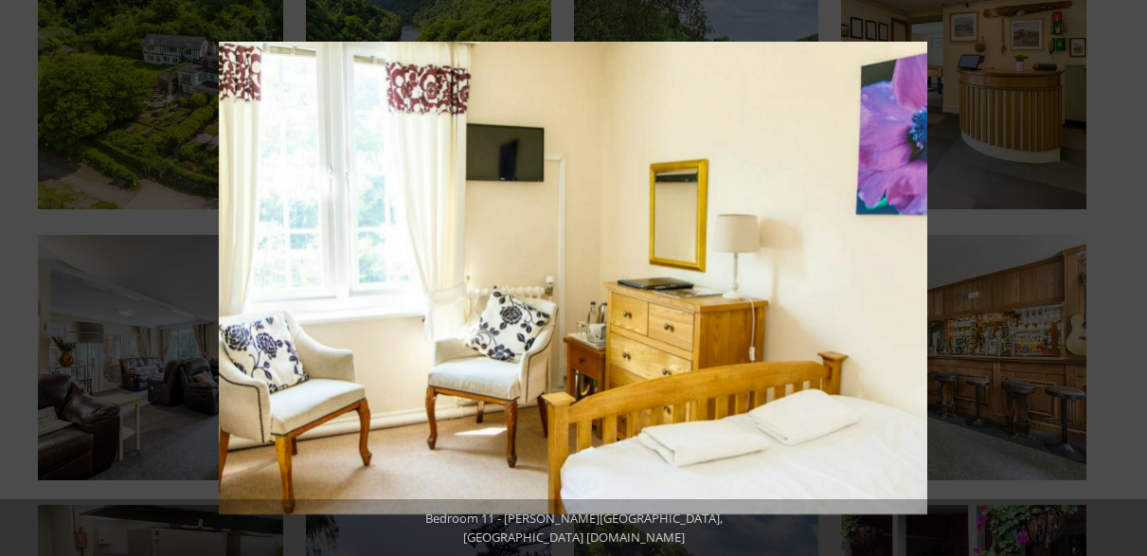
click at [1128, 273] on button at bounding box center [1114, 278] width 66 height 95
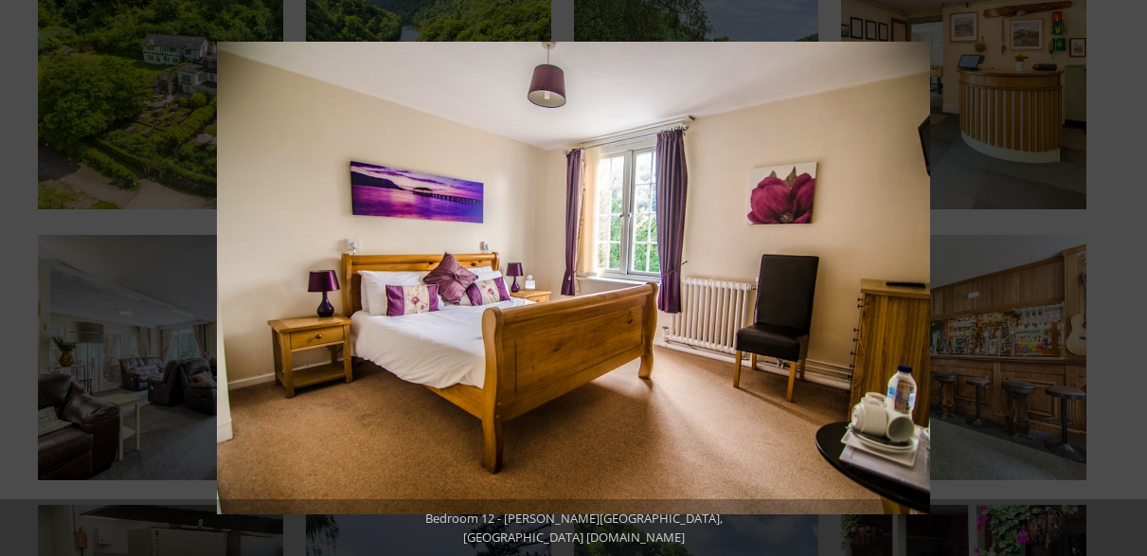
click at [1128, 273] on button at bounding box center [1114, 278] width 66 height 95
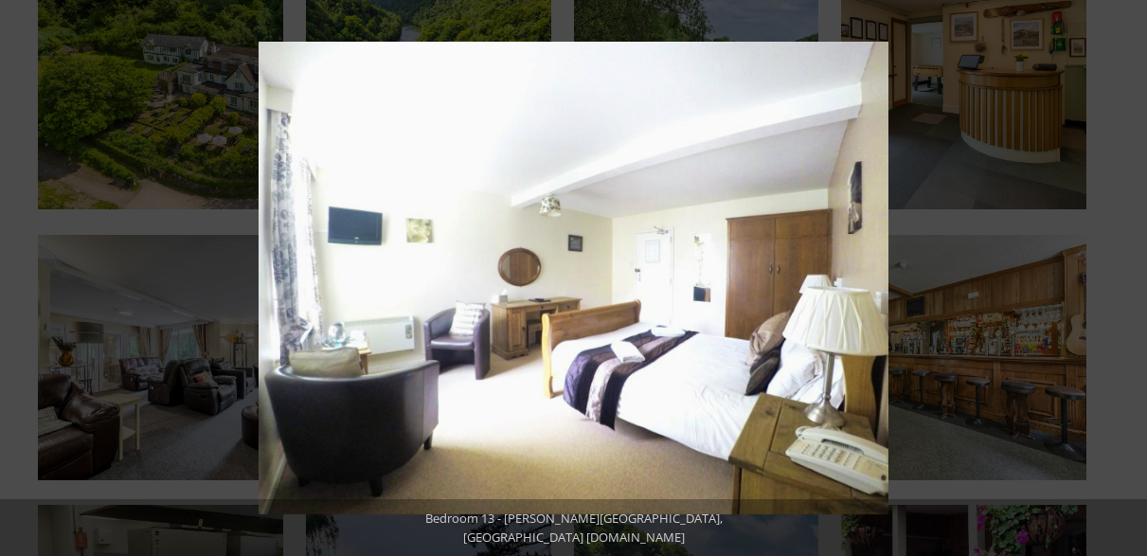
click at [1128, 273] on button at bounding box center [1114, 278] width 66 height 95
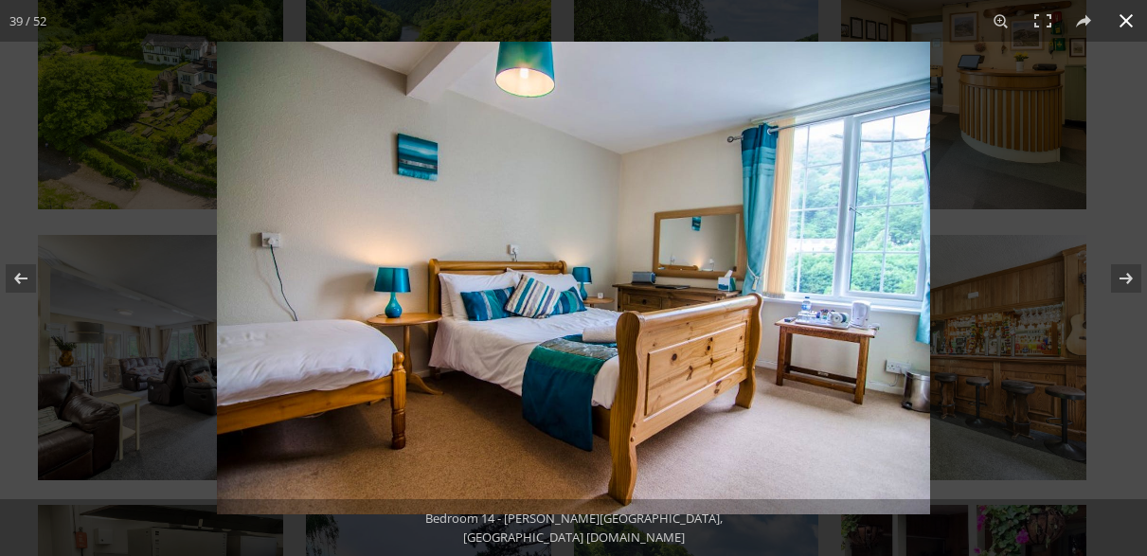
click at [1125, 23] on button at bounding box center [1126, 21] width 42 height 42
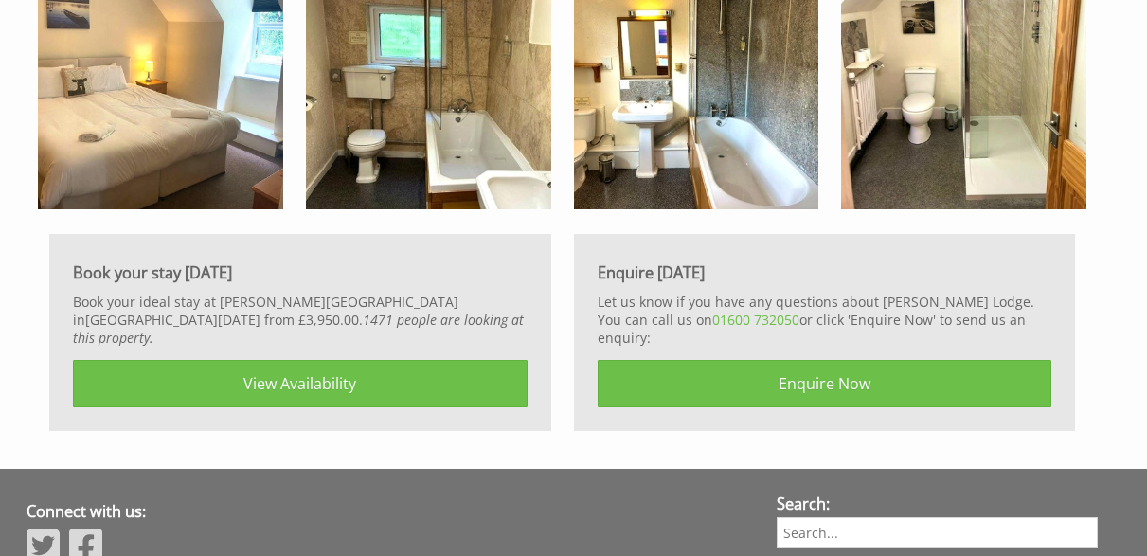
scroll to position [4099, 0]
